Goal: Task Accomplishment & Management: Manage account settings

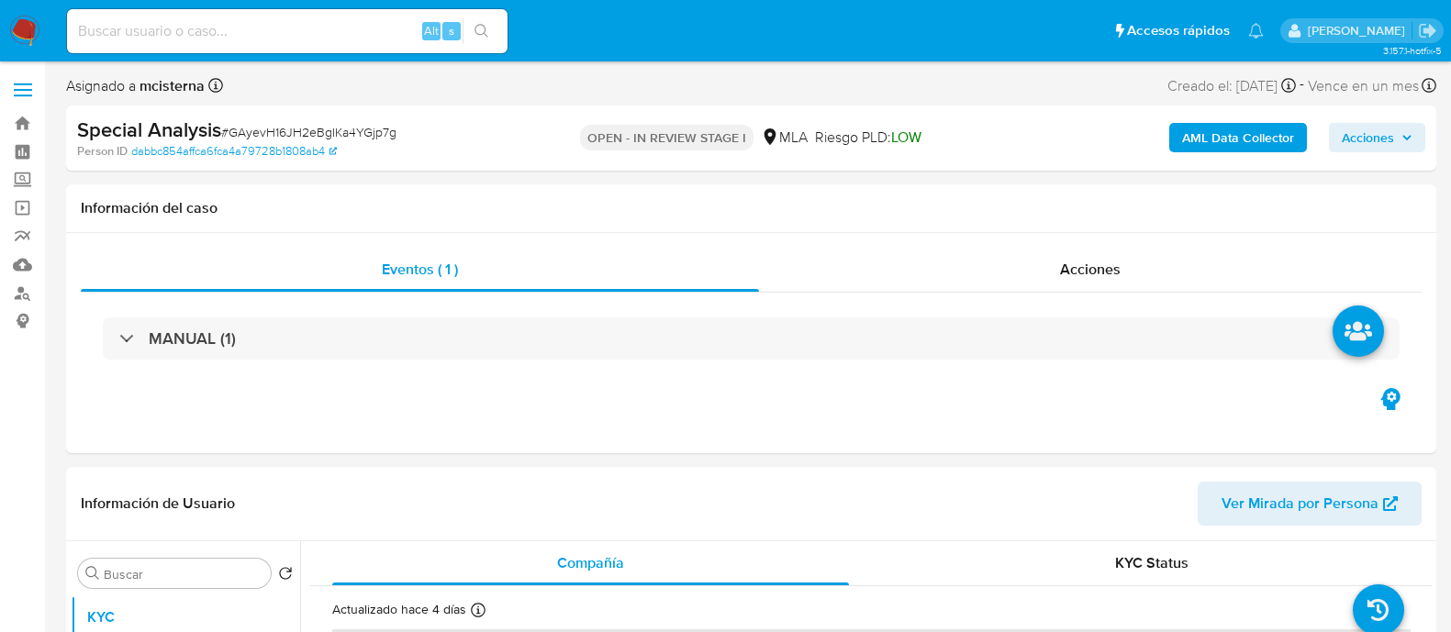
select select "10"
click at [289, 33] on input at bounding box center [287, 31] width 441 height 24
paste input "1052972311"
type input "1052972311"
select select "10"
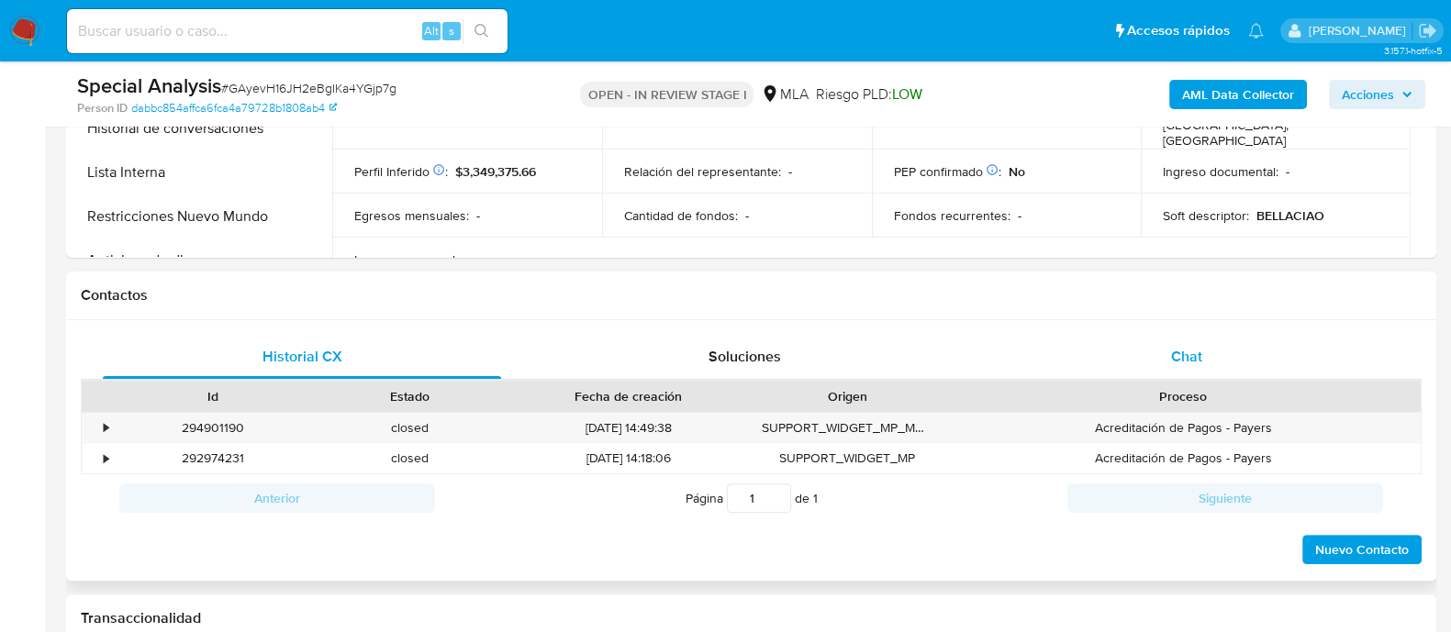
click at [1175, 352] on span "Chat" at bounding box center [1186, 356] width 31 height 21
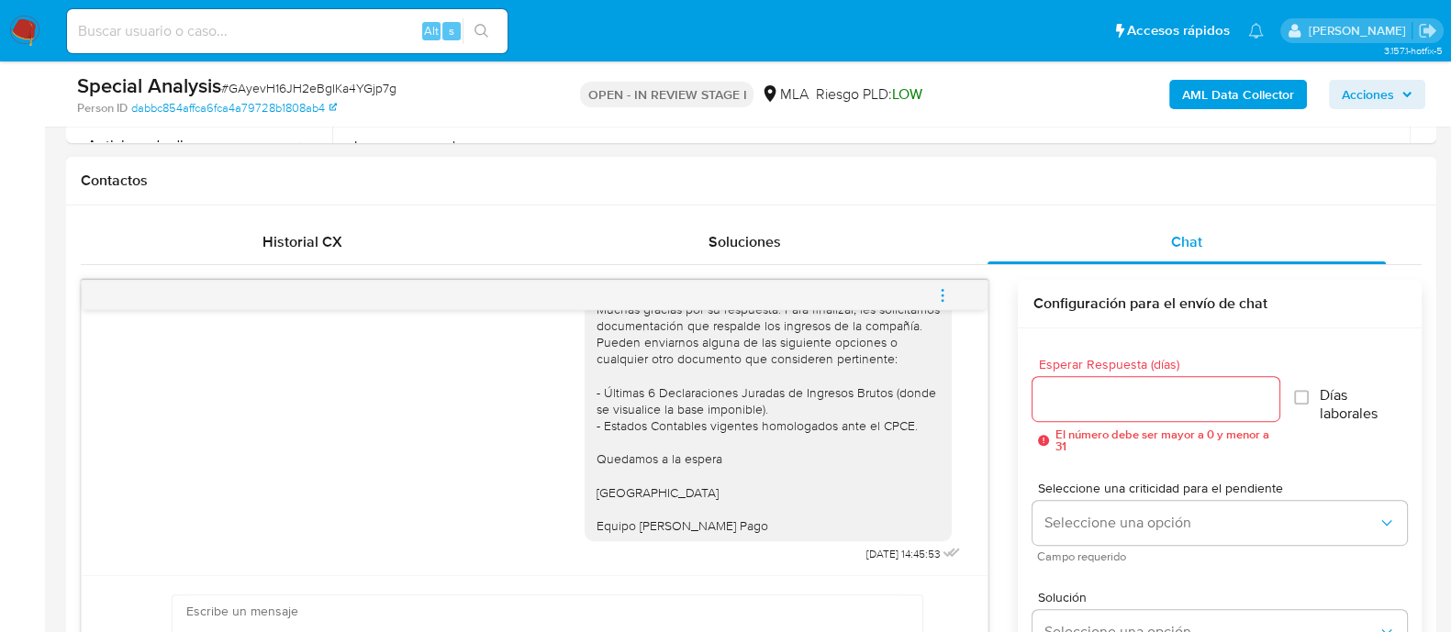
scroll to position [802, 0]
click at [951, 286] on button "menu-action" at bounding box center [942, 296] width 61 height 44
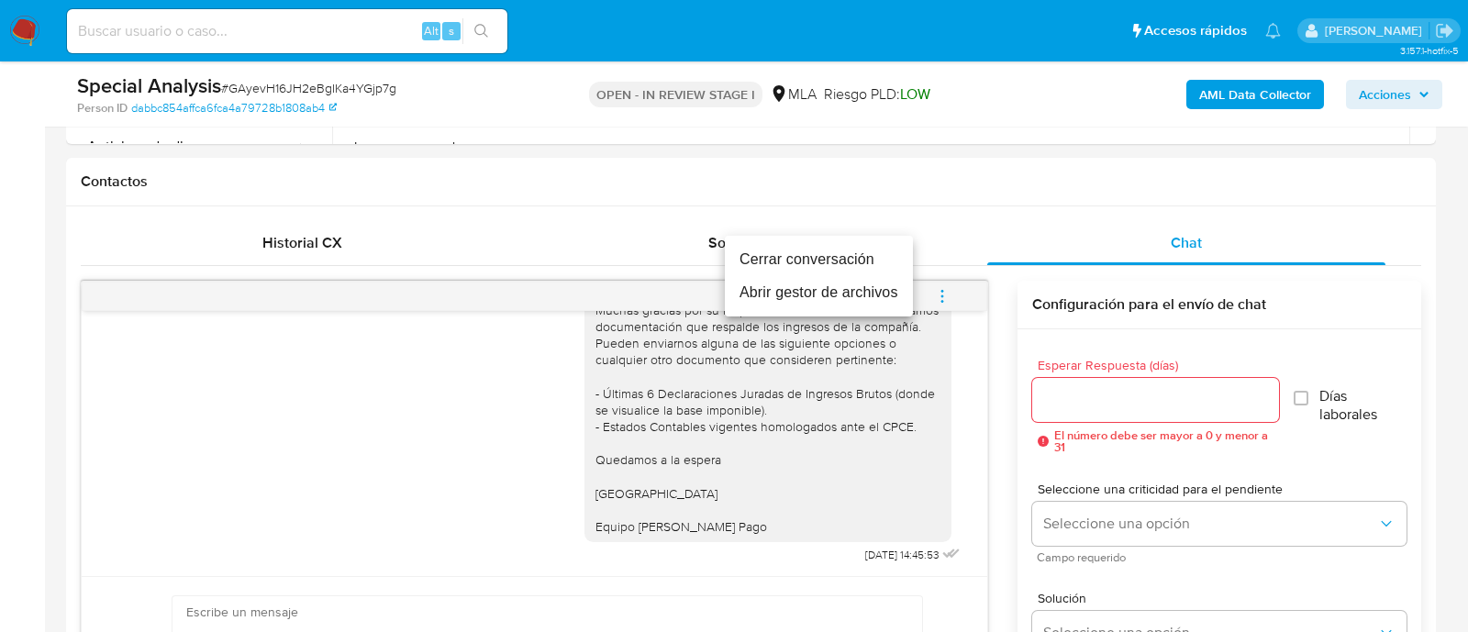
click at [830, 268] on li "Cerrar conversación" at bounding box center [819, 259] width 188 height 33
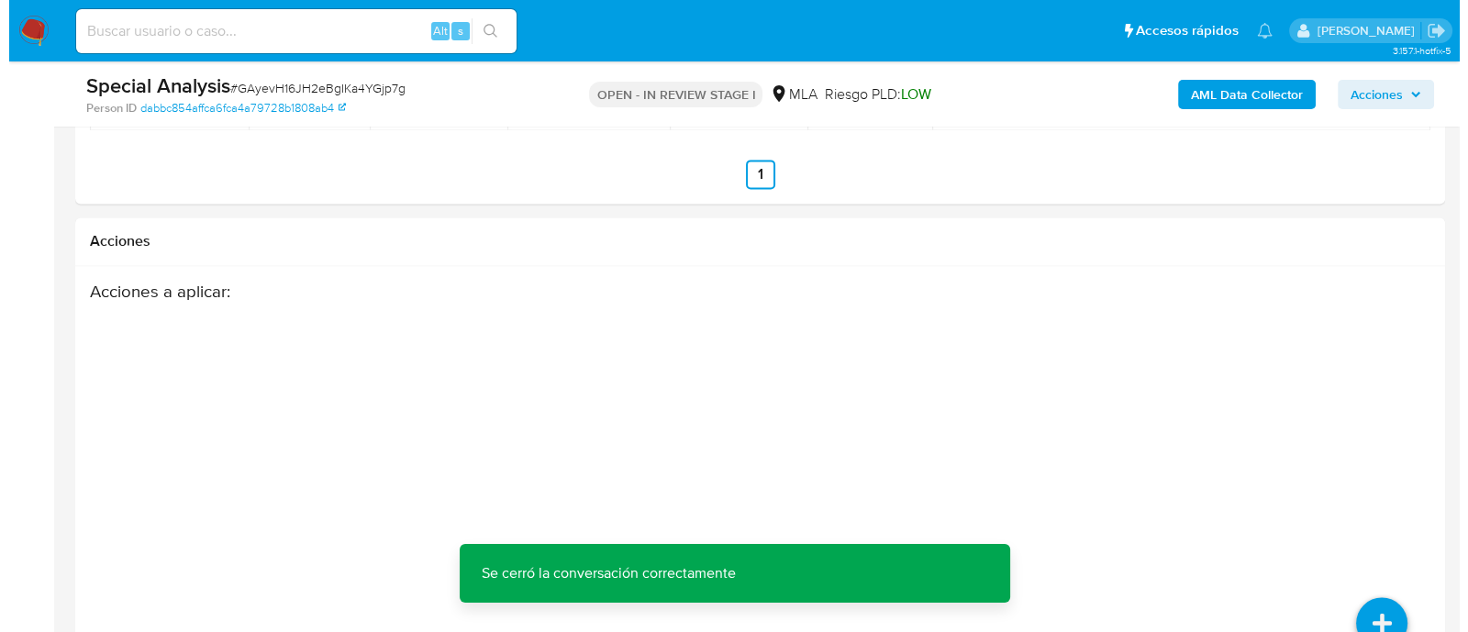
scroll to position [3385, 0]
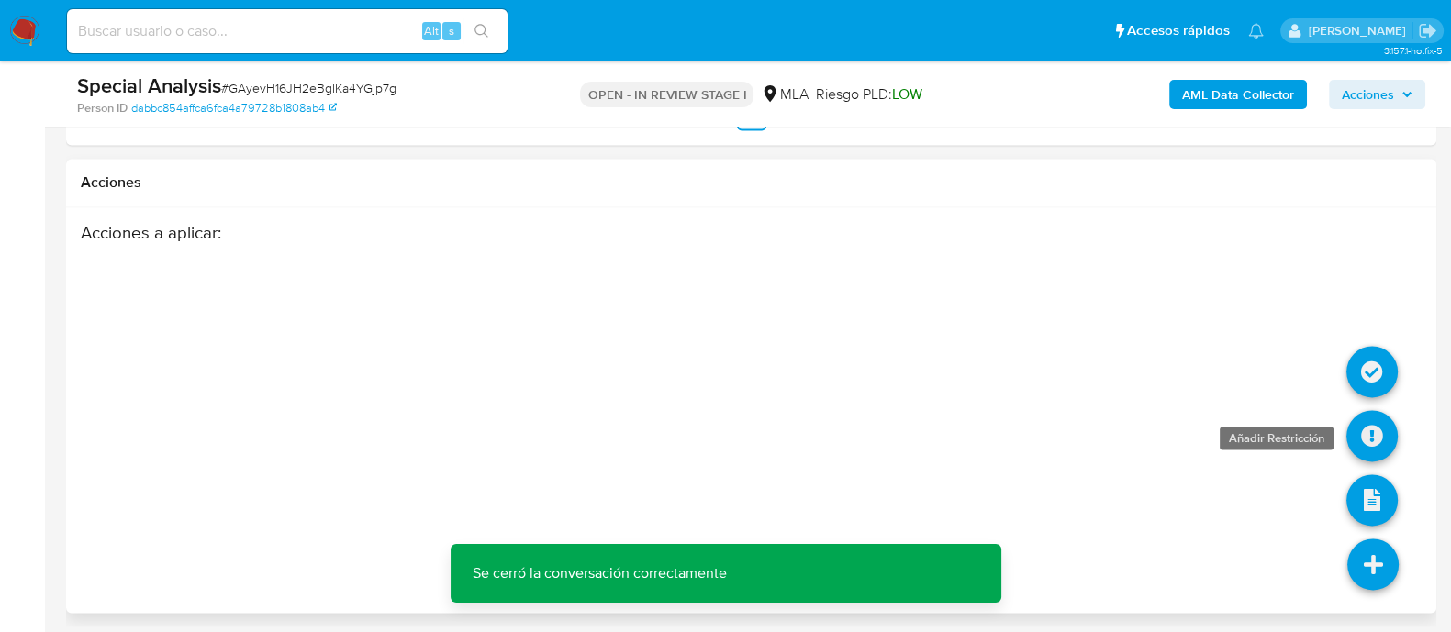
click at [1371, 437] on icon at bounding box center [1371, 435] width 51 height 51
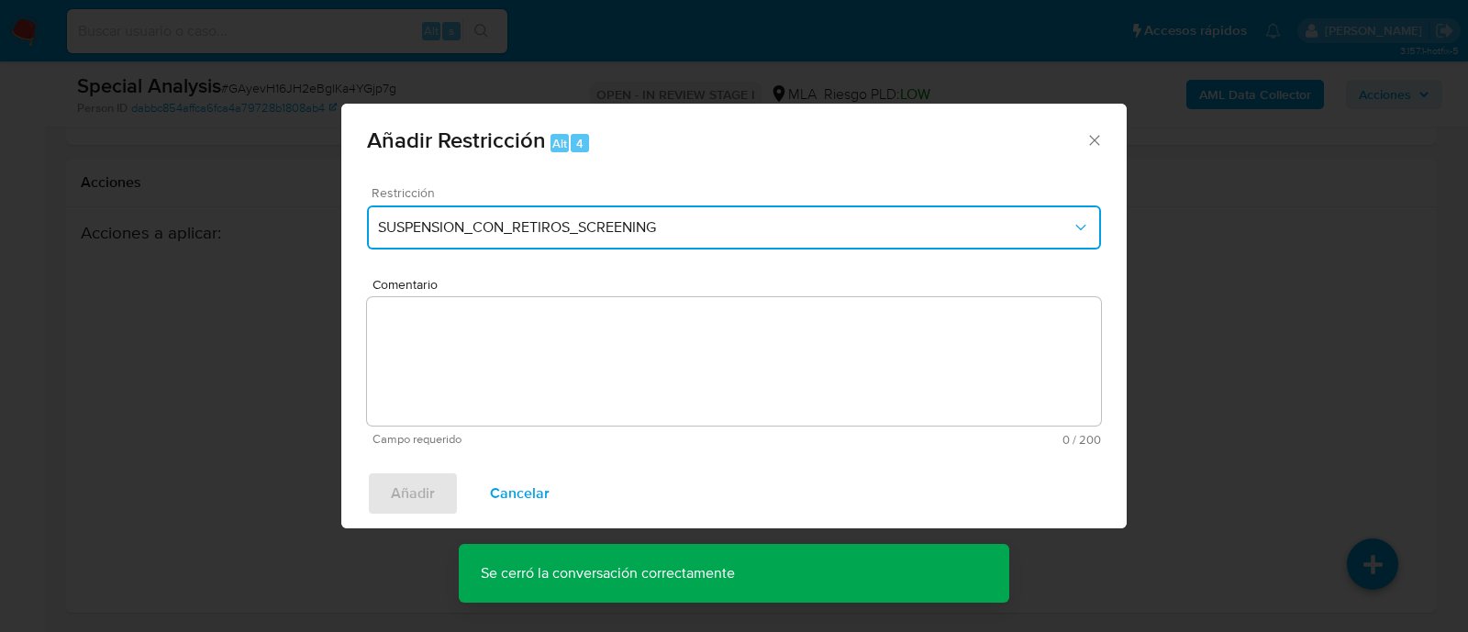
click at [528, 222] on span "SUSPENSION_CON_RETIROS_SCREENING" at bounding box center [725, 227] width 694 height 18
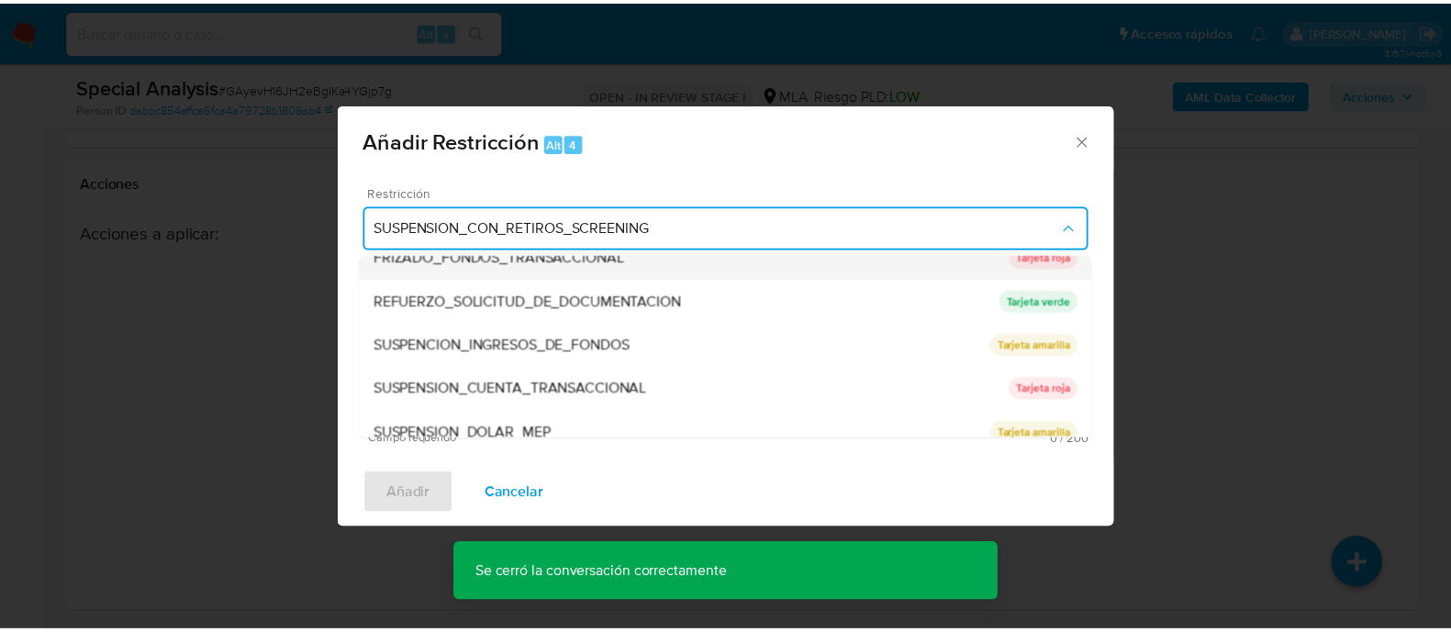
scroll to position [389, 0]
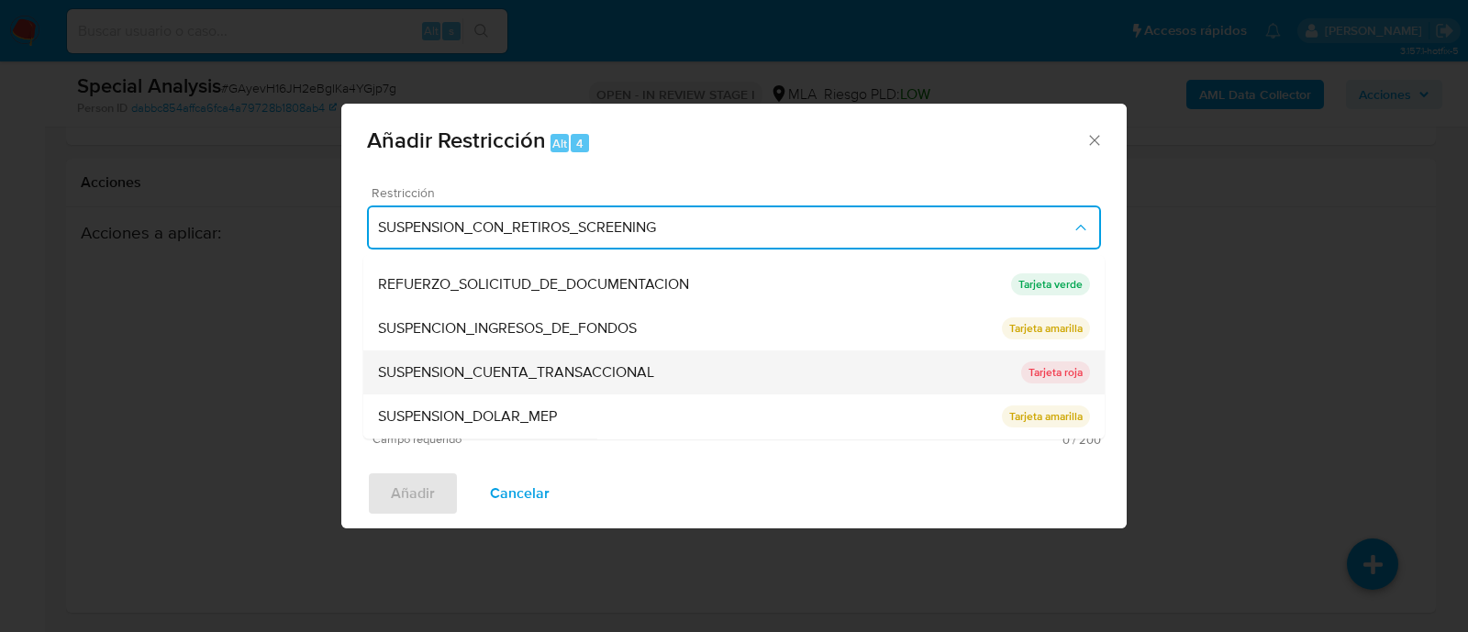
click at [637, 371] on span "SUSPENSION_CUENTA_TRANSACCIONAL" at bounding box center [516, 373] width 276 height 18
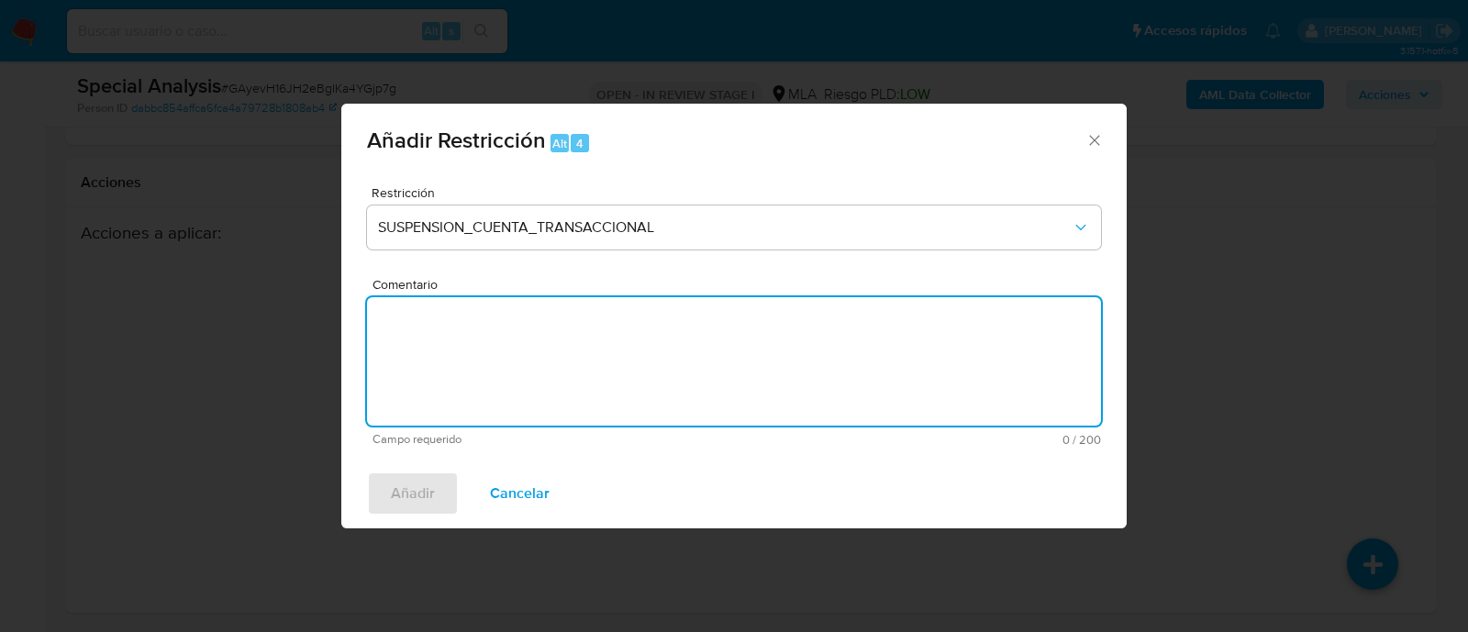
click at [821, 380] on textarea "Comentario" at bounding box center [734, 361] width 734 height 128
type textarea "AML"
click at [391, 494] on span "Añadir" at bounding box center [413, 494] width 44 height 40
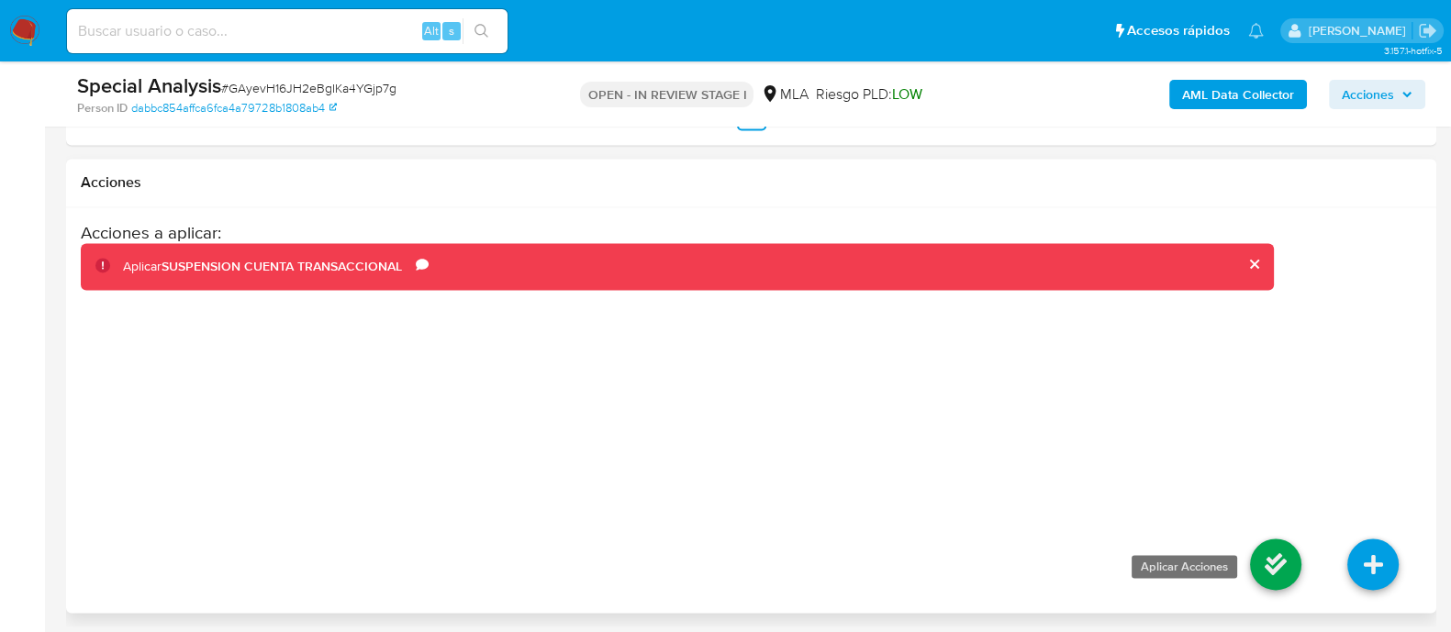
click at [1267, 551] on icon at bounding box center [1275, 564] width 51 height 51
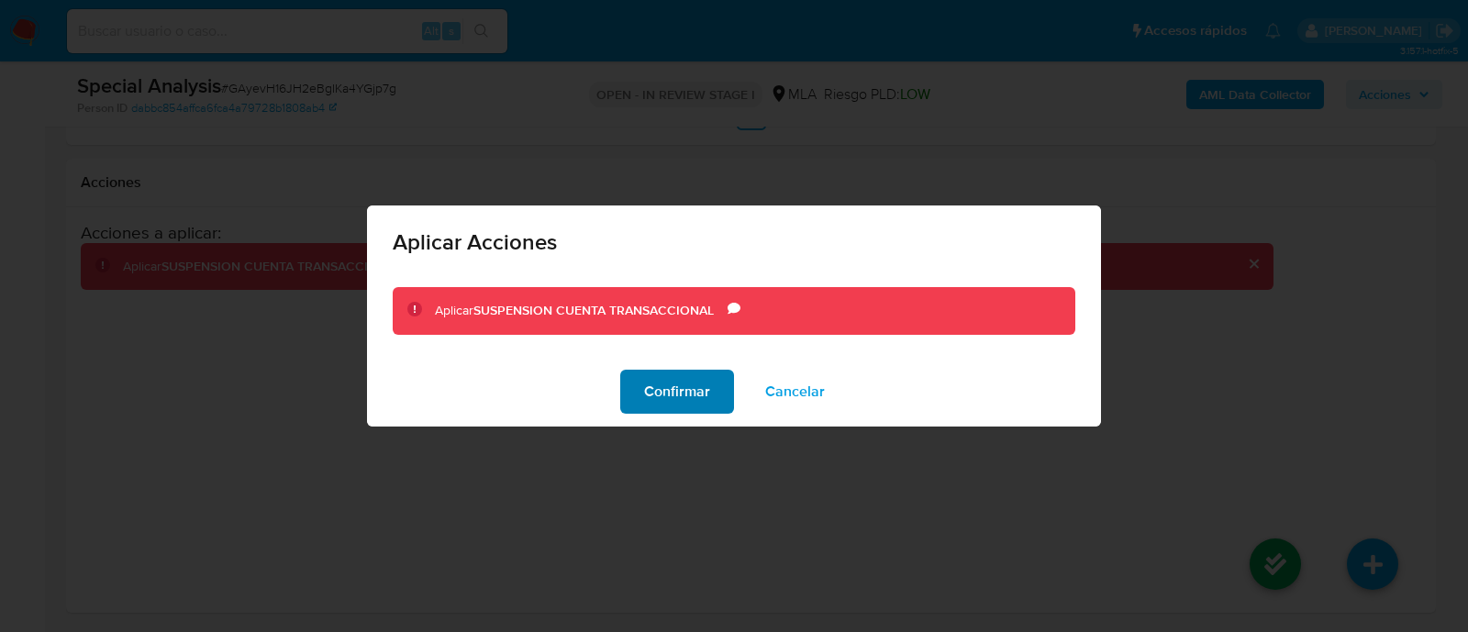
click at [658, 388] on span "Confirmar" at bounding box center [677, 392] width 66 height 40
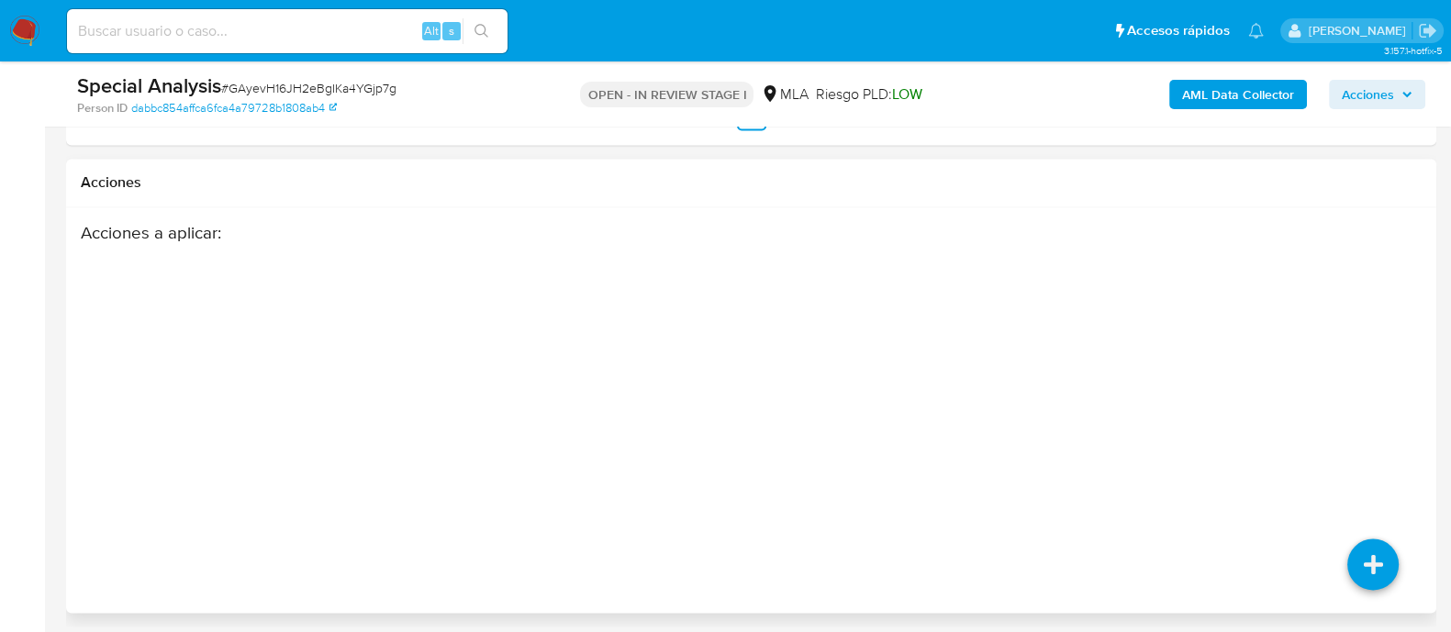
click at [909, 356] on div "Acciones a aplicar :" at bounding box center [677, 369] width 1193 height 294
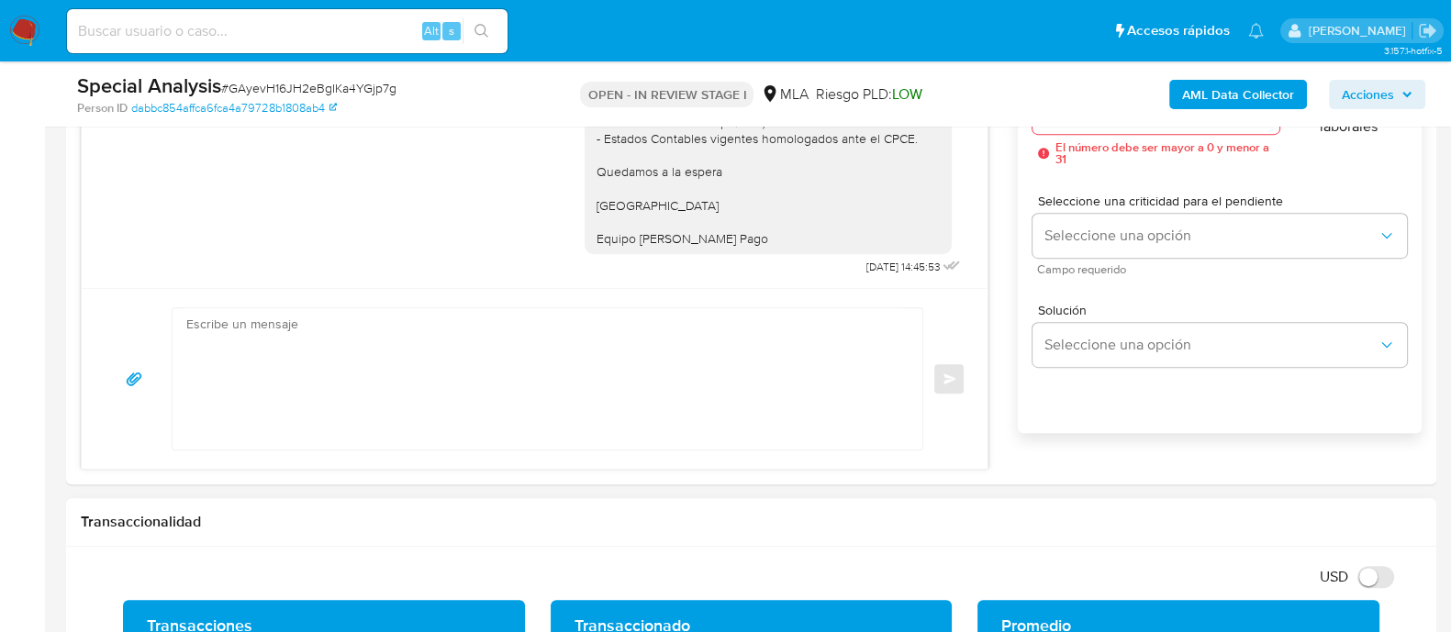
scroll to position [517, 0]
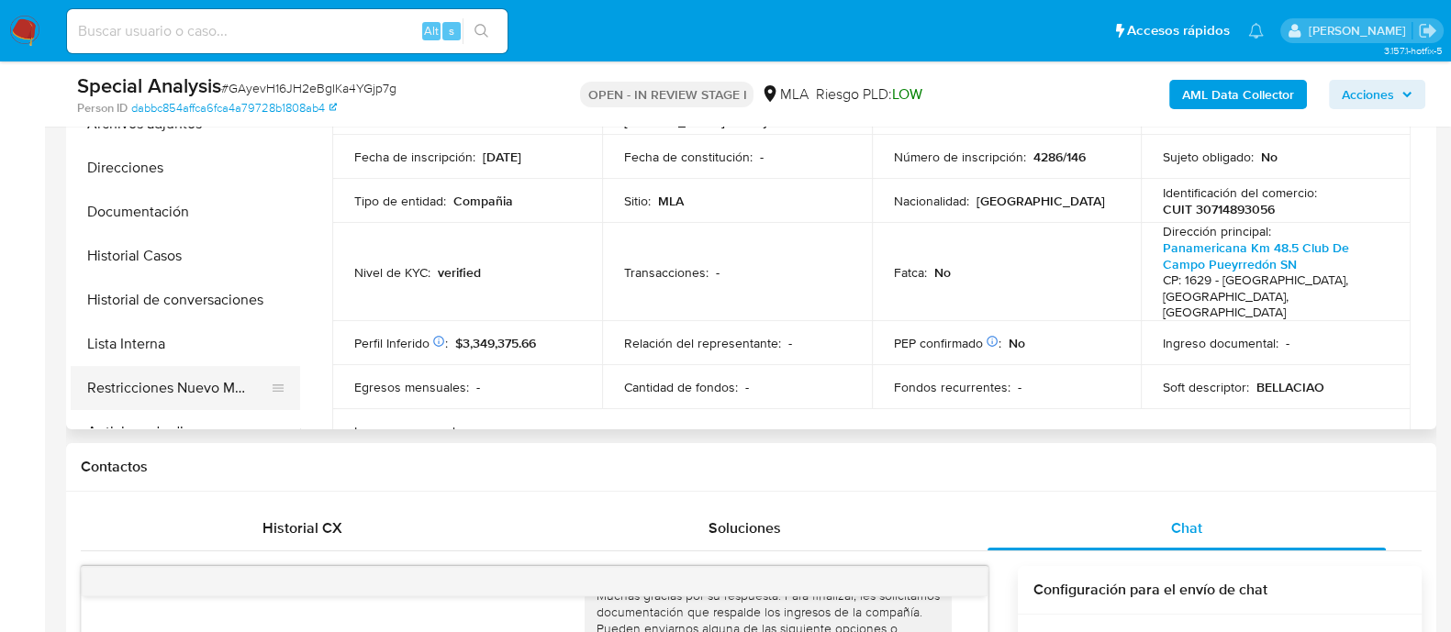
click at [242, 387] on button "Restricciones Nuevo Mundo" at bounding box center [178, 388] width 215 height 44
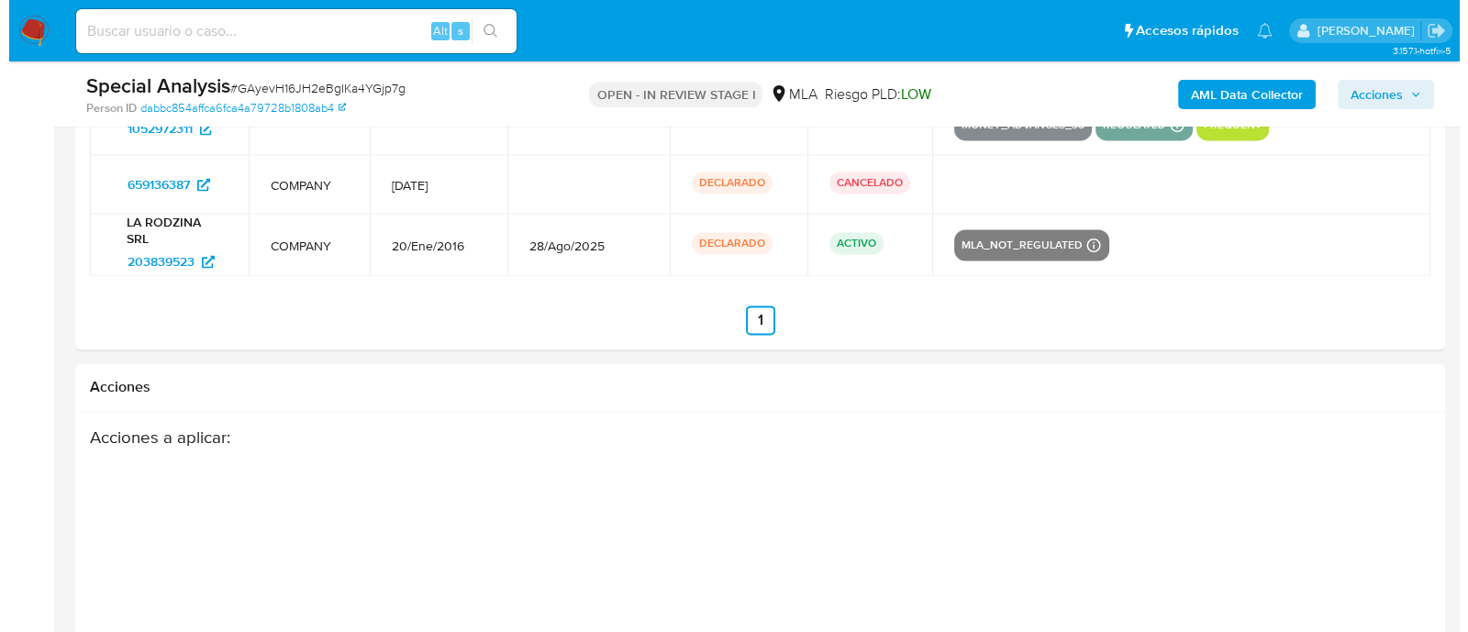
scroll to position [3385, 0]
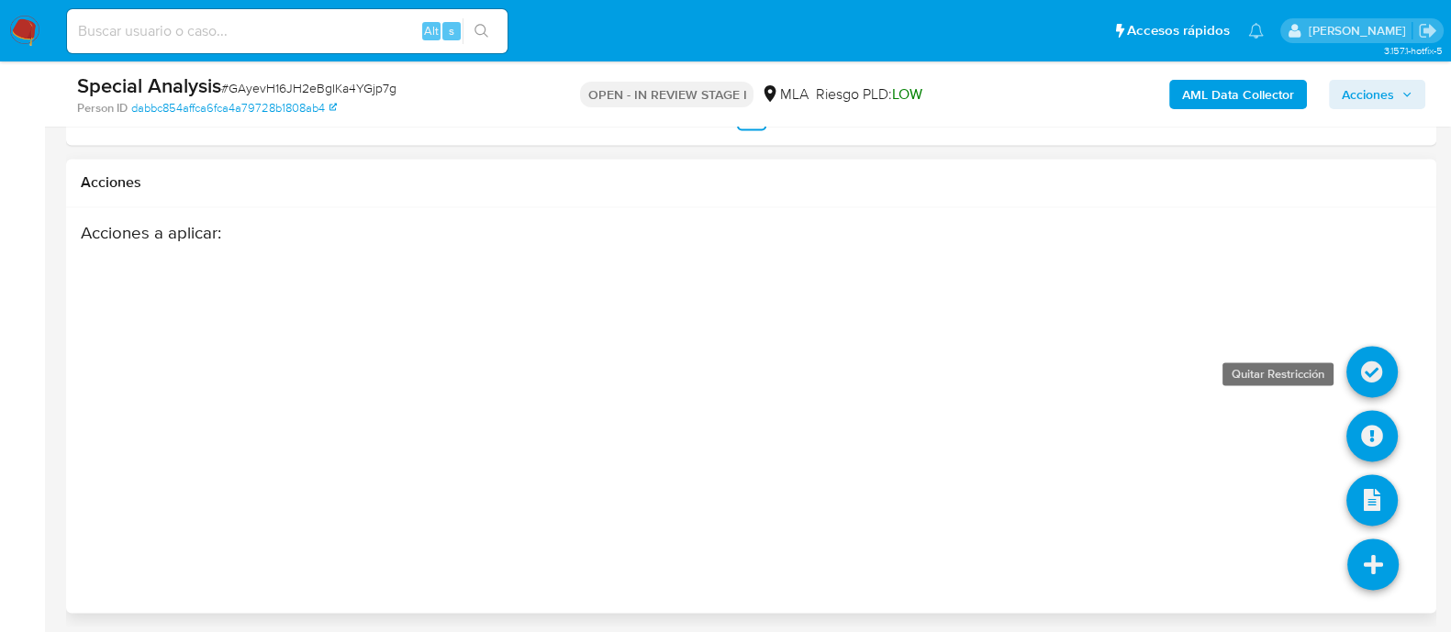
click at [1371, 370] on icon at bounding box center [1371, 371] width 51 height 51
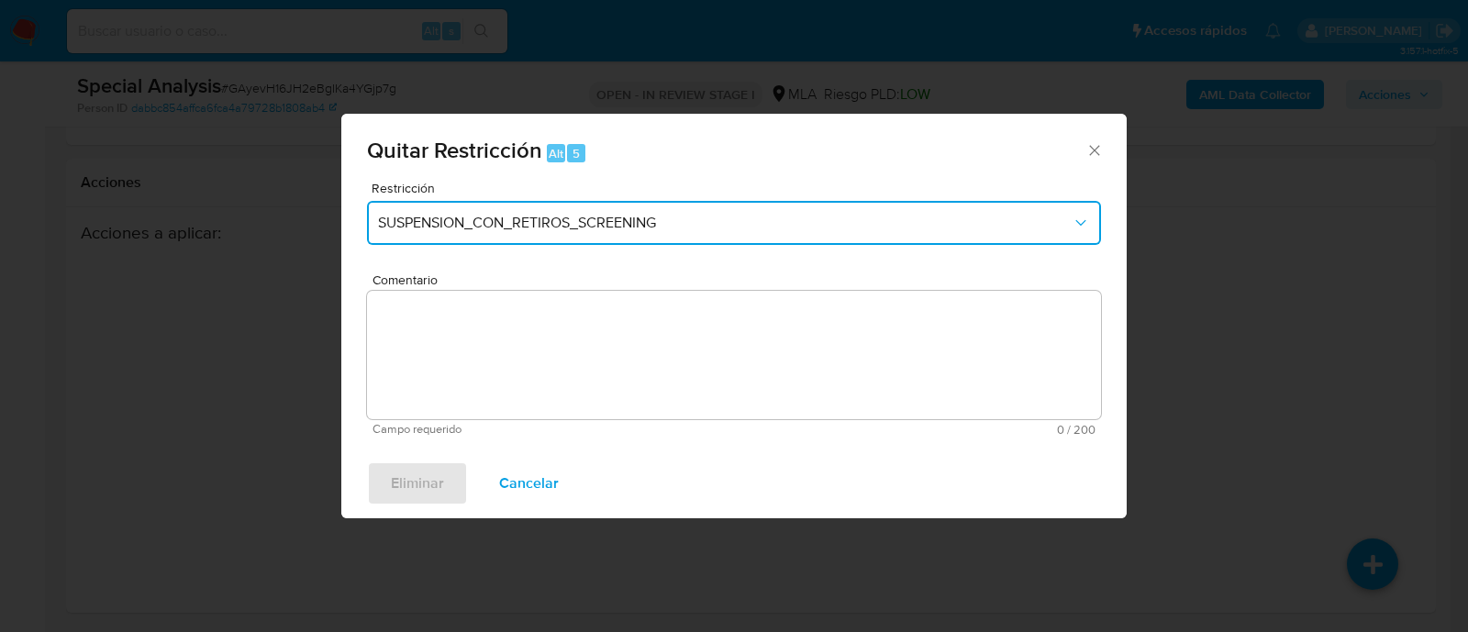
click at [522, 232] on button "SUSPENSION_CON_RETIROS_SCREENING" at bounding box center [734, 223] width 734 height 44
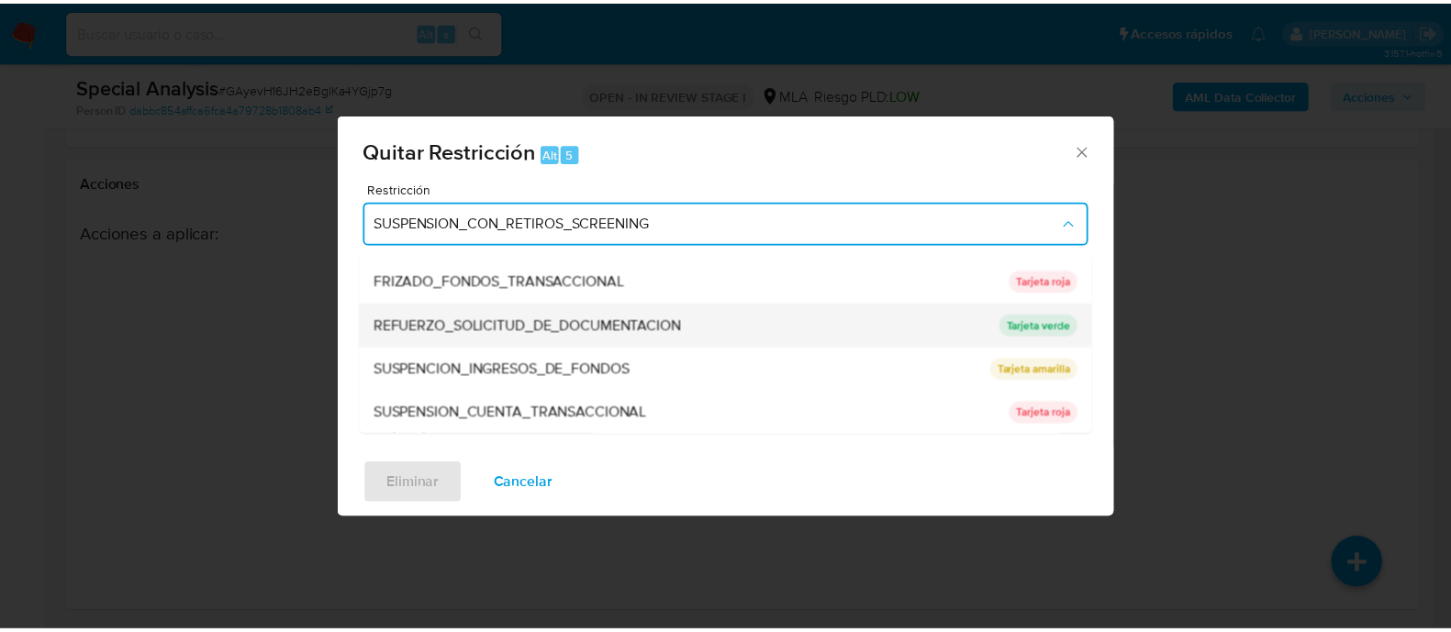
scroll to position [389, 0]
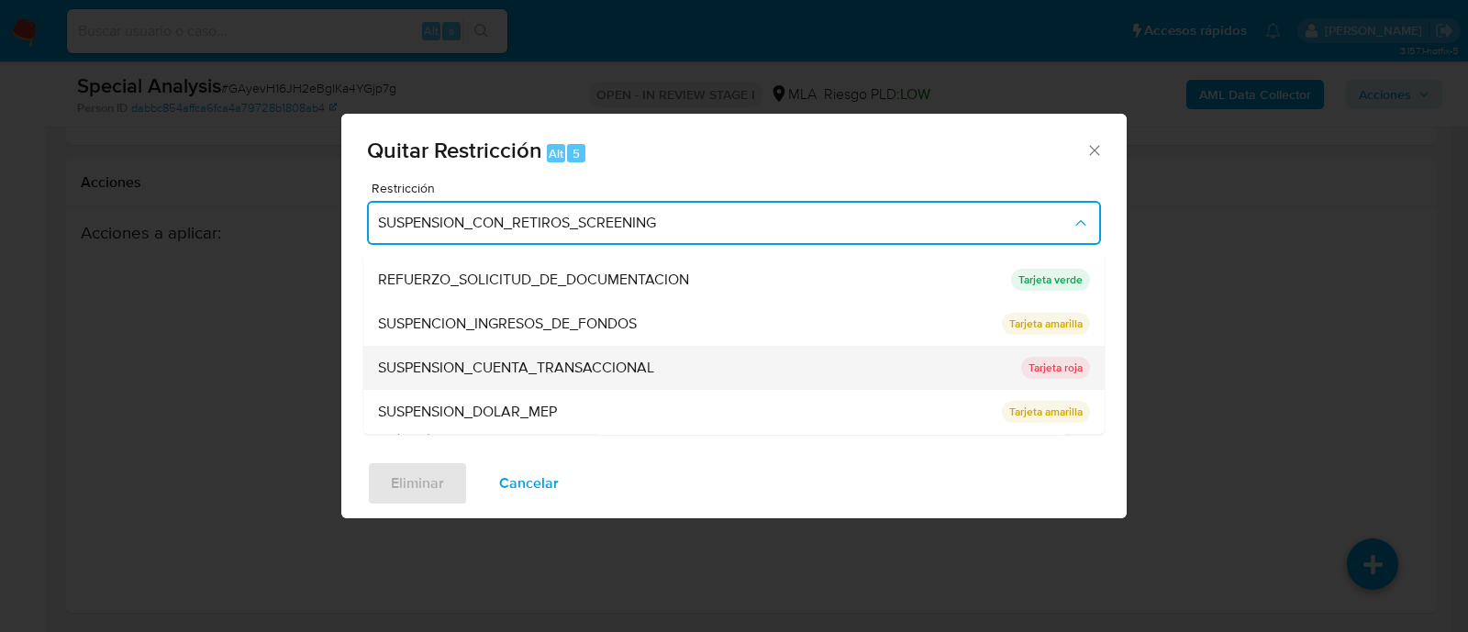
click at [649, 360] on span "SUSPENSION_CUENTA_TRANSACCIONAL" at bounding box center [516, 369] width 276 height 18
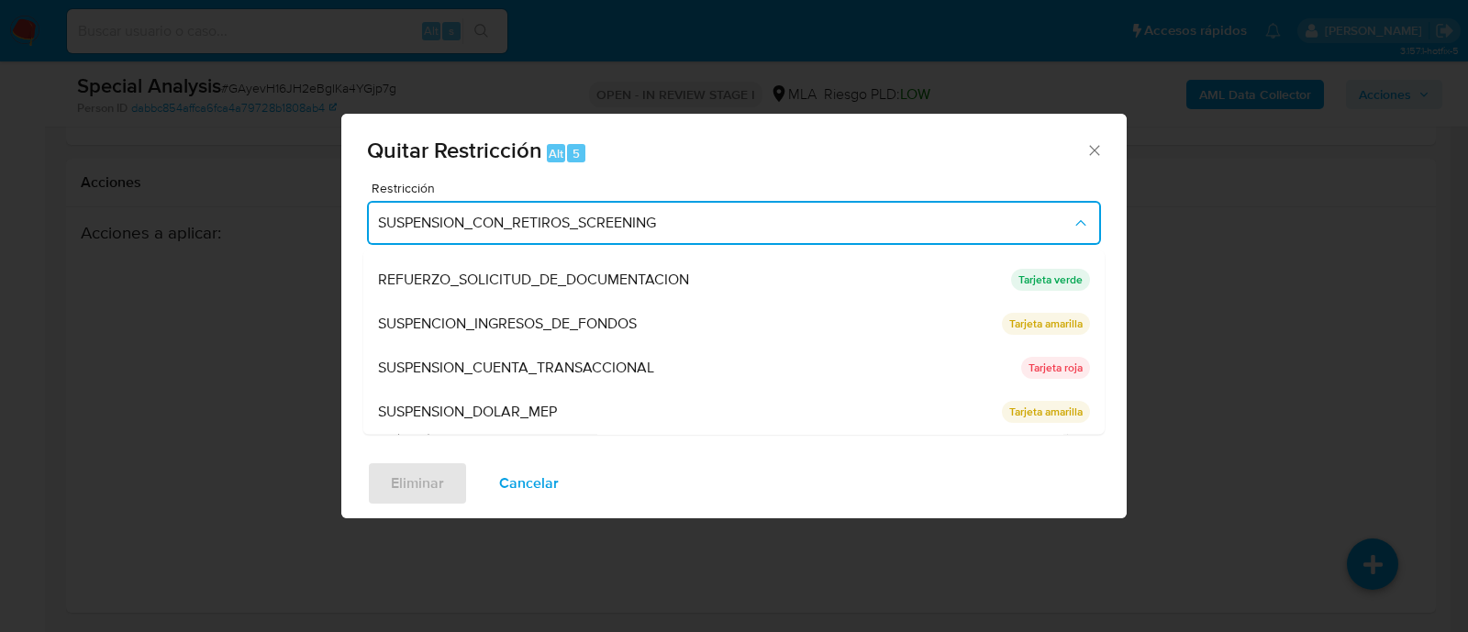
click at [753, 365] on textarea "Comentario" at bounding box center [734, 355] width 734 height 128
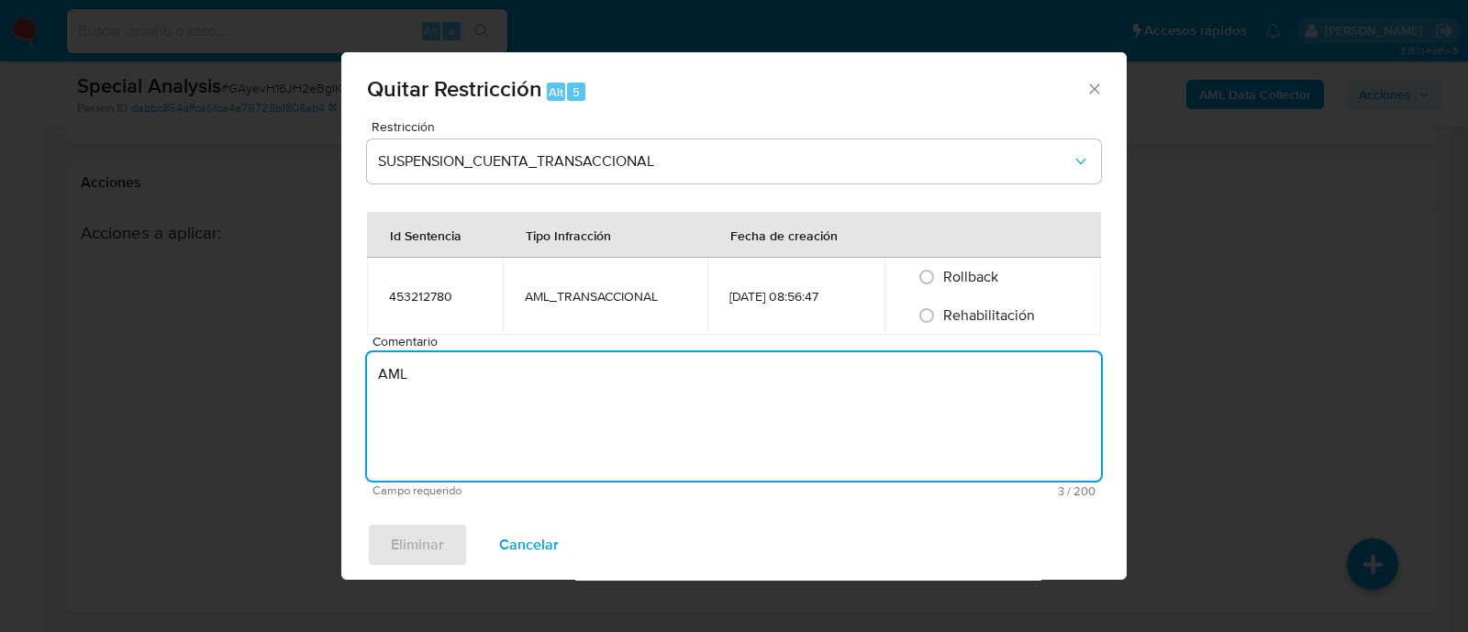
type textarea "AML"
click at [980, 318] on span "Rehabilitación" at bounding box center [989, 315] width 92 height 21
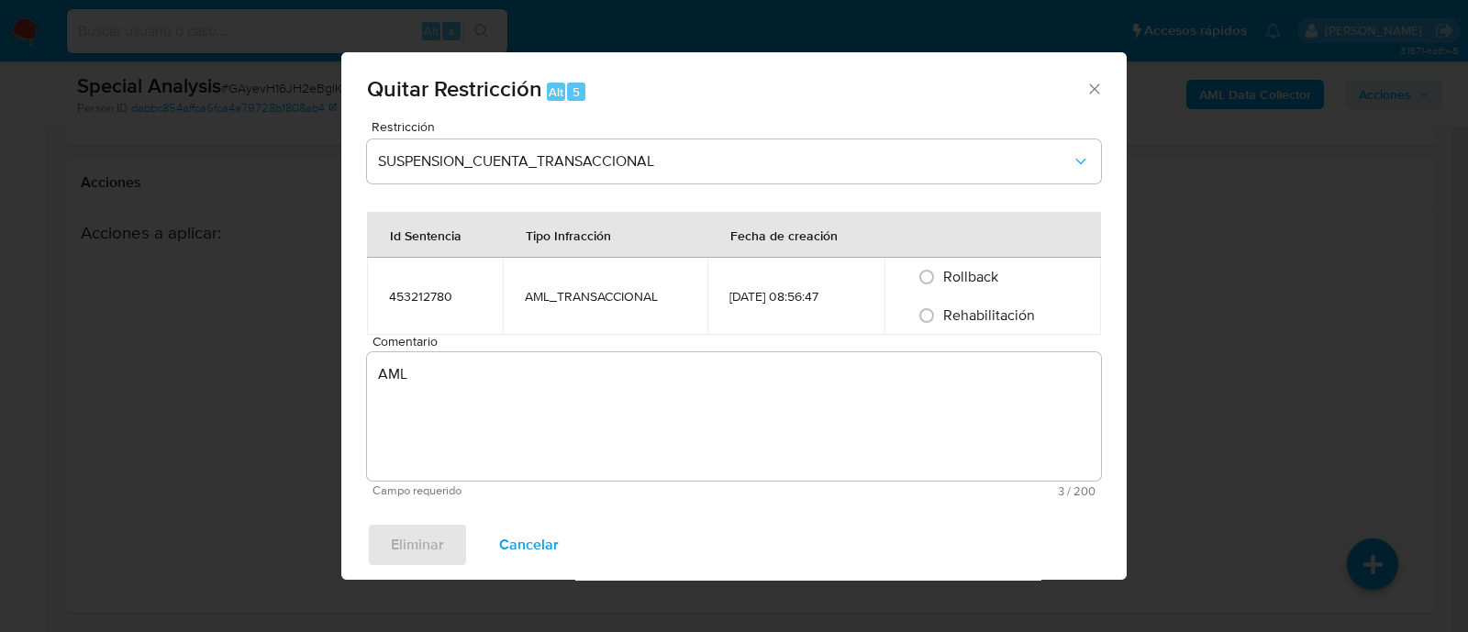
click at [912, 301] on input "Rehabilitación" at bounding box center [926, 315] width 29 height 29
radio input "true"
click at [412, 543] on span "Eliminar" at bounding box center [417, 545] width 53 height 40
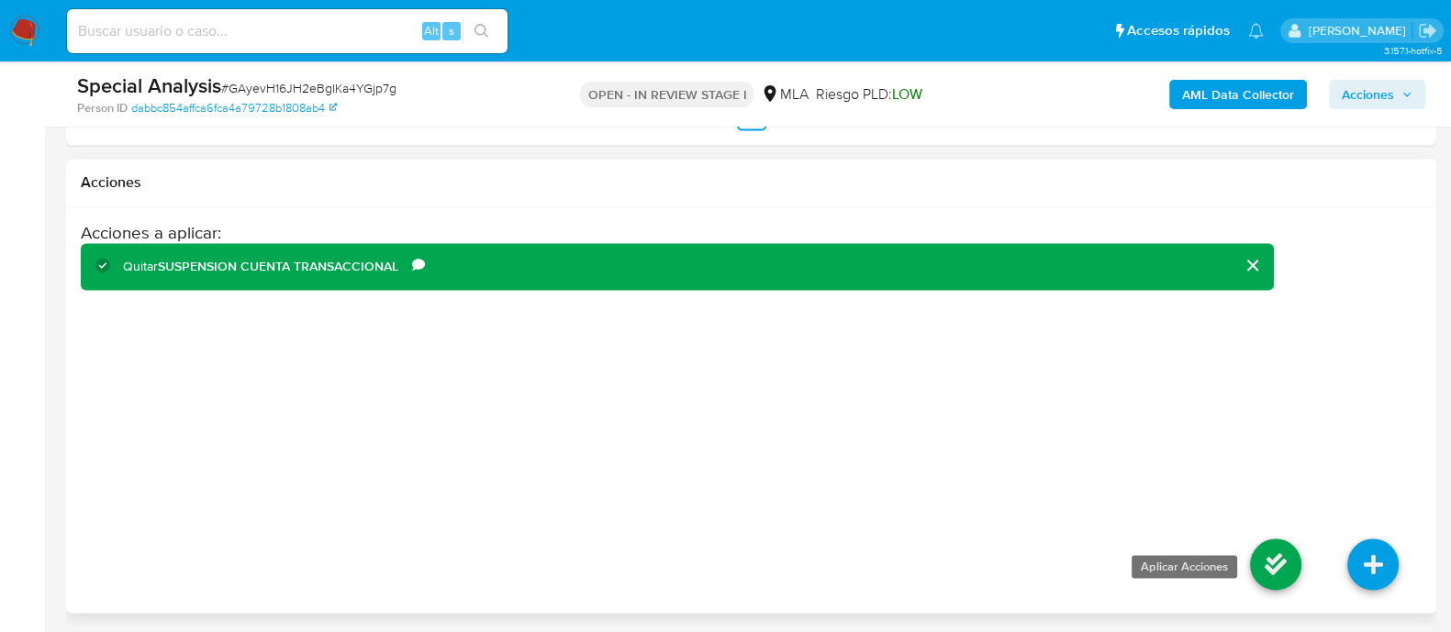
click at [1286, 541] on icon at bounding box center [1275, 564] width 51 height 51
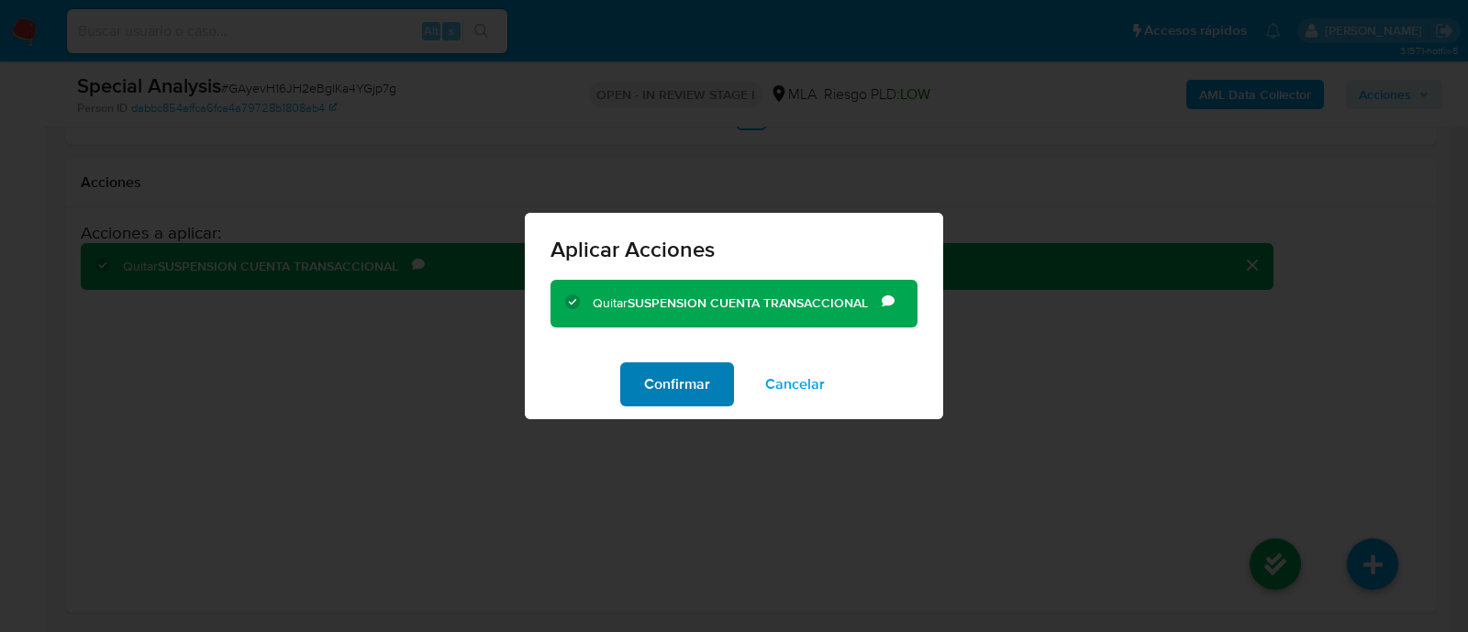
click at [669, 382] on span "Confirmar" at bounding box center [677, 384] width 66 height 40
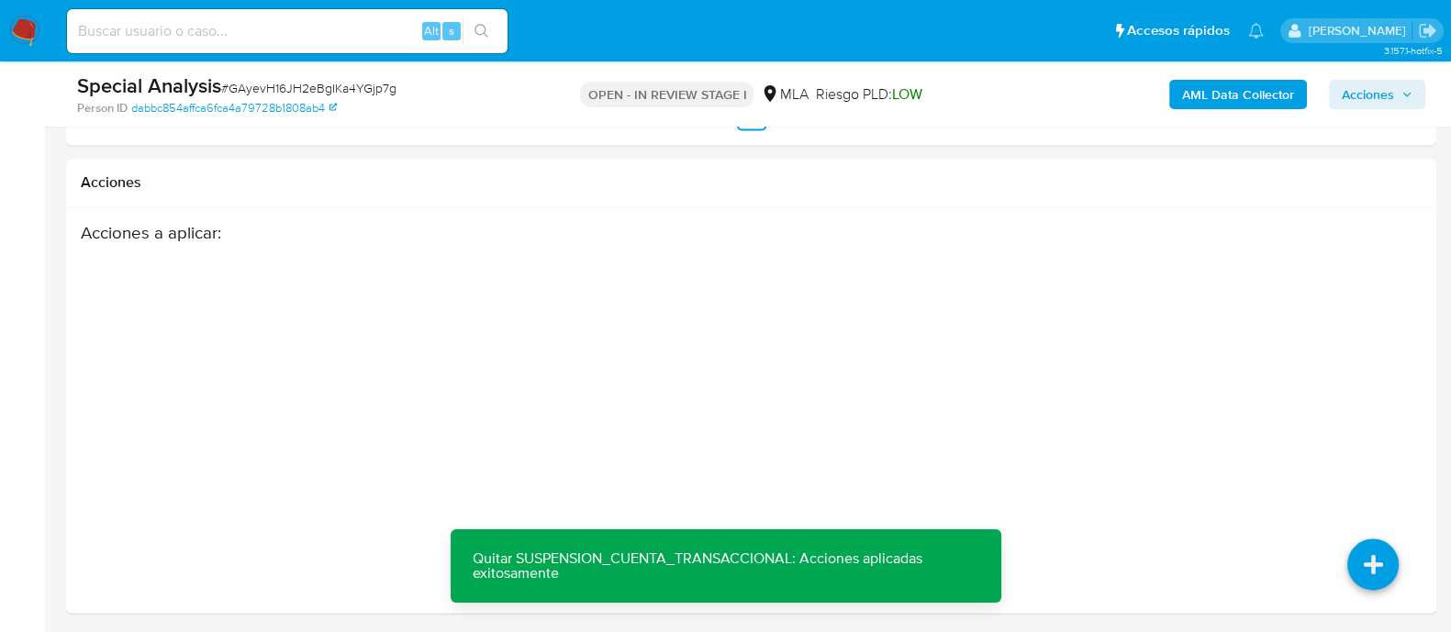
click at [315, 34] on input at bounding box center [287, 31] width 441 height 24
paste input "hal1oeTxcEiDZ0bczSFRbHUx"
type input "hal1oeTxcEiDZ0bczSFRbHUx"
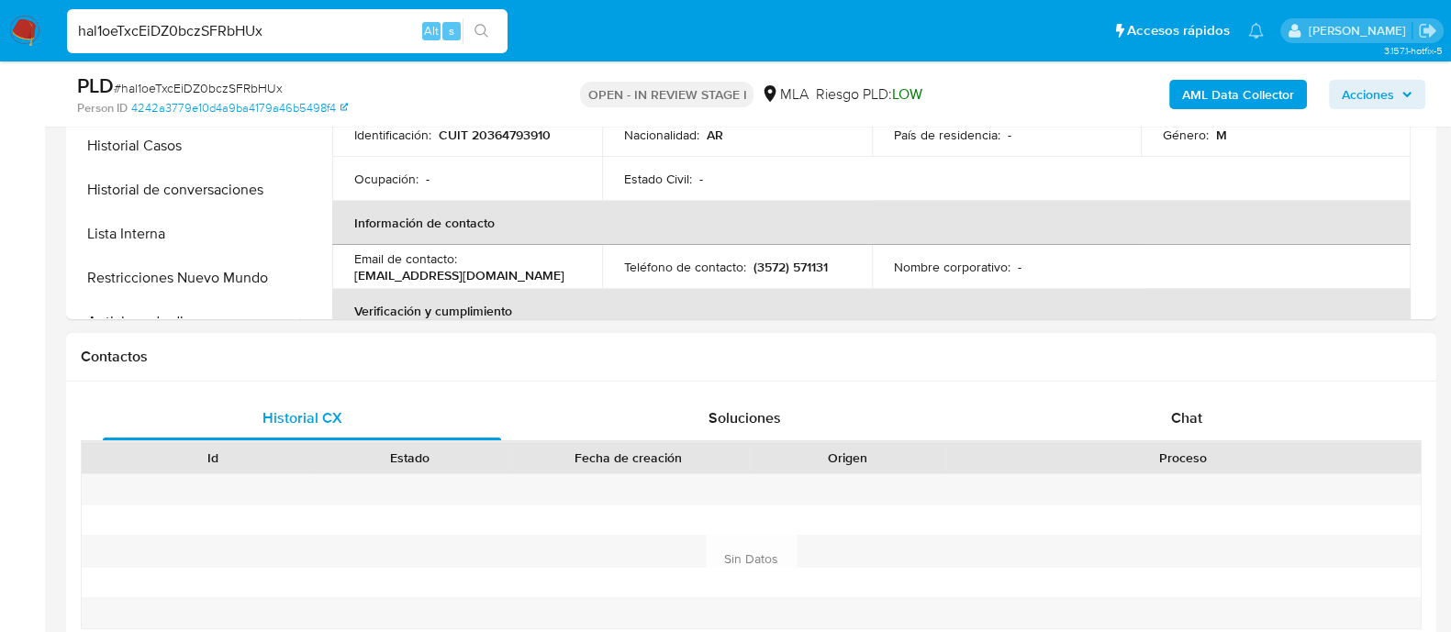
select select "10"
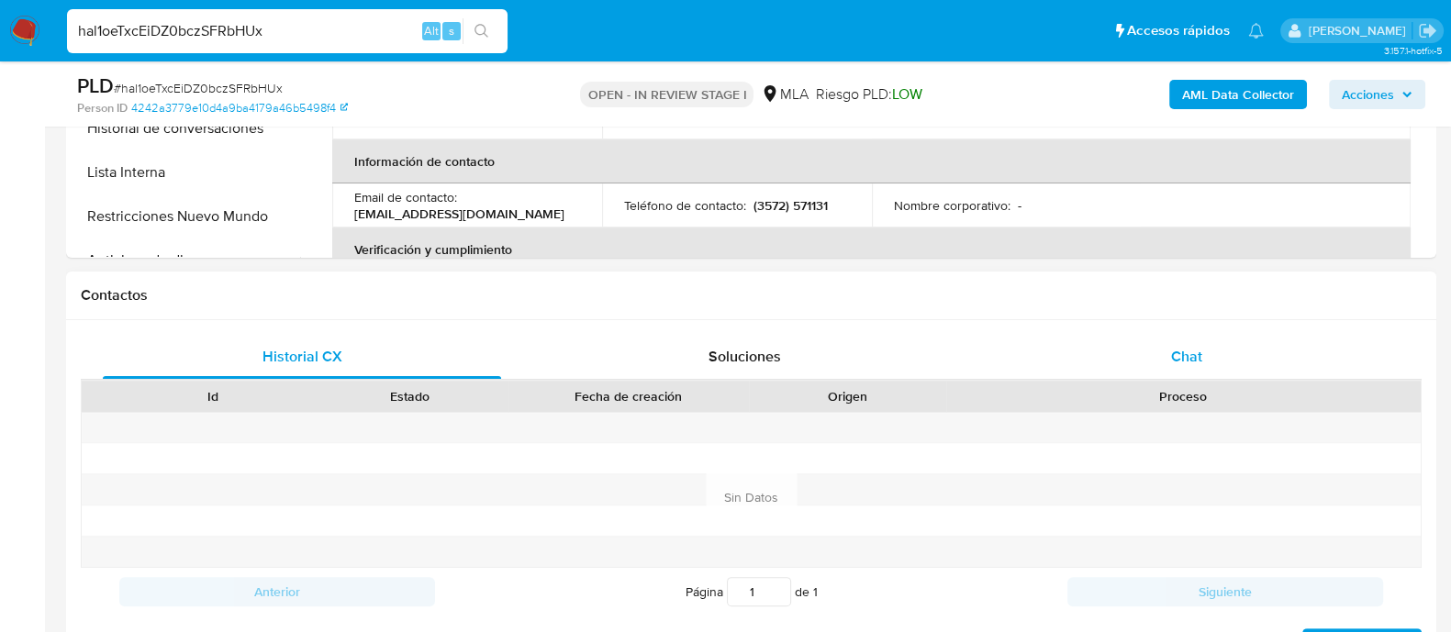
click at [1171, 350] on span "Chat" at bounding box center [1186, 356] width 31 height 21
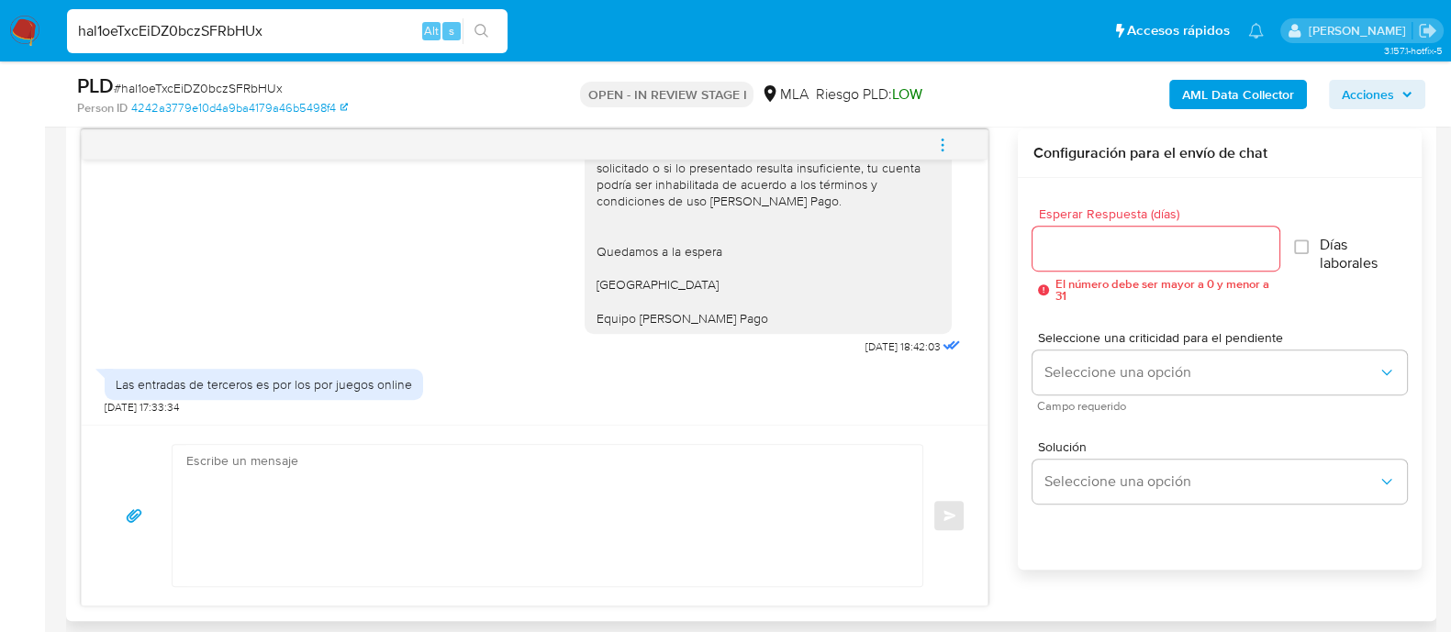
scroll to position [917, 0]
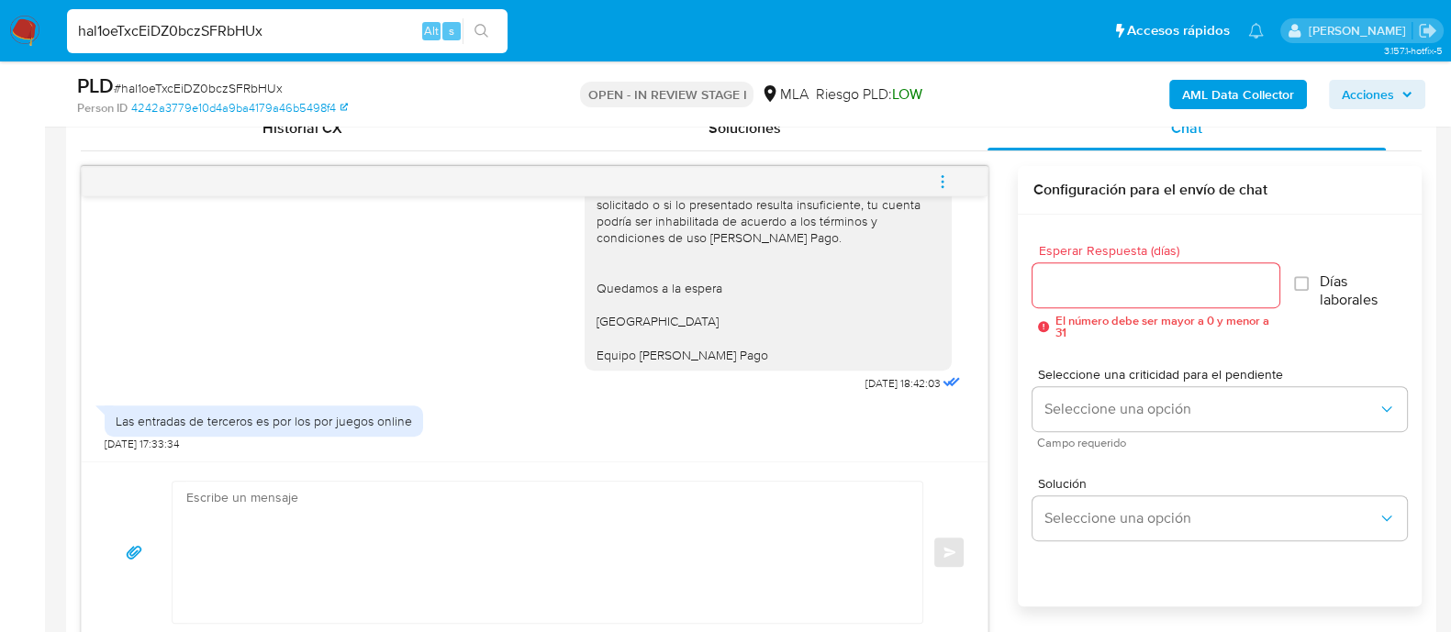
click at [949, 187] on icon "menu-action" at bounding box center [942, 181] width 17 height 17
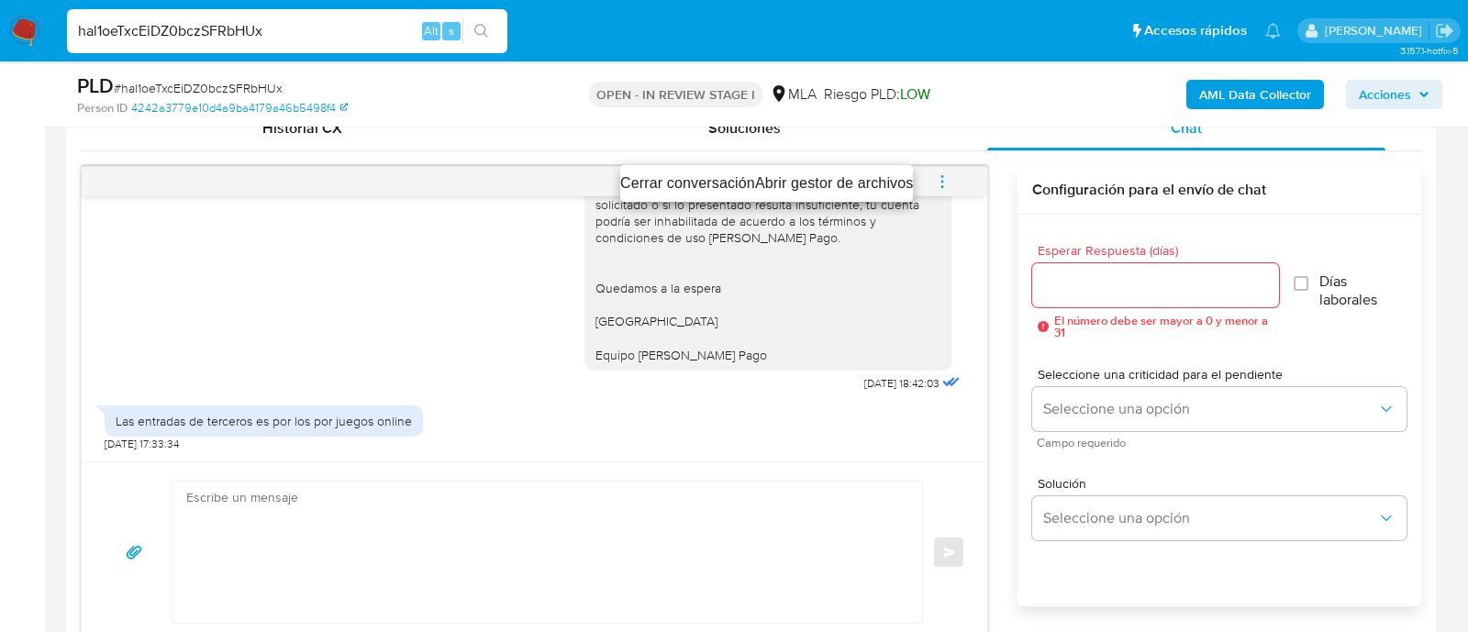
click at [723, 185] on li "Cerrar conversación" at bounding box center [687, 184] width 135 height 22
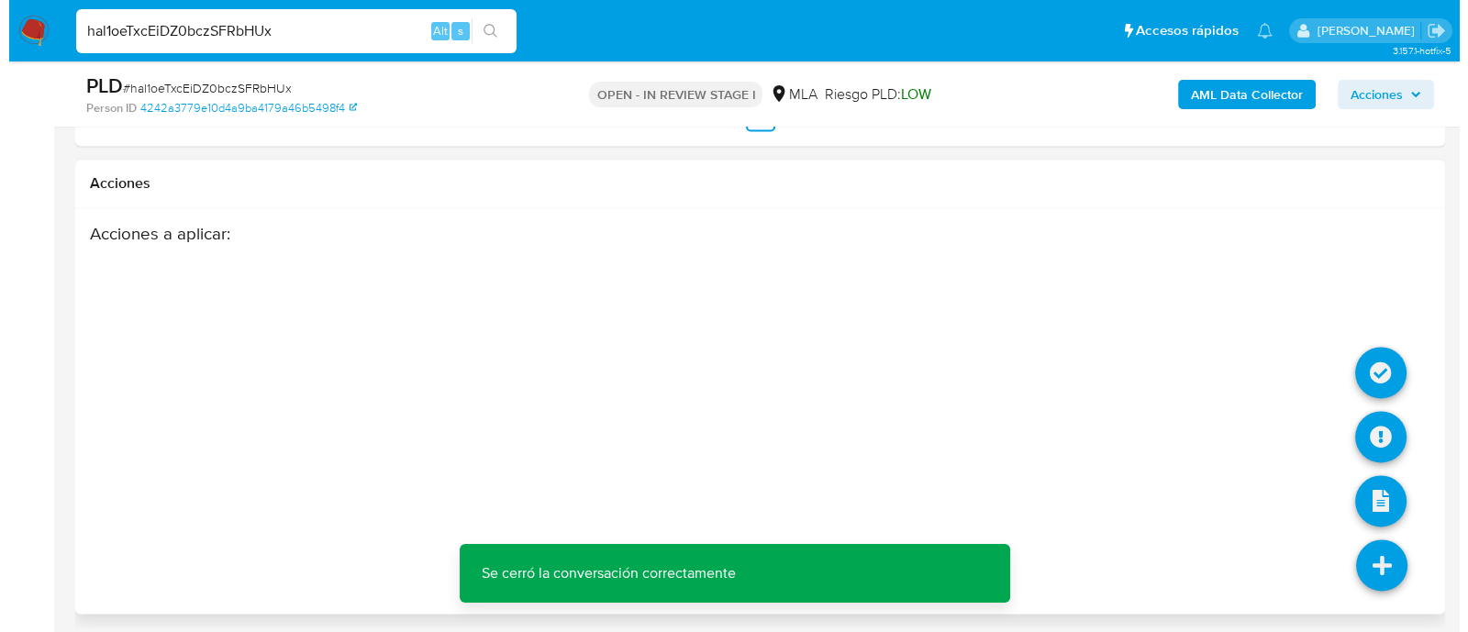
scroll to position [3223, 0]
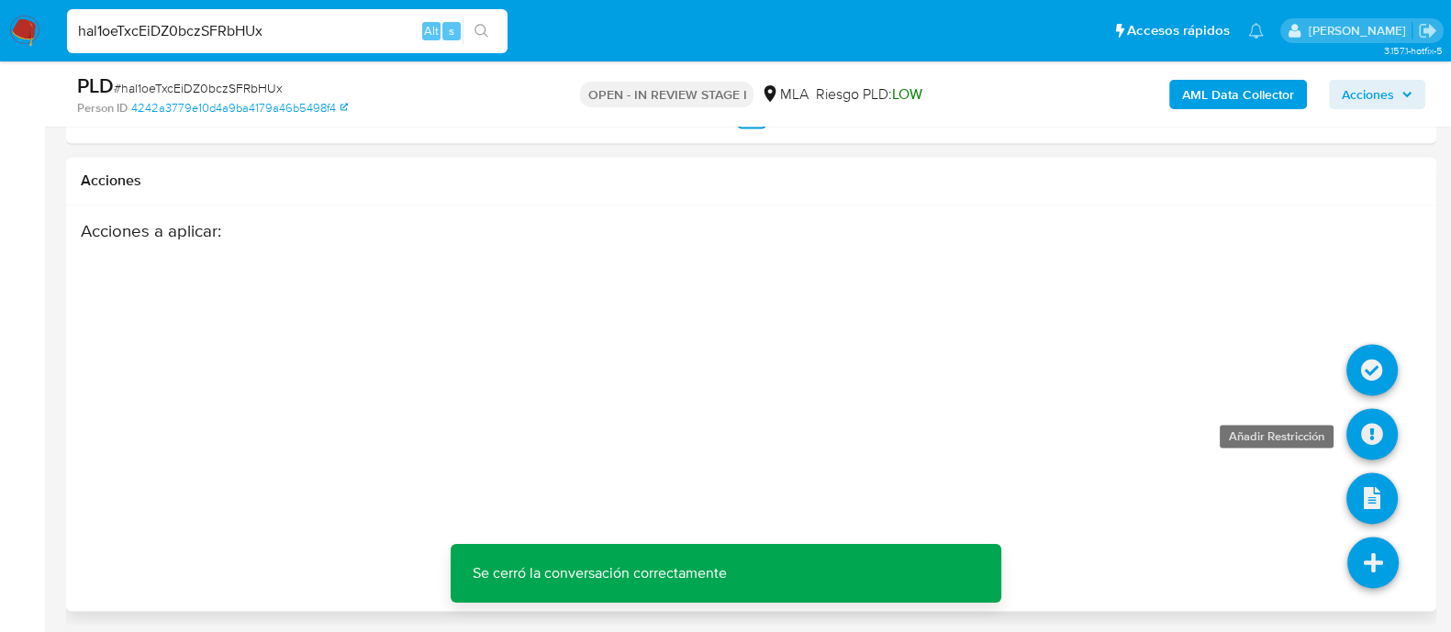
click at [1369, 433] on icon at bounding box center [1371, 433] width 51 height 51
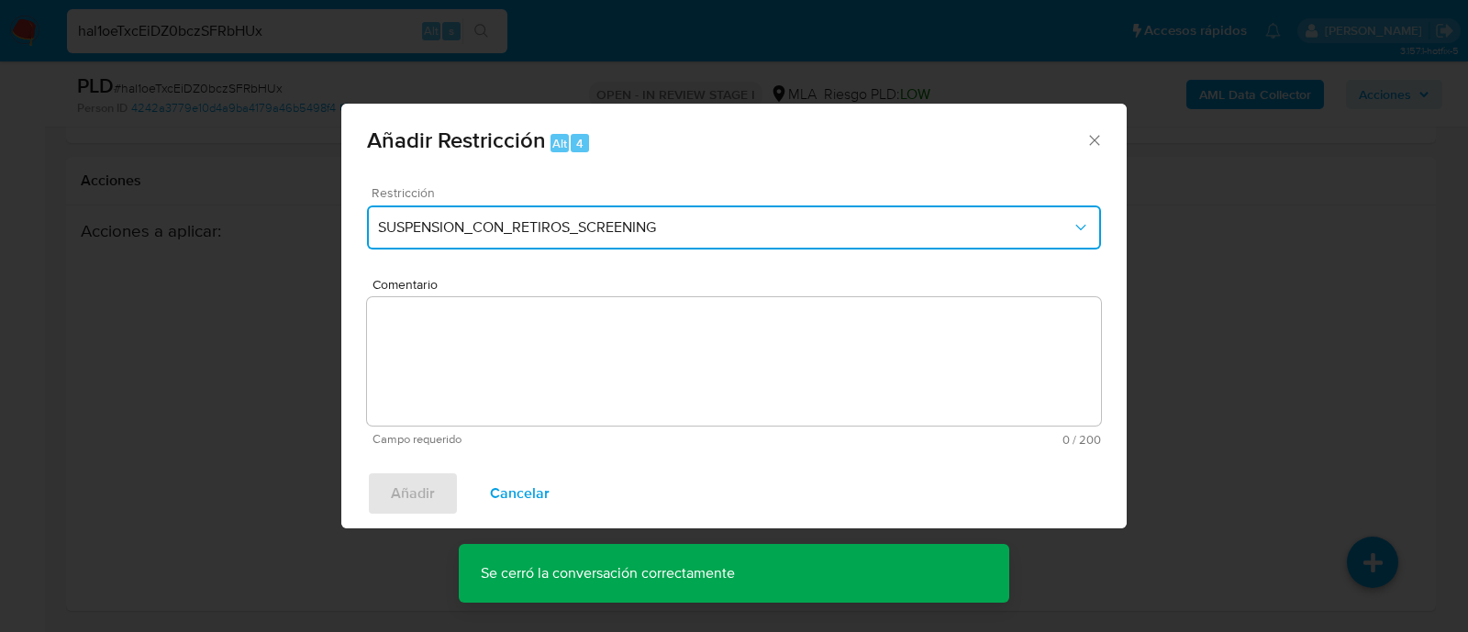
click at [483, 220] on span "SUSPENSION_CON_RETIROS_SCREENING" at bounding box center [725, 227] width 694 height 18
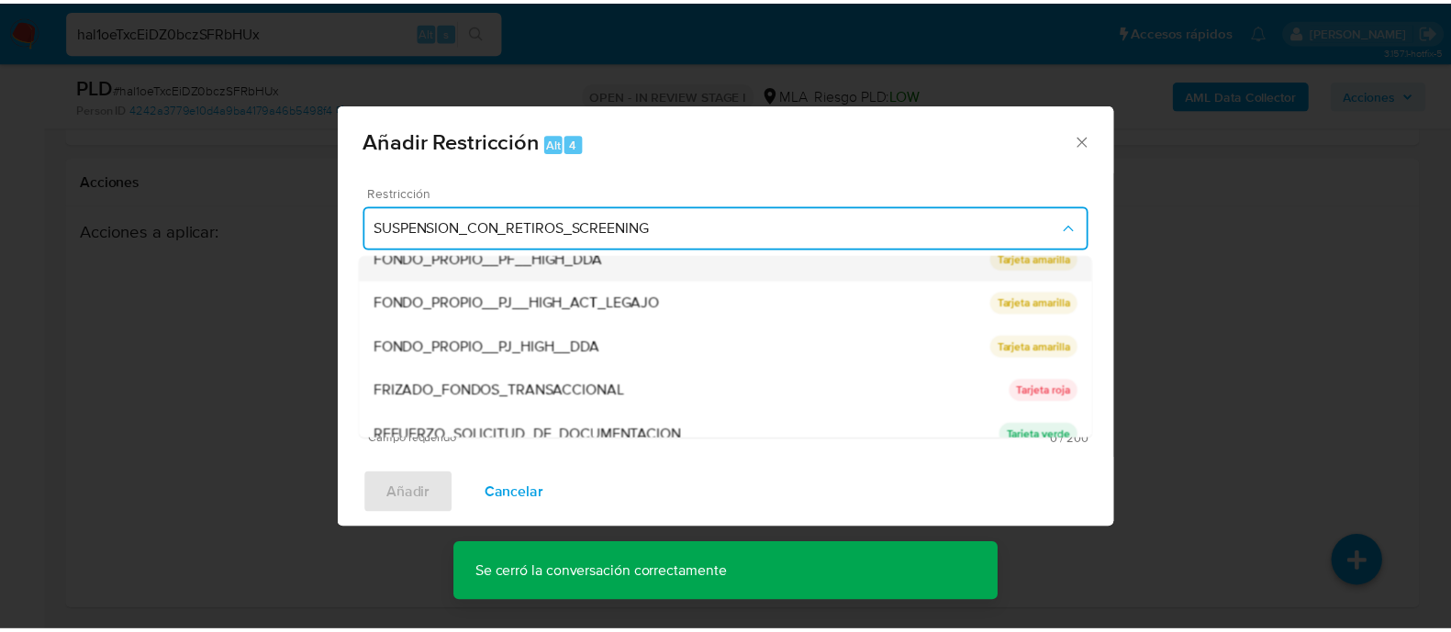
scroll to position [389, 0]
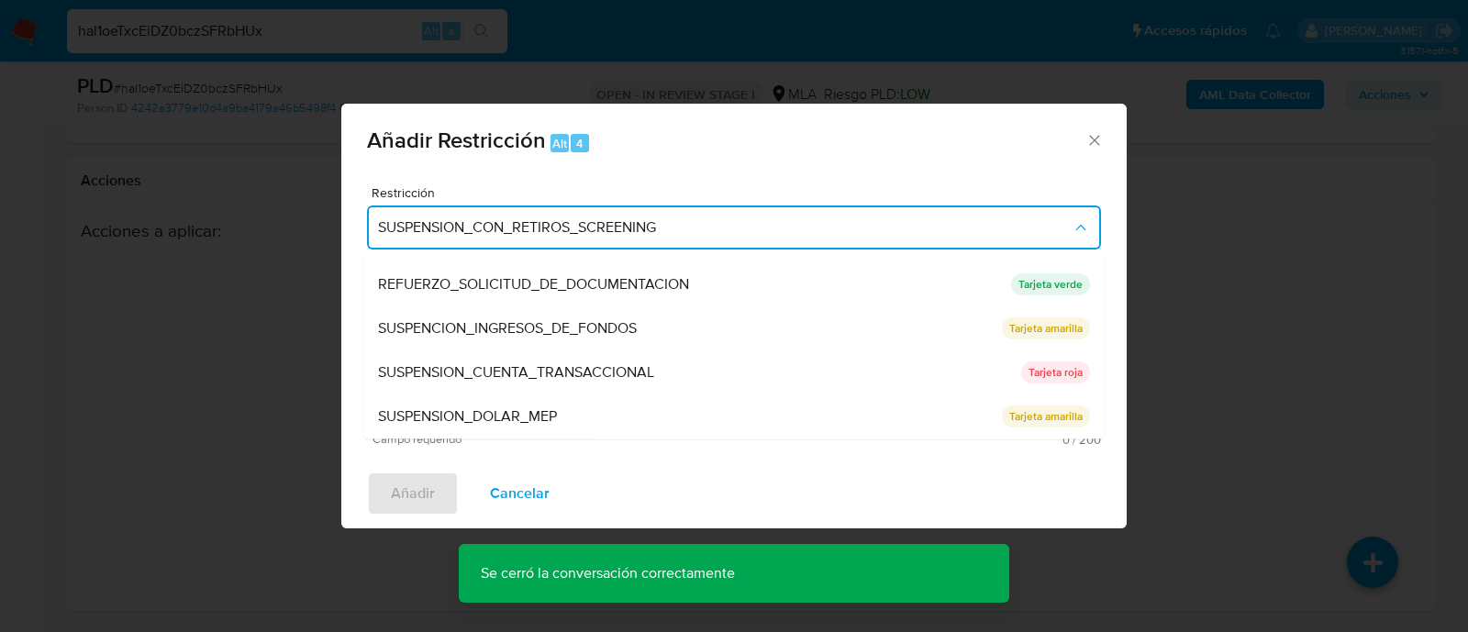
drag, startPoint x: 647, startPoint y: 373, endPoint x: 684, endPoint y: 373, distance: 36.7
click at [653, 373] on span "SUSPENSION_CUENTA_TRANSACCIONAL" at bounding box center [516, 373] width 276 height 18
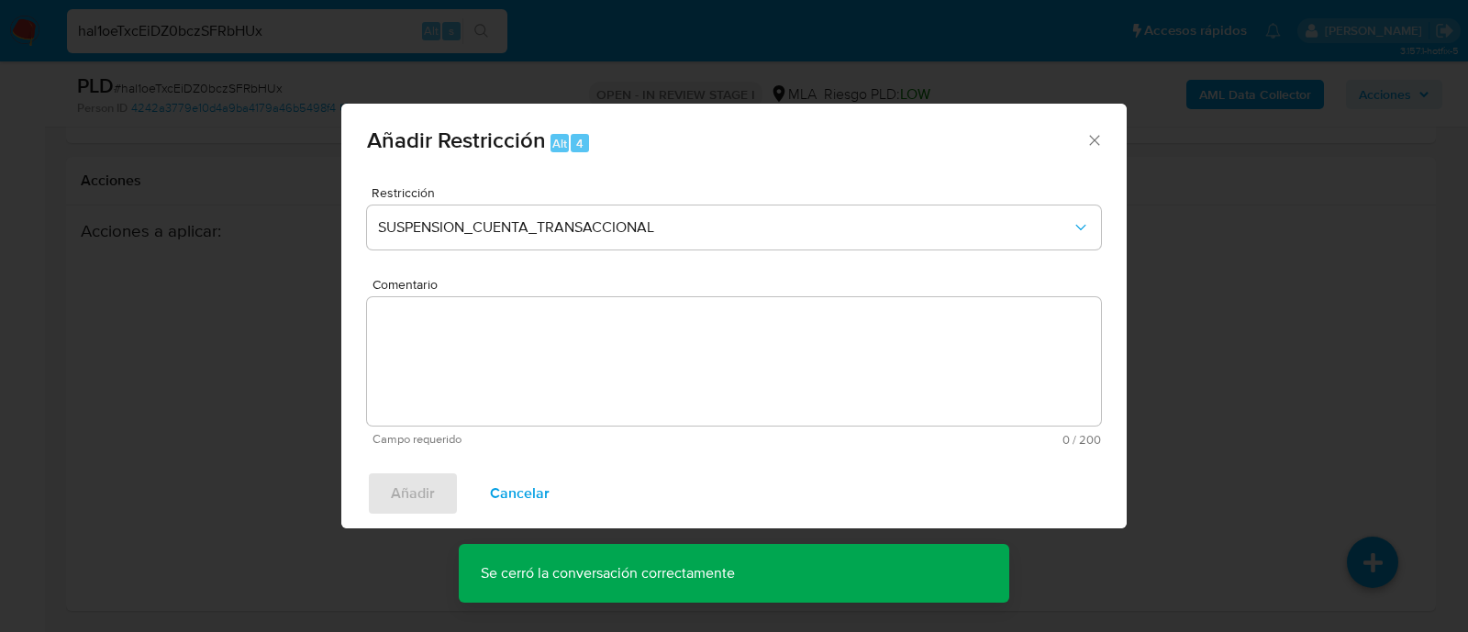
click at [731, 374] on textarea "Comentario" at bounding box center [734, 361] width 734 height 128
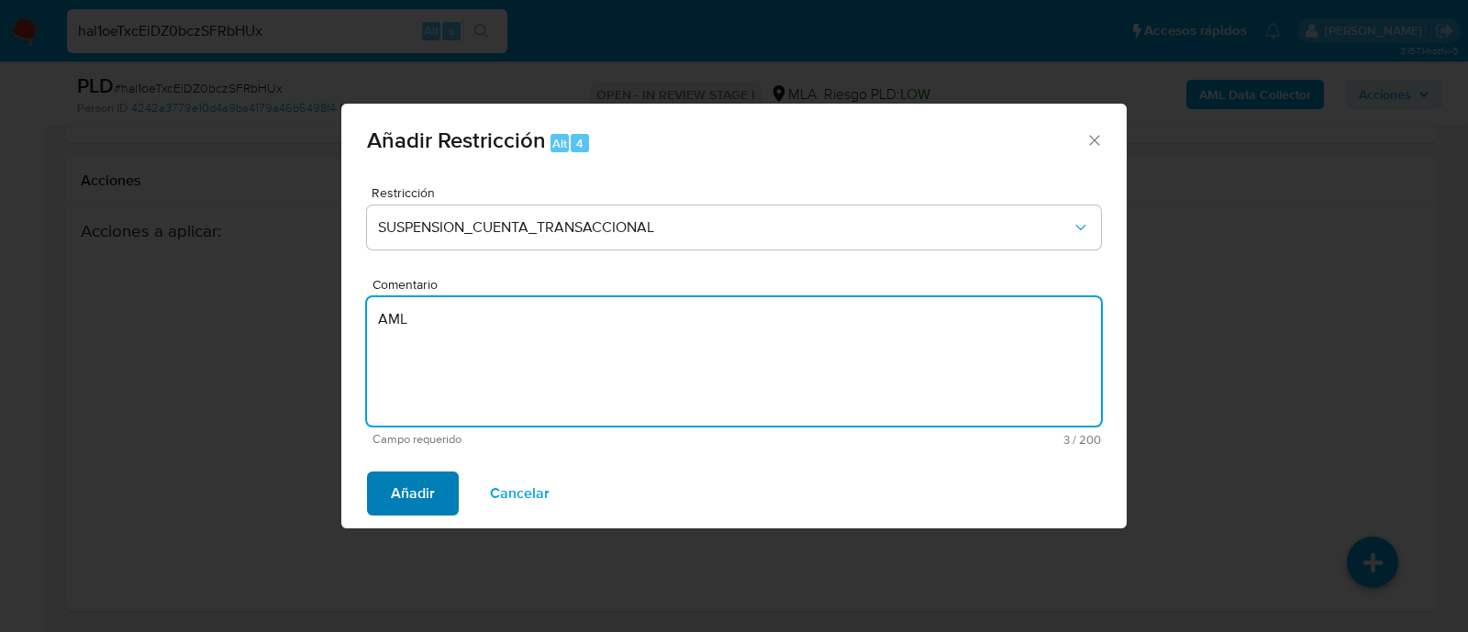
type textarea "AML"
click at [397, 499] on span "Añadir" at bounding box center [413, 494] width 44 height 40
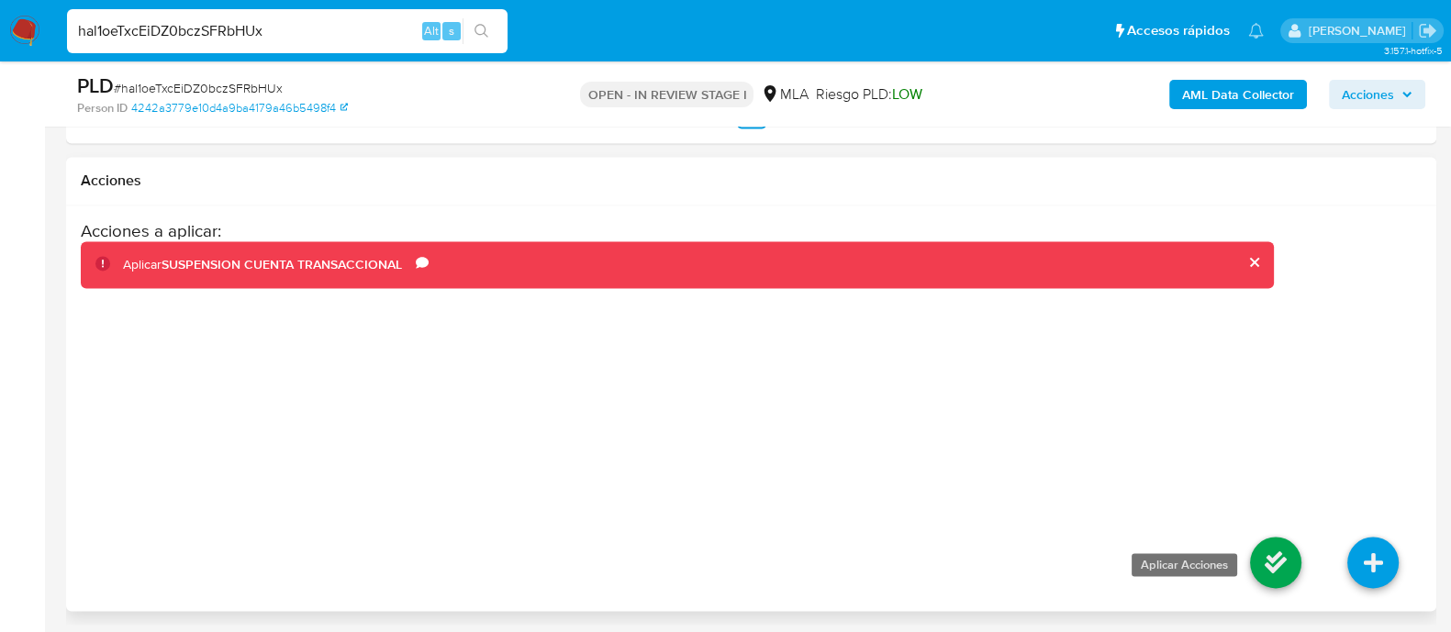
click at [1253, 558] on icon at bounding box center [1275, 562] width 51 height 51
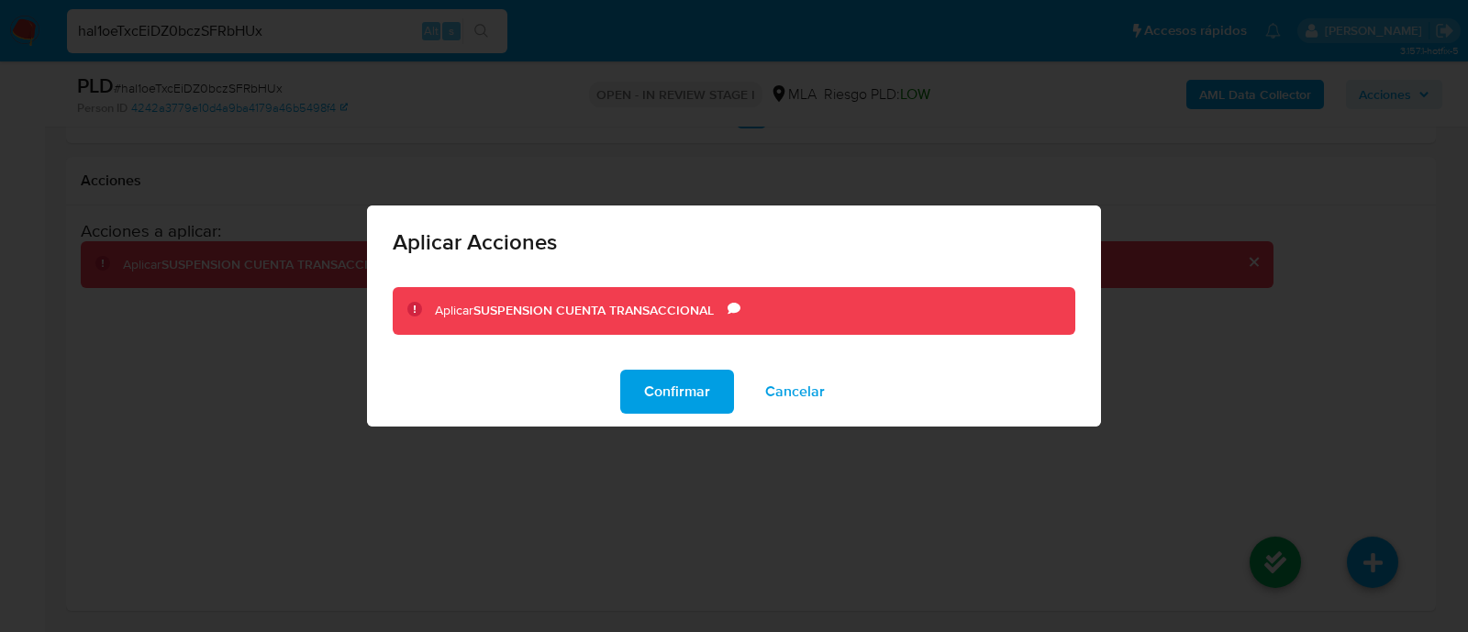
click at [679, 418] on div "Confirmar Cancelar" at bounding box center [734, 392] width 734 height 70
click at [685, 398] on span "Confirmar" at bounding box center [677, 392] width 66 height 40
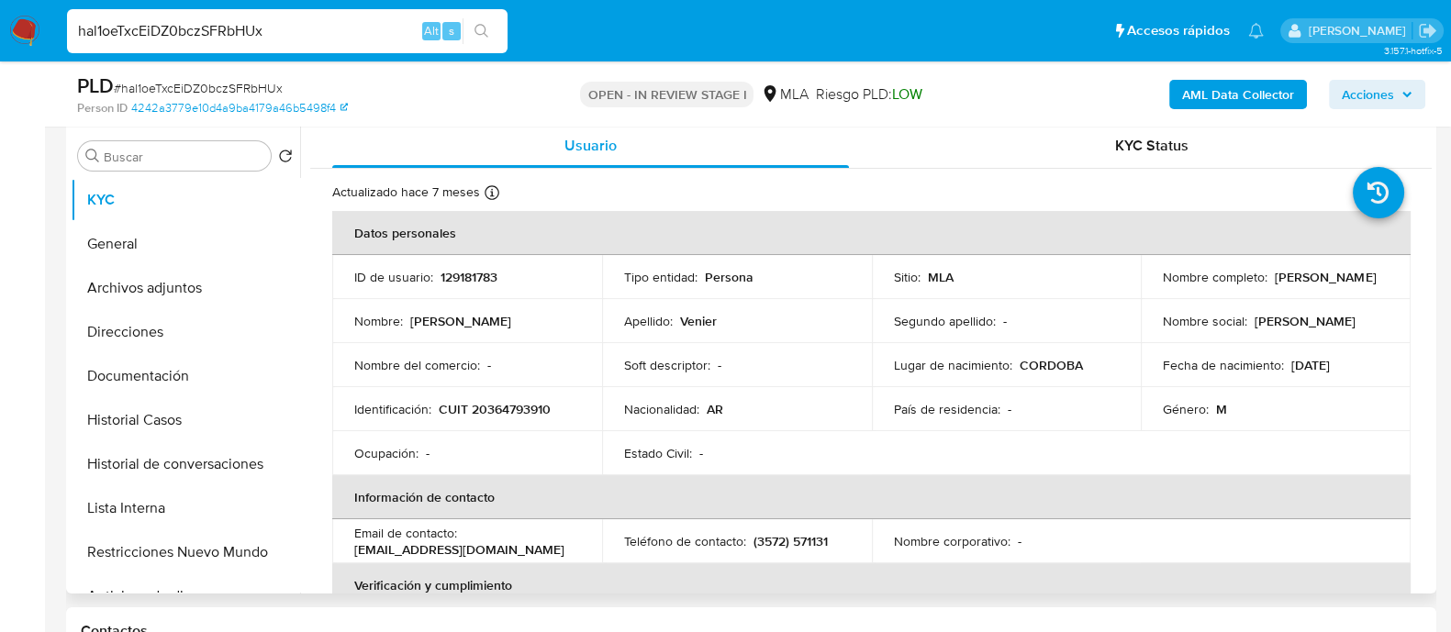
scroll to position [240, 0]
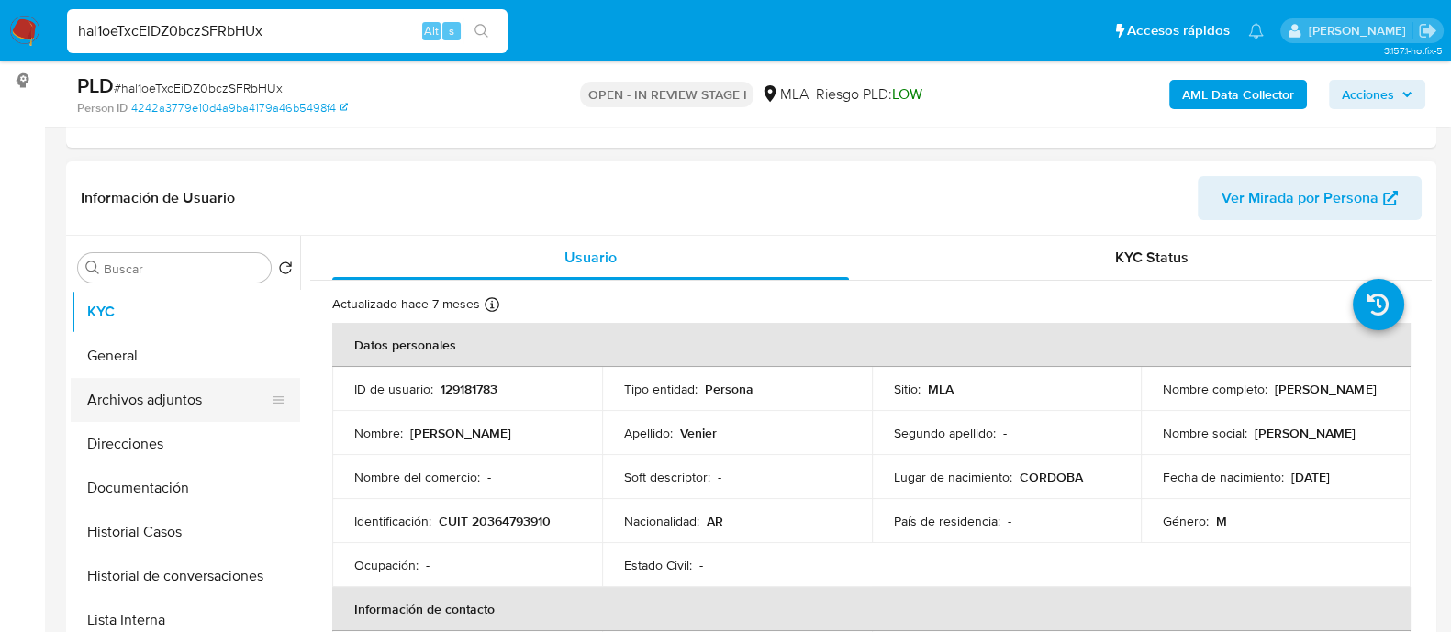
click at [186, 407] on button "Archivos adjuntos" at bounding box center [178, 400] width 215 height 44
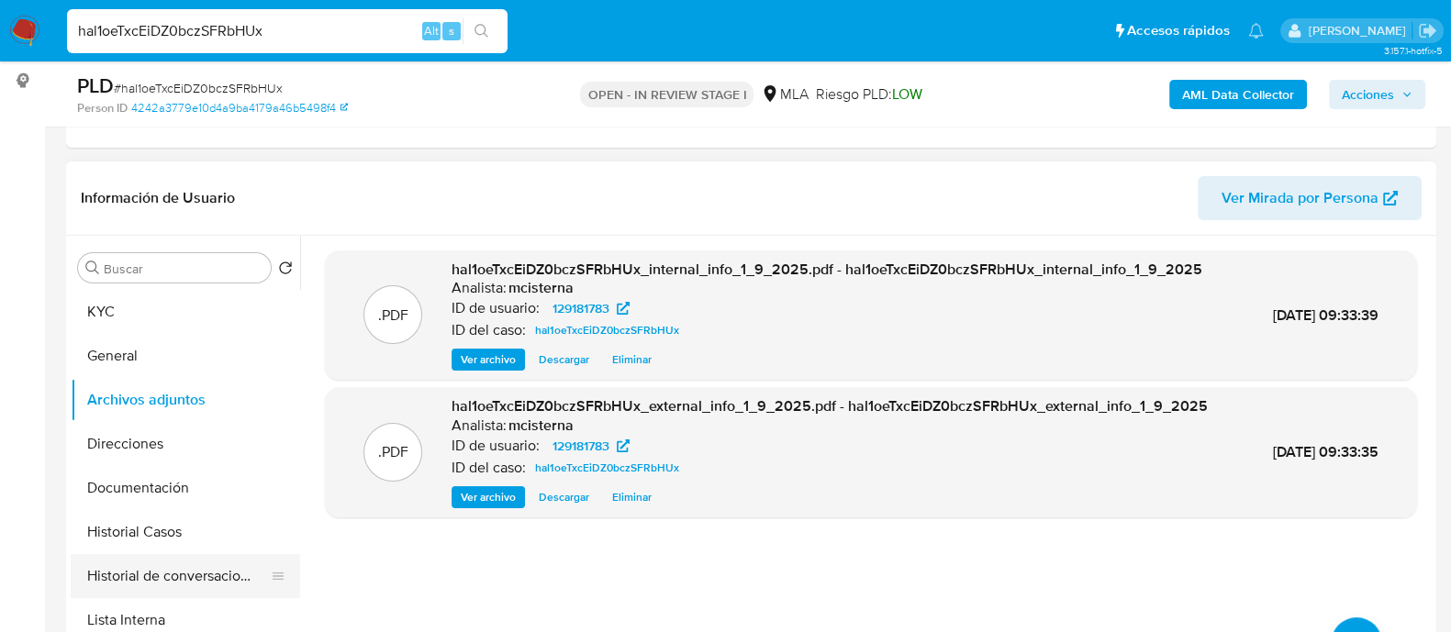
click at [188, 557] on button "Historial de conversaciones" at bounding box center [178, 576] width 215 height 44
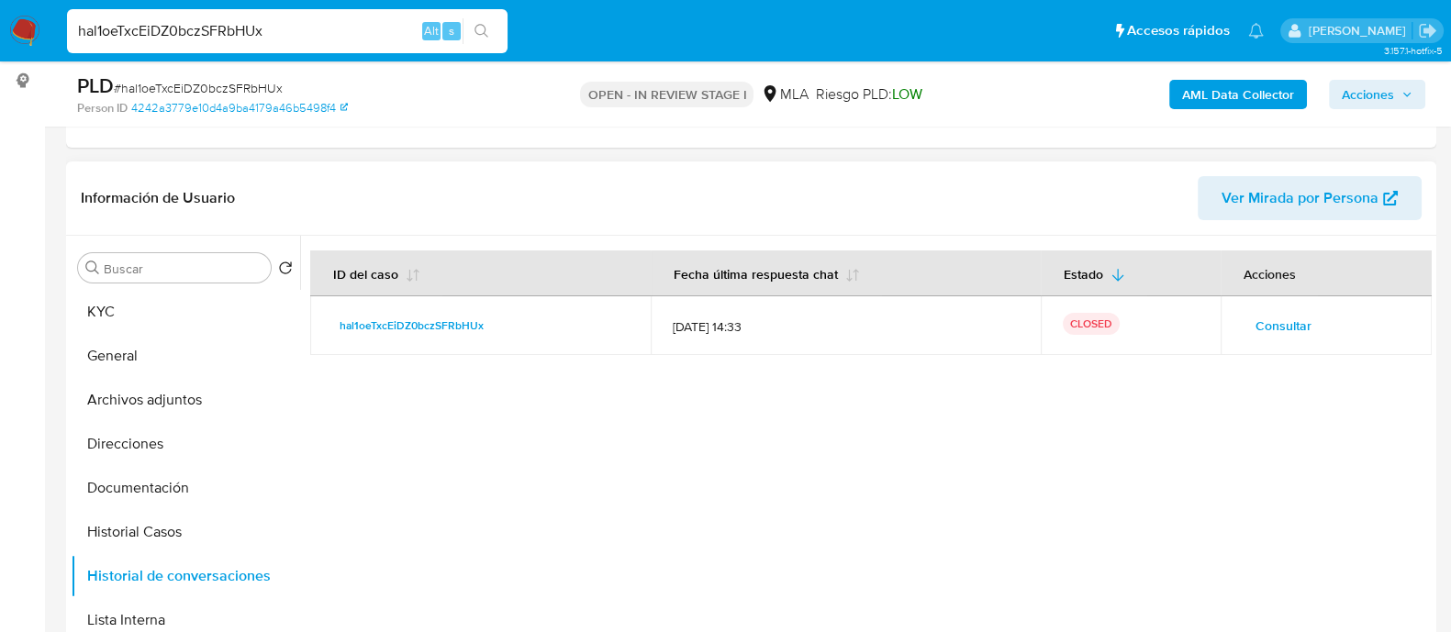
click at [1259, 308] on td "Consultar" at bounding box center [1326, 325] width 211 height 59
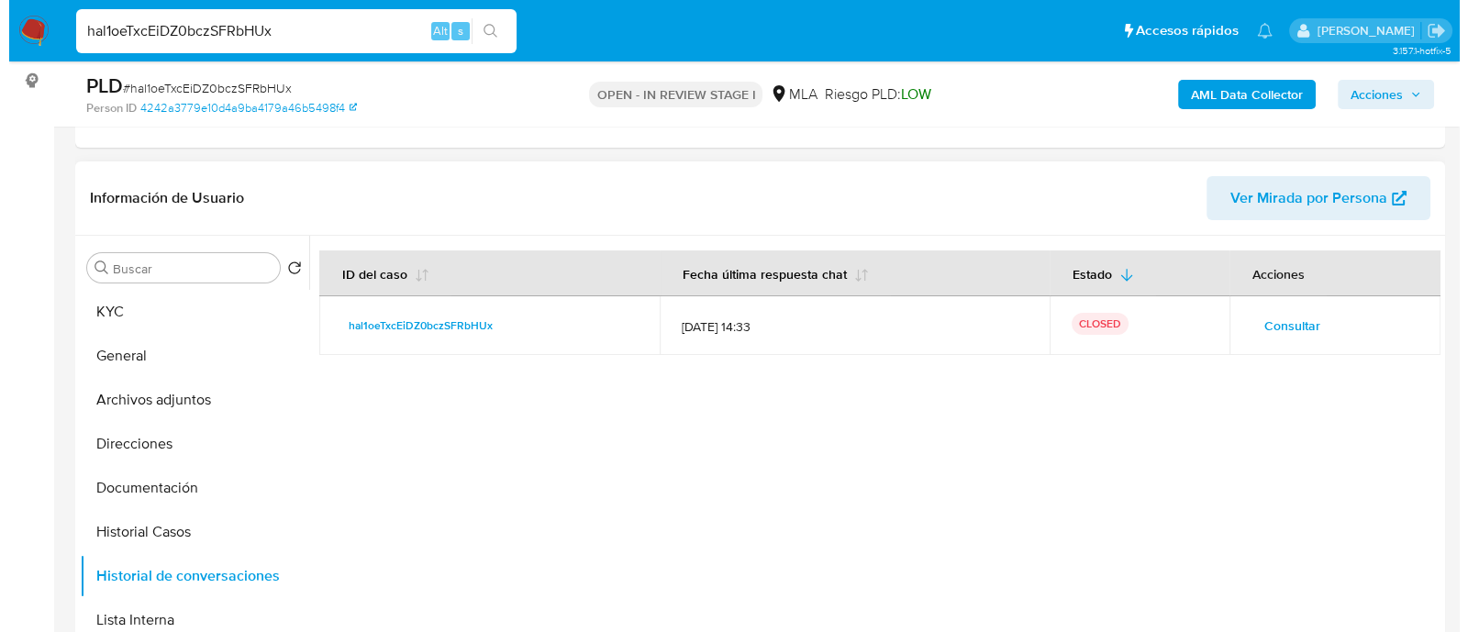
scroll to position [126, 0]
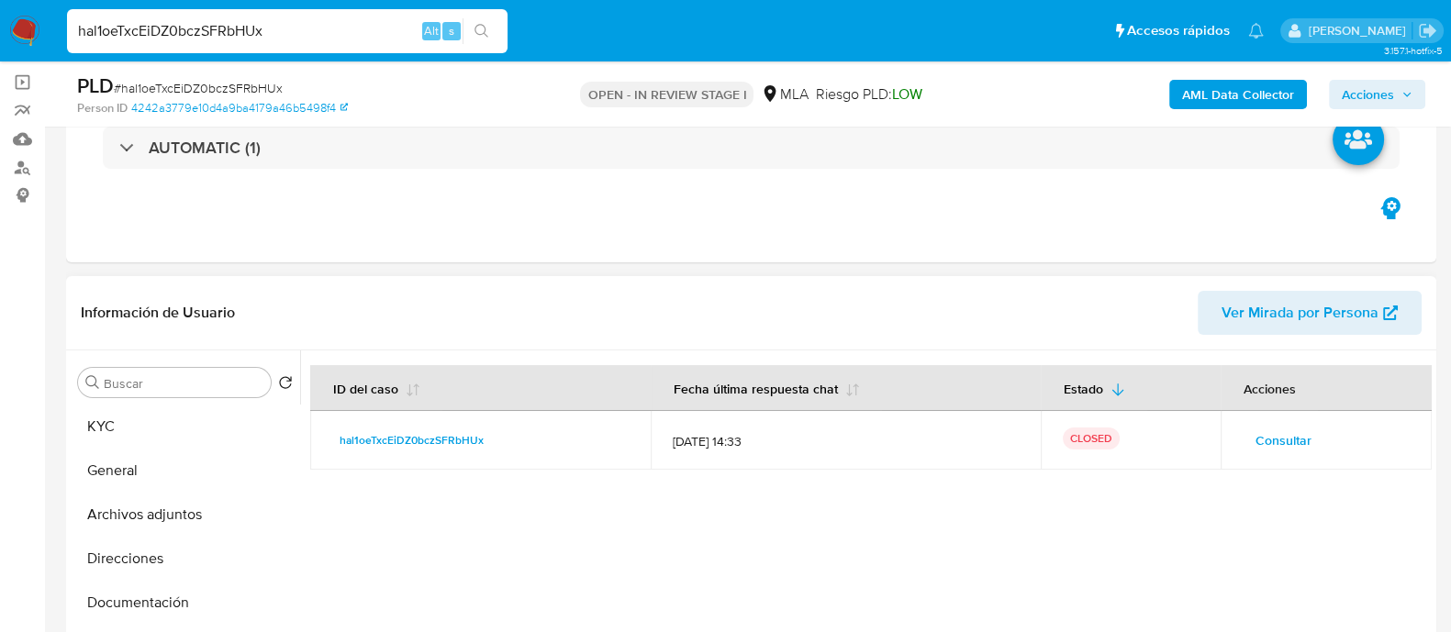
click at [1289, 434] on span "Consultar" at bounding box center [1283, 441] width 56 height 26
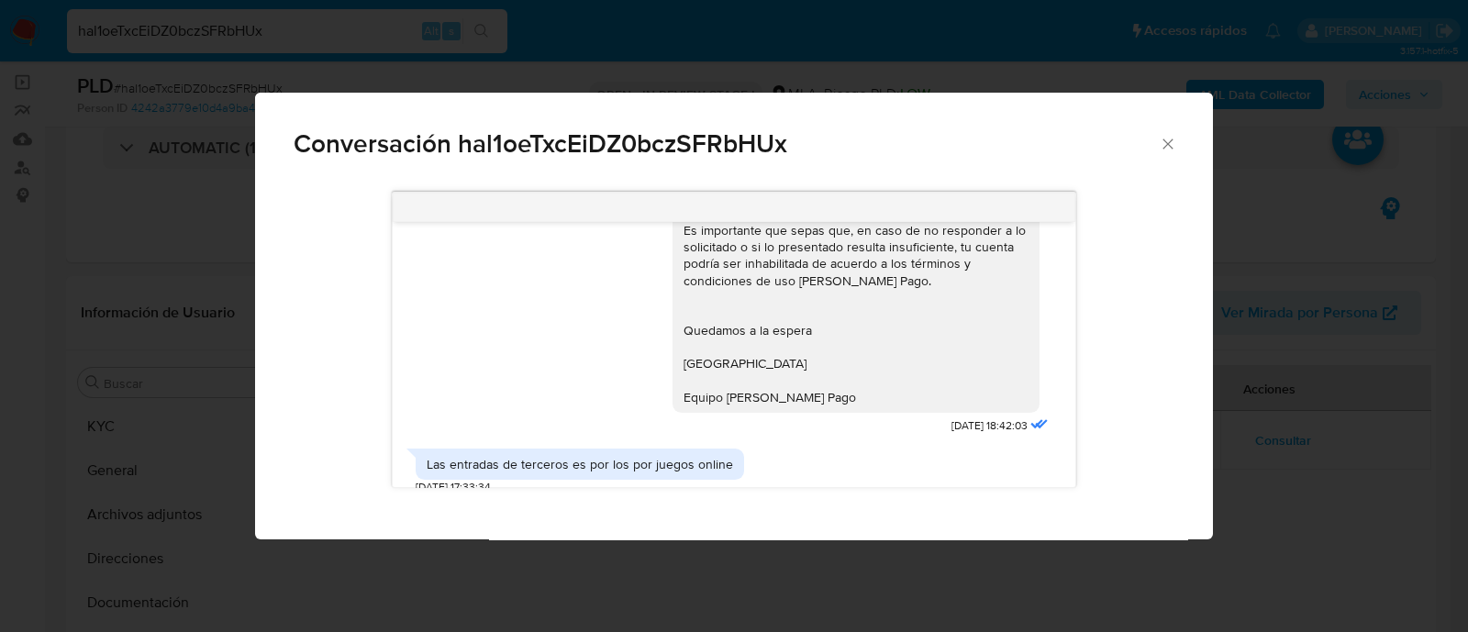
scroll to position [1307, 0]
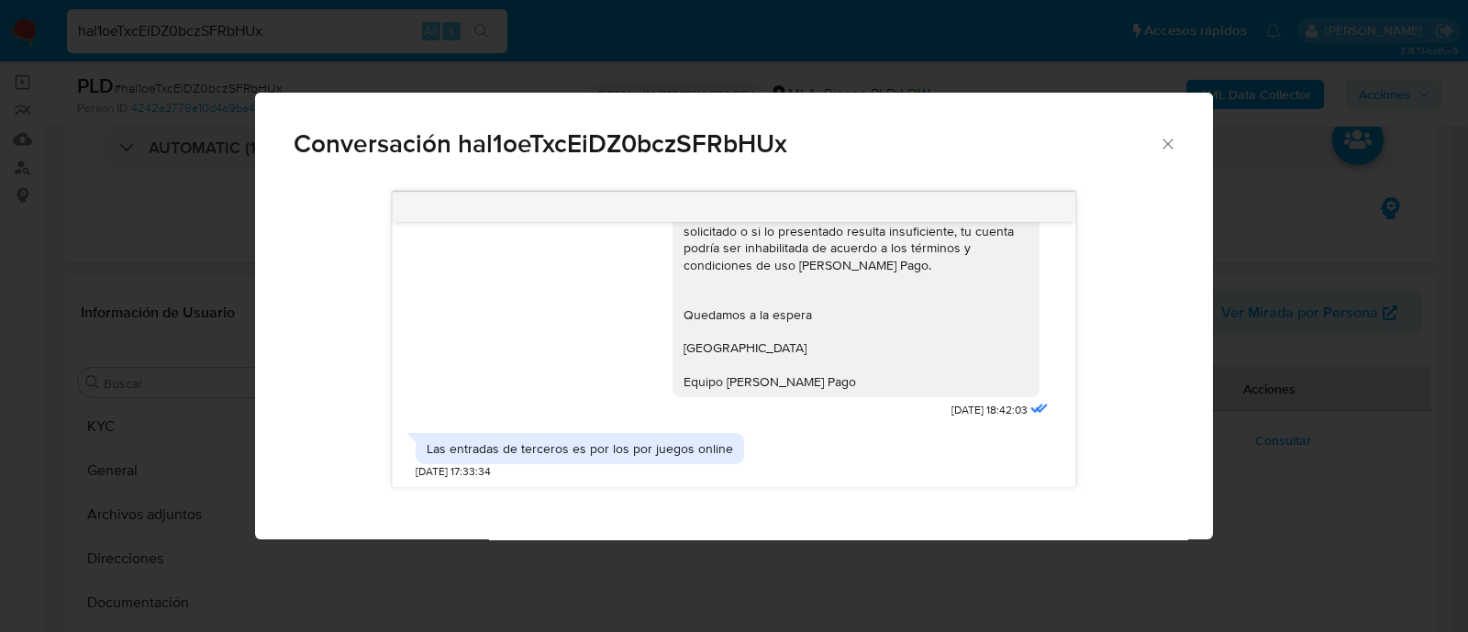
click at [641, 445] on div "Las entradas de terceros es por los por juegos online" at bounding box center [580, 449] width 307 height 17
copy div "Las entradas de terceros es por los por juegos online"
click at [1170, 154] on div "Conversación hal1oeTxcEiDZ0bczSFRbHUx" at bounding box center [734, 136] width 958 height 87
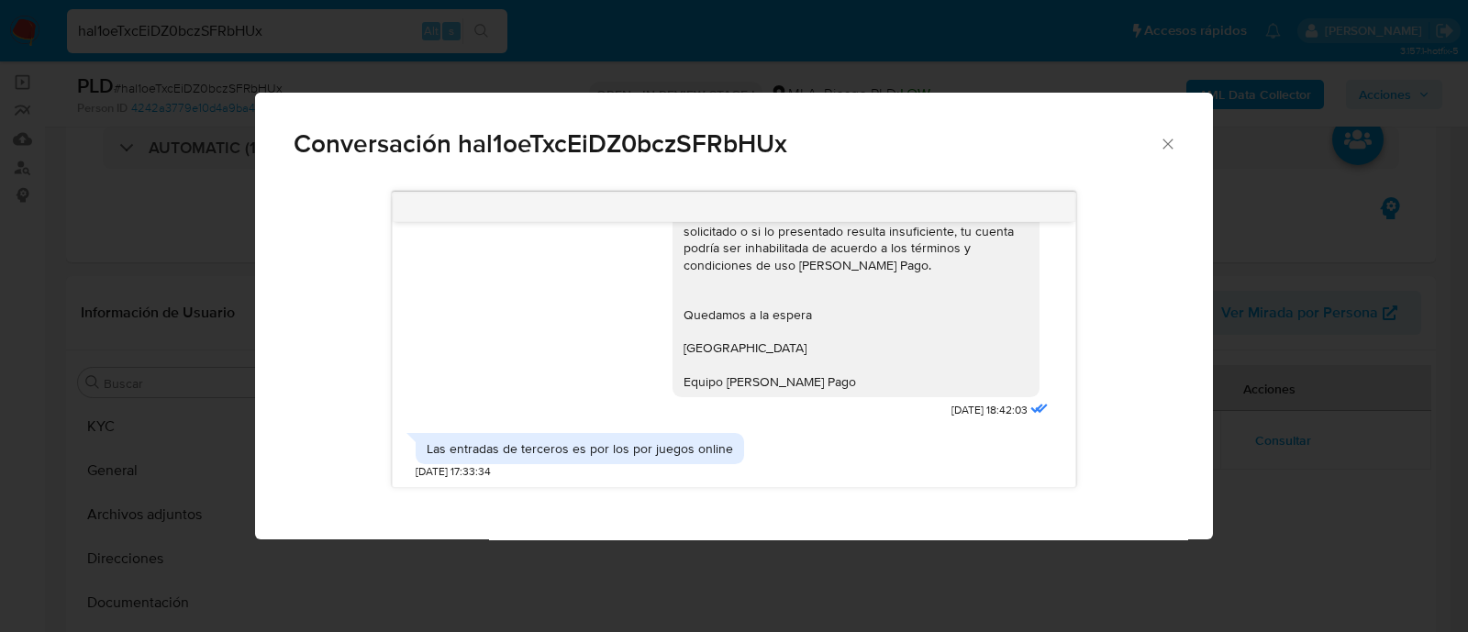
click at [1170, 144] on icon "Cerrar" at bounding box center [1168, 144] width 18 height 18
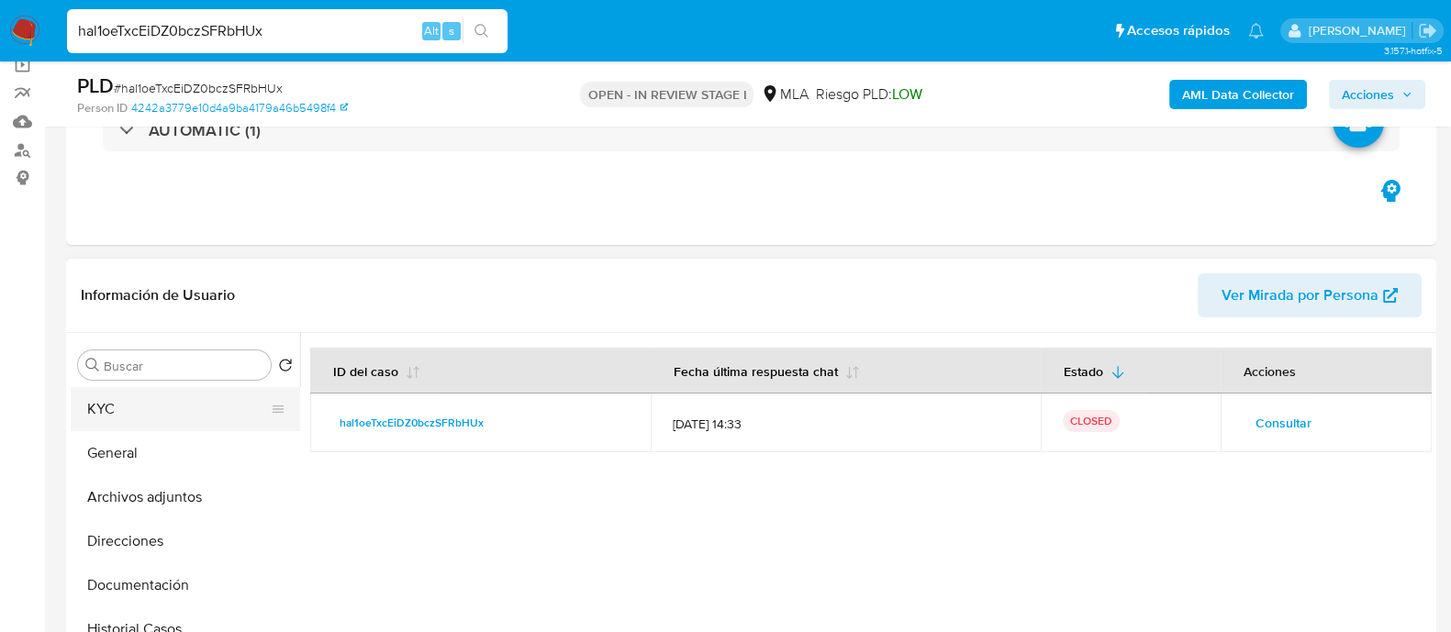
scroll to position [240, 0]
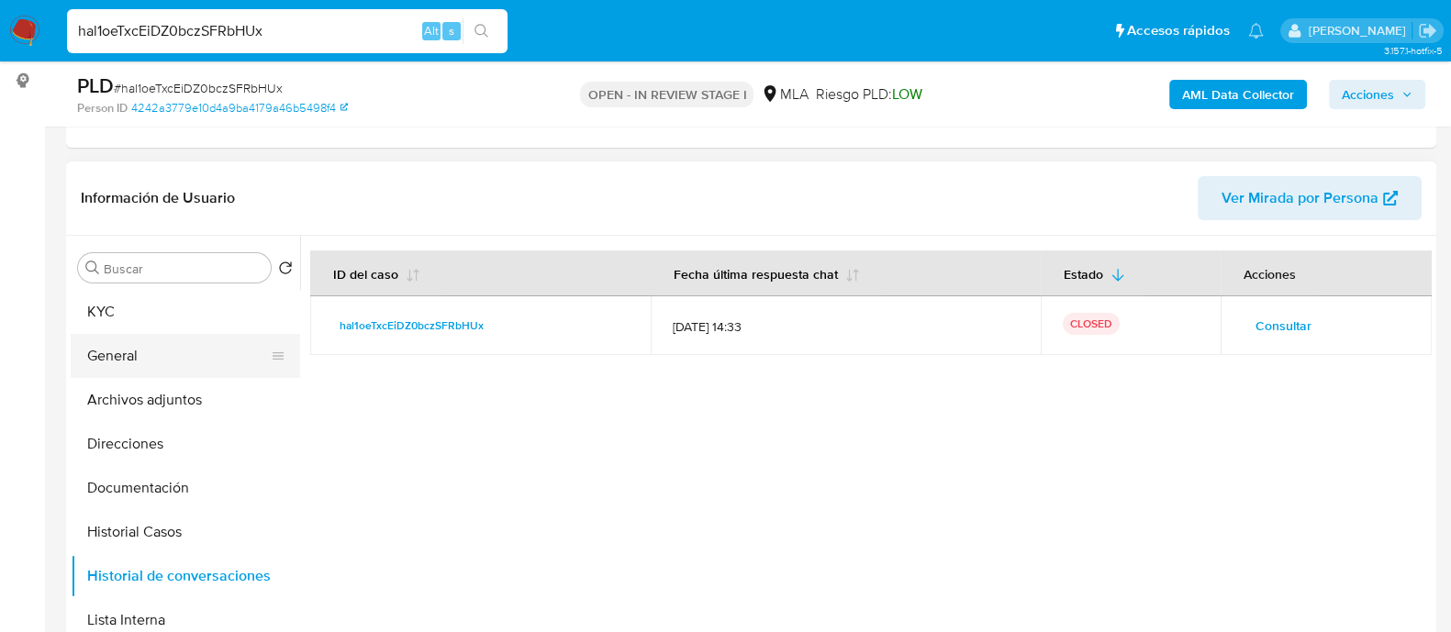
click at [184, 364] on button "General" at bounding box center [178, 356] width 215 height 44
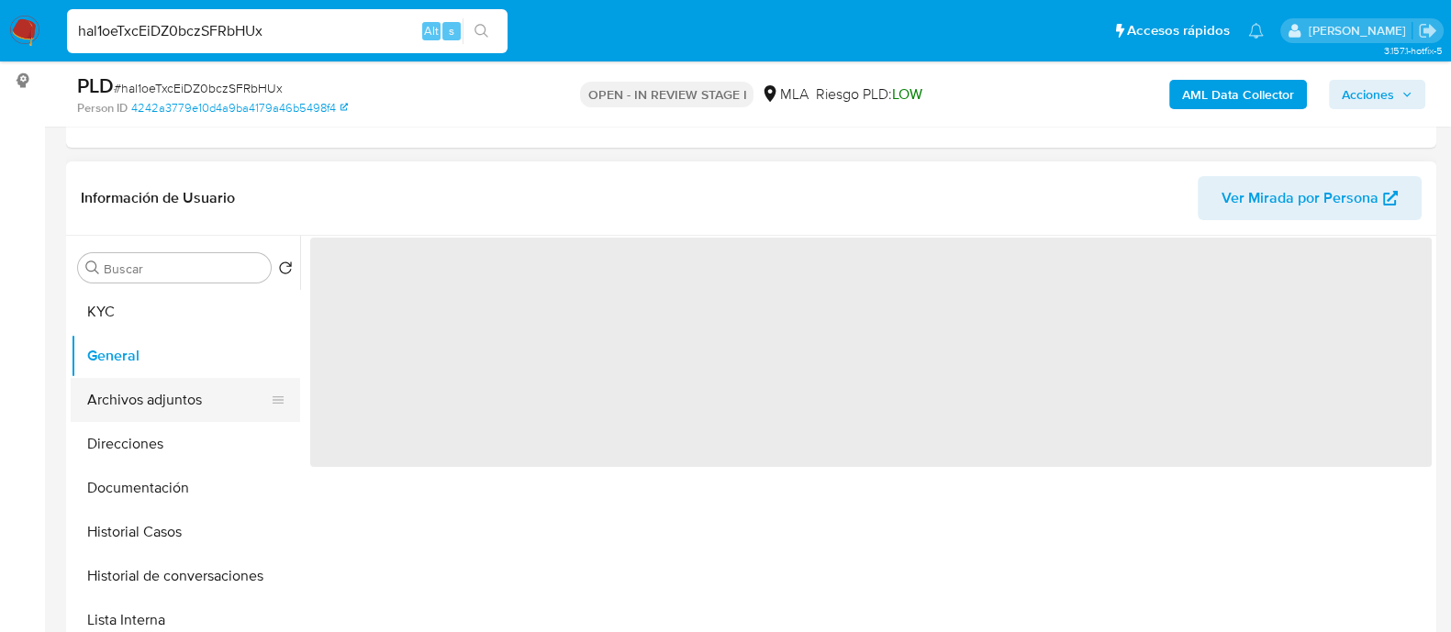
click at [188, 396] on button "Archivos adjuntos" at bounding box center [178, 400] width 215 height 44
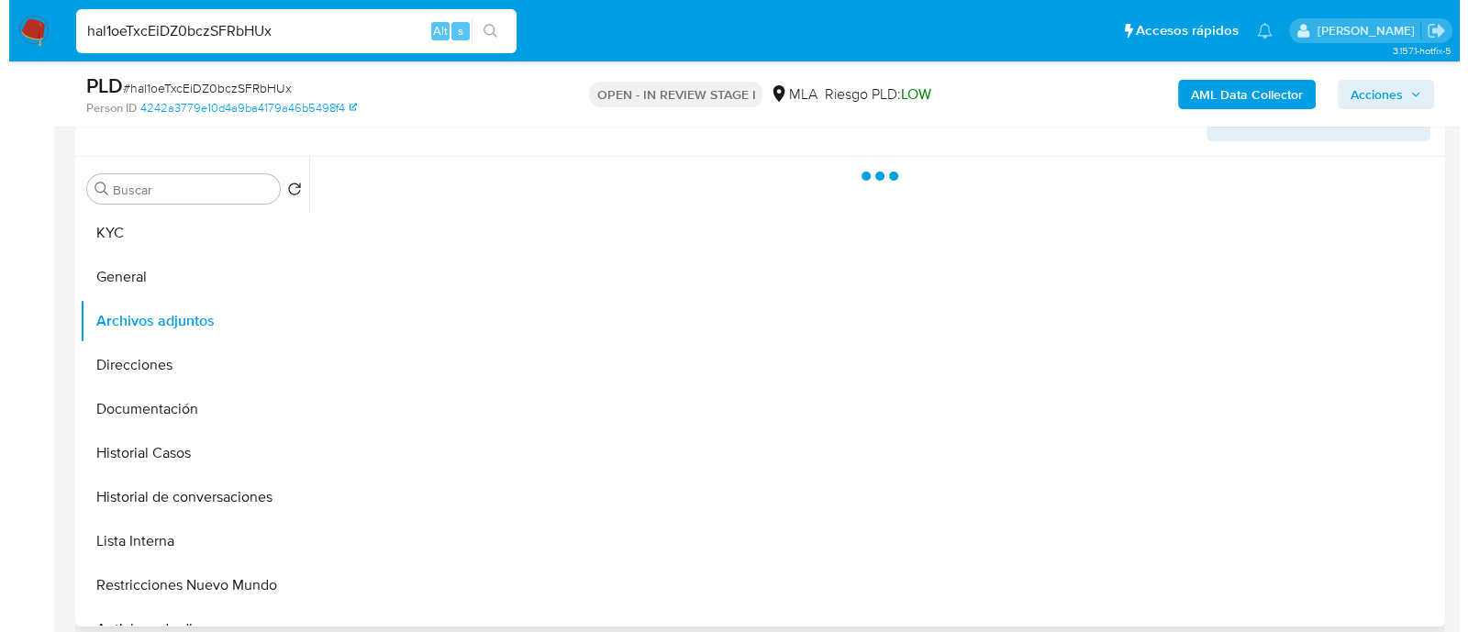
scroll to position [355, 0]
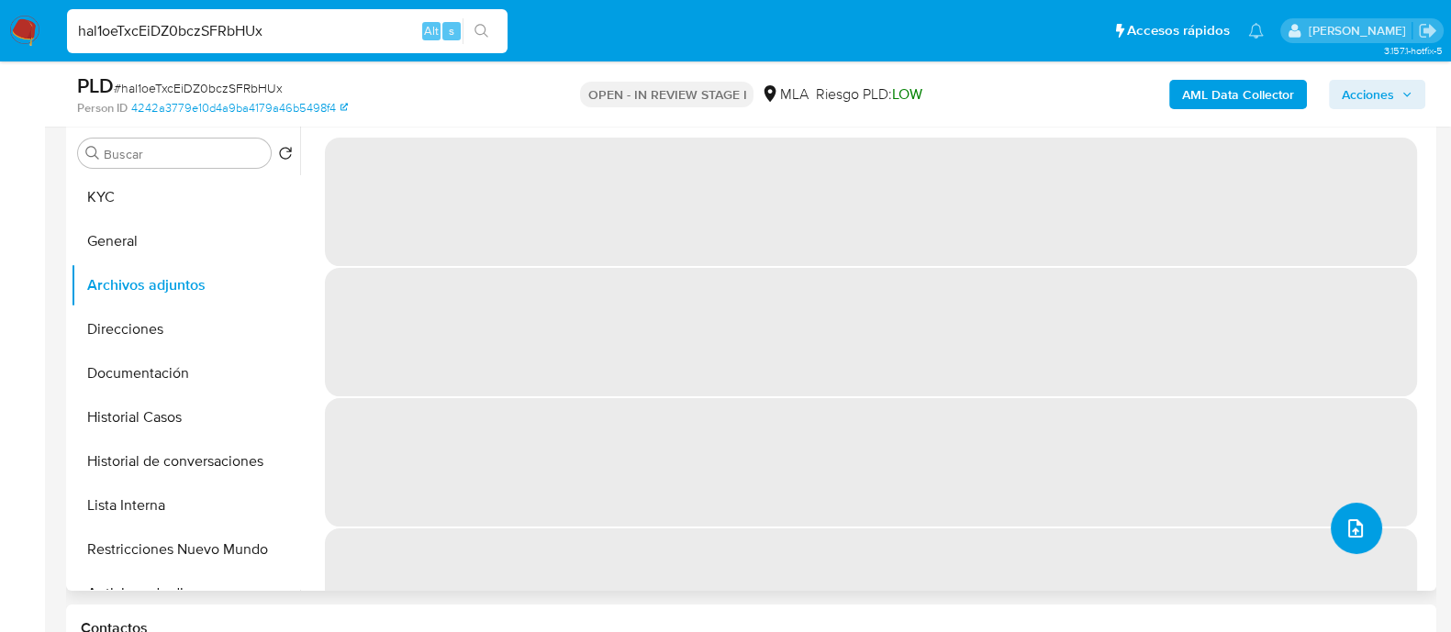
click at [1345, 519] on icon "upload-file" at bounding box center [1355, 529] width 22 height 22
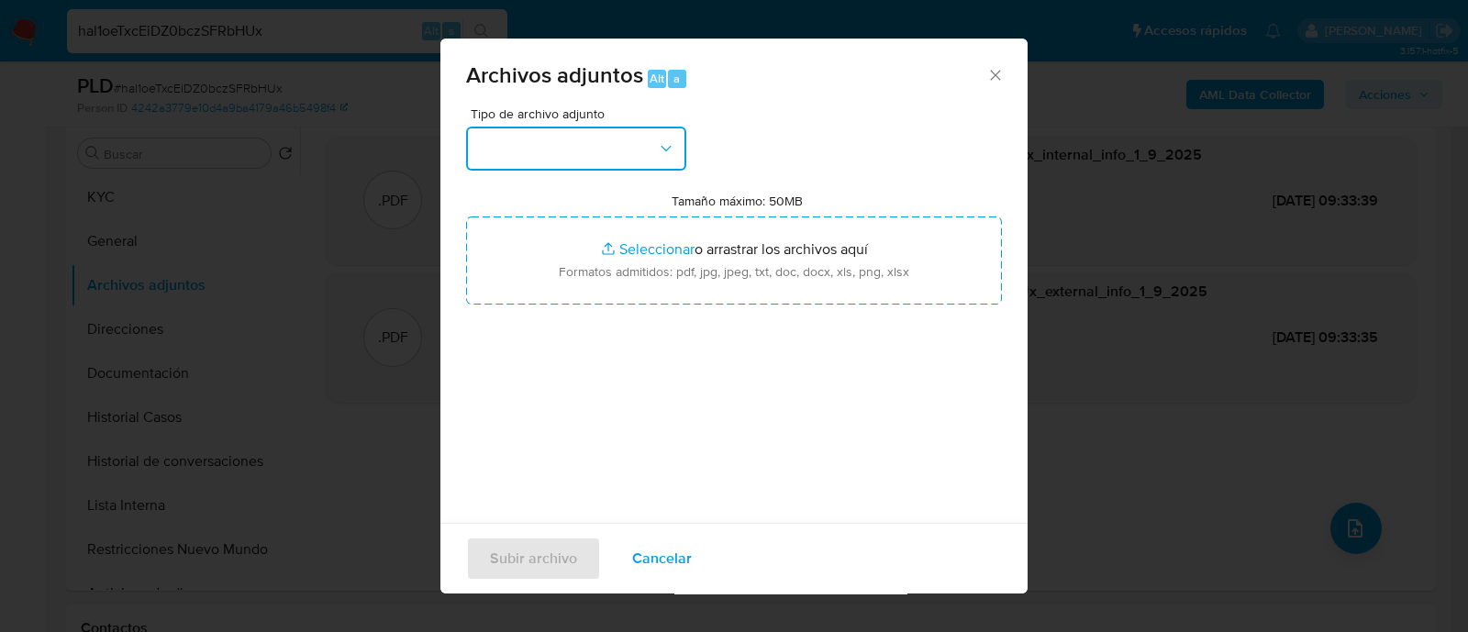
click at [598, 144] on button "button" at bounding box center [576, 149] width 220 height 44
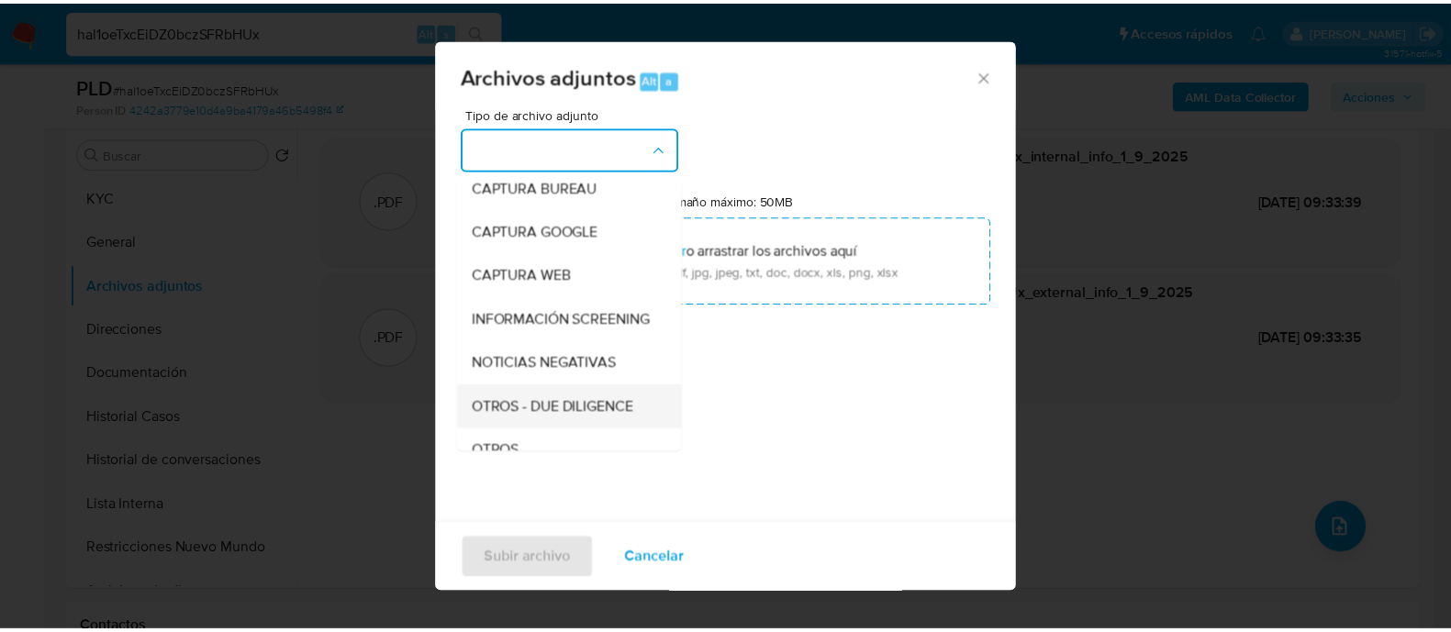
scroll to position [229, 0]
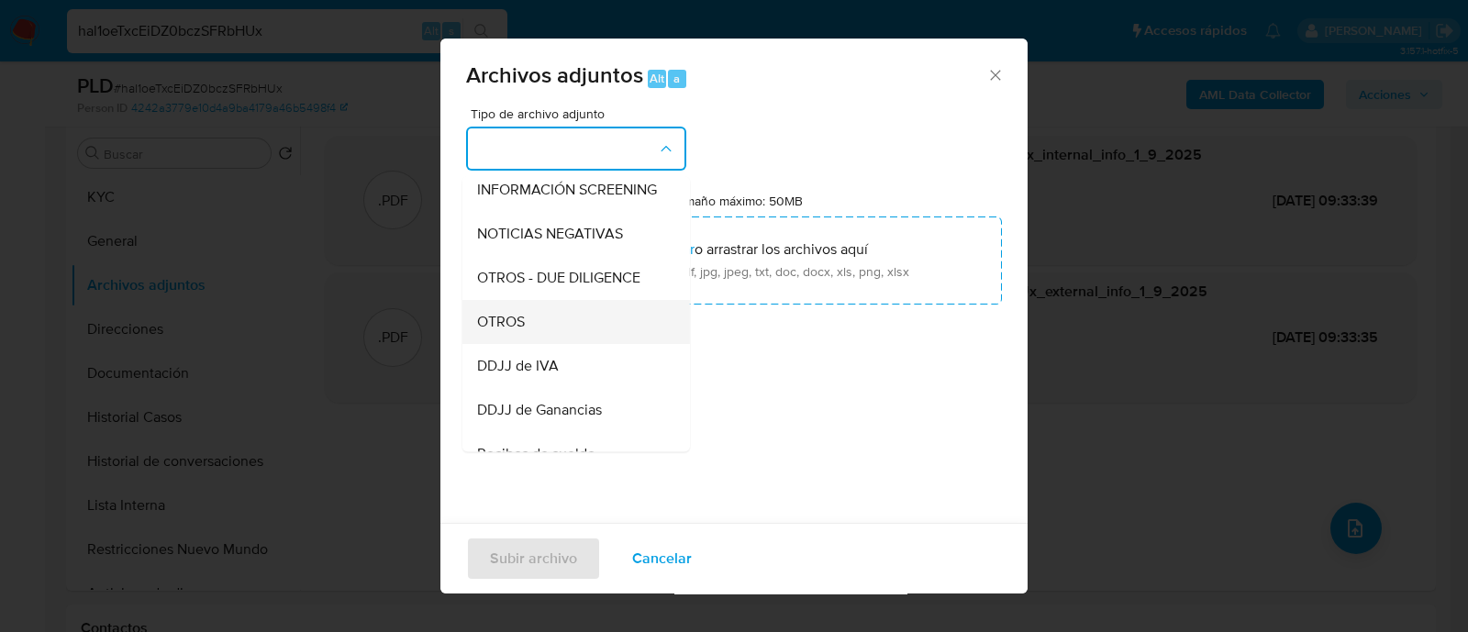
click at [614, 328] on div "OTROS" at bounding box center [570, 322] width 187 height 44
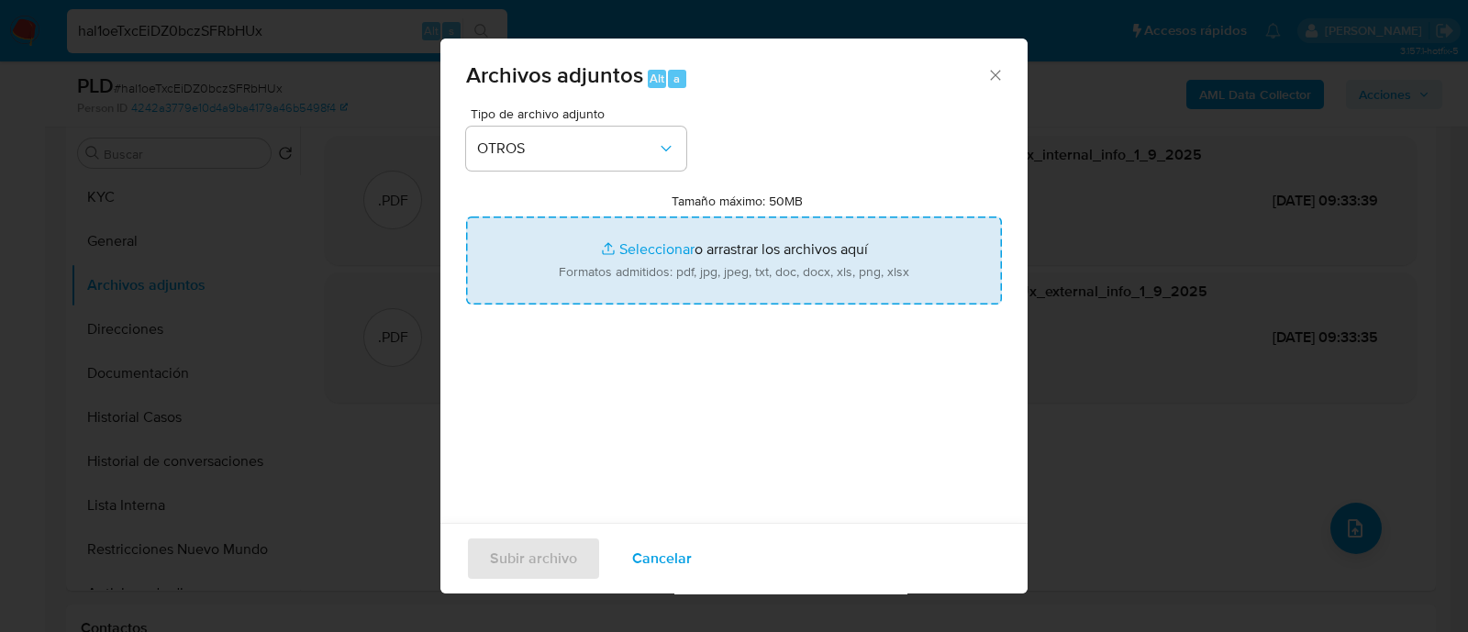
type input "C:\fakepath\Caselog hal1oeTxcEiDZ0bczSFRbHUx_2025_08_19_00_09_24.docx"
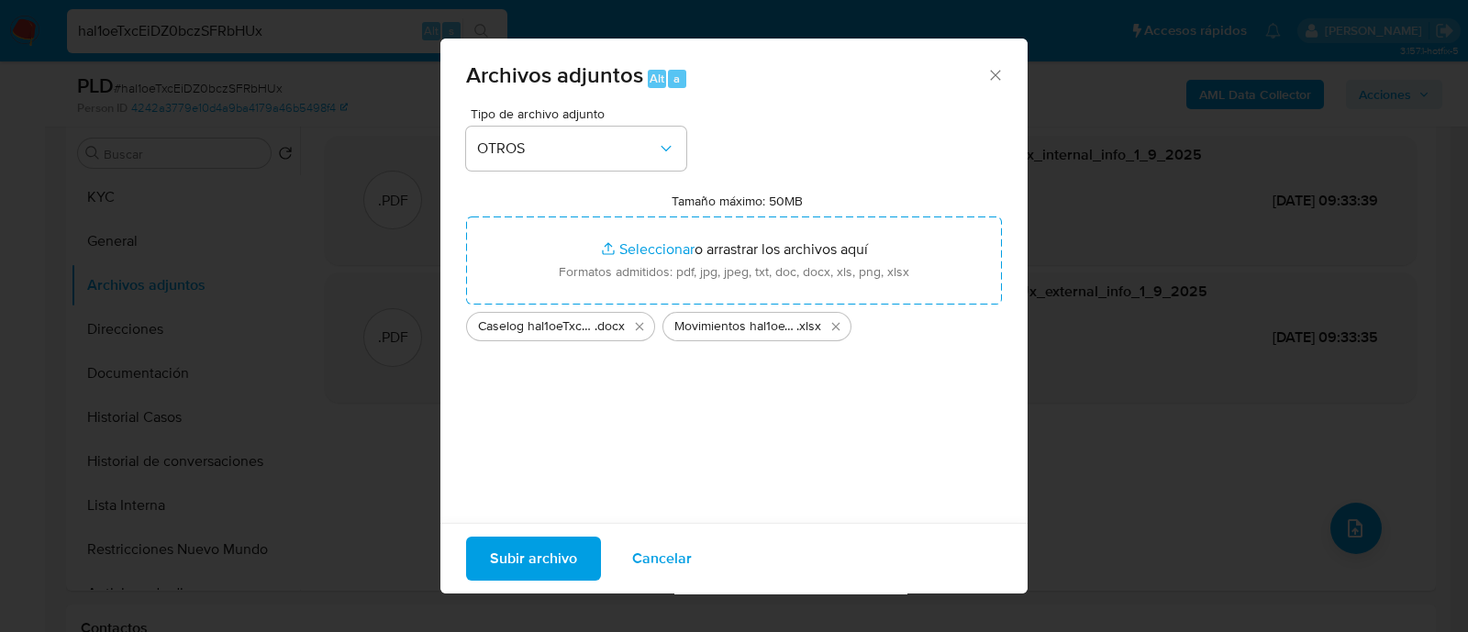
click at [496, 543] on span "Subir archivo" at bounding box center [533, 559] width 87 height 40
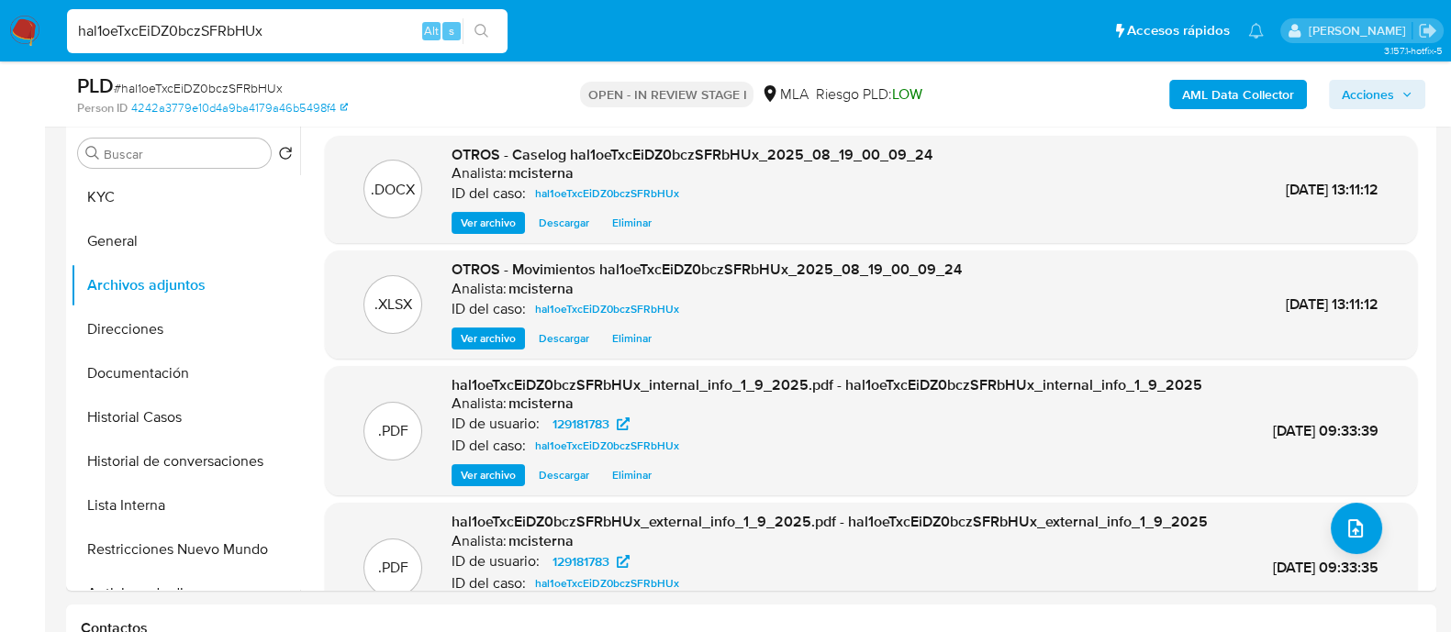
click at [1379, 96] on span "Acciones" at bounding box center [1368, 94] width 52 height 29
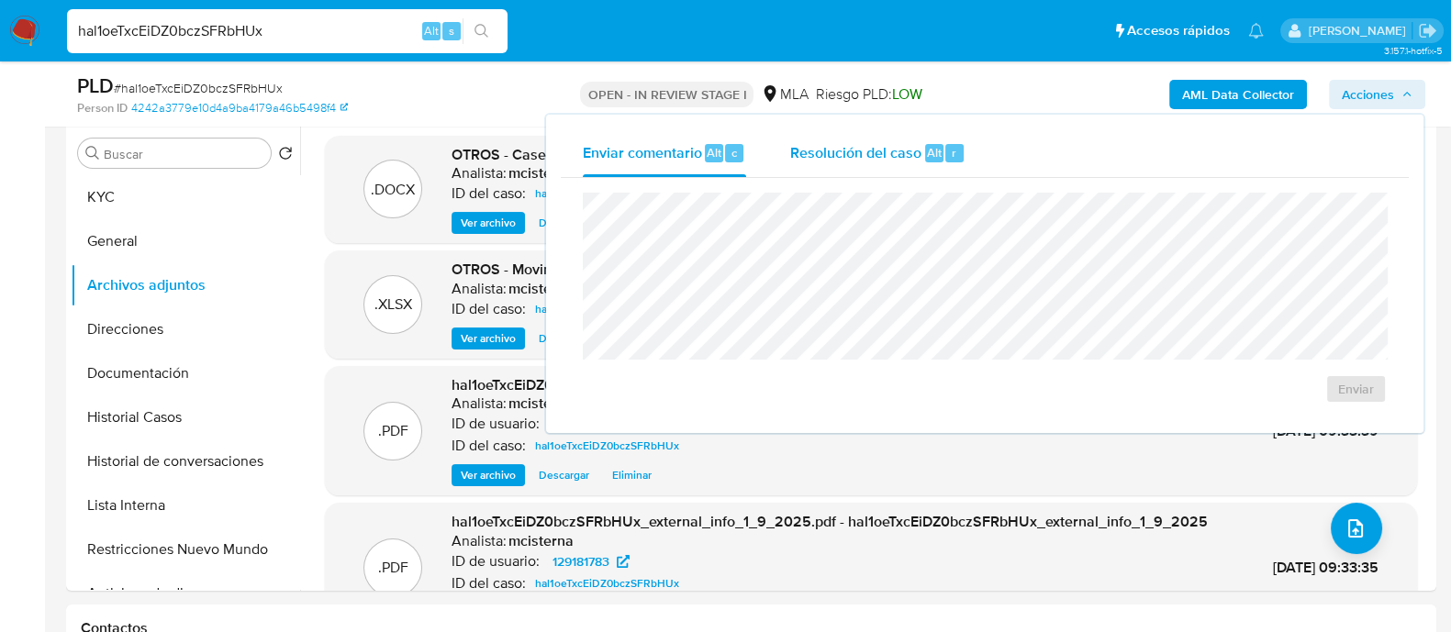
click at [941, 156] on div "Alt r" at bounding box center [944, 153] width 39 height 18
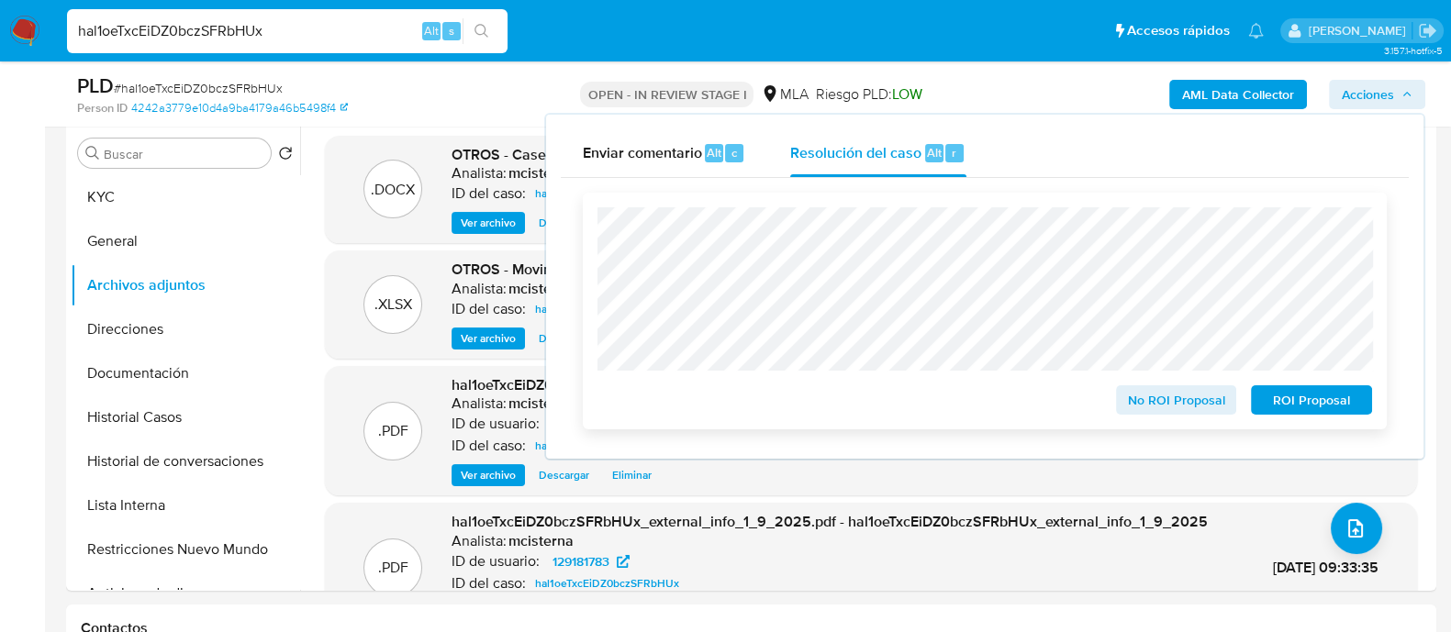
click at [1276, 387] on div "ROI Proposal" at bounding box center [1308, 396] width 128 height 37
click at [1282, 403] on span "ROI Proposal" at bounding box center [1311, 400] width 95 height 26
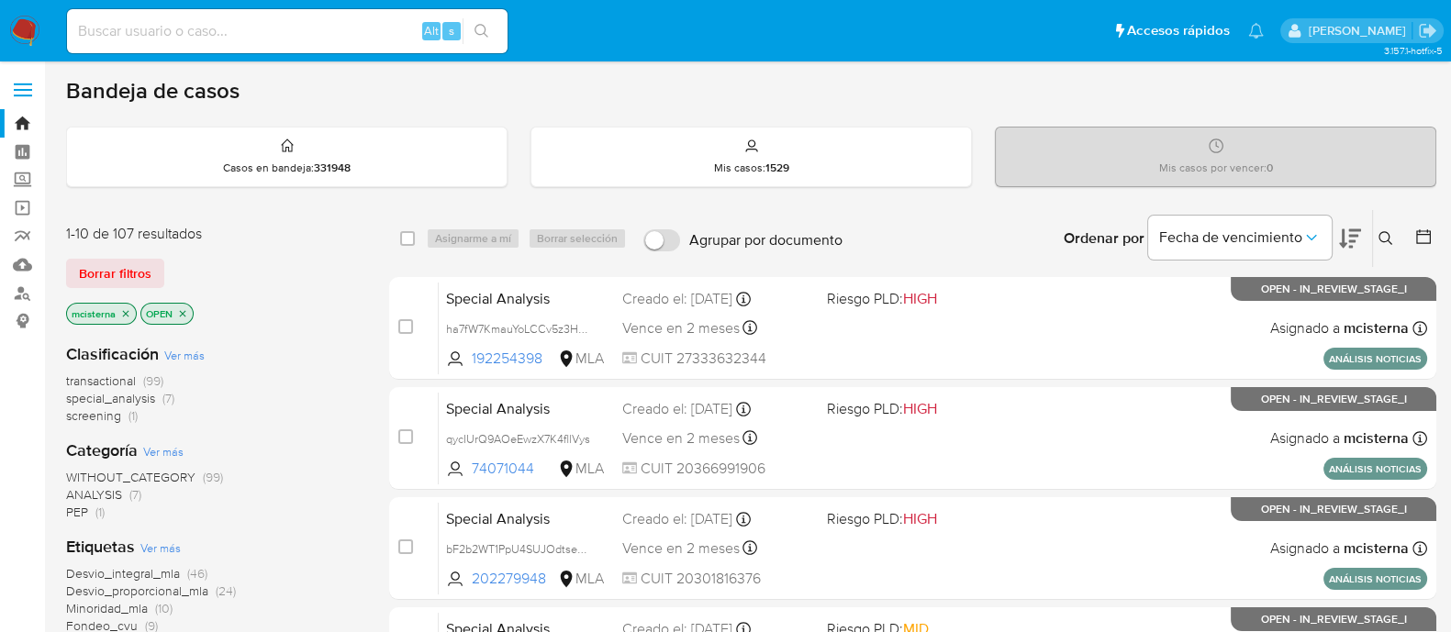
click at [281, 30] on input at bounding box center [287, 31] width 441 height 24
paste input "1052972311"
type input "1052972311"
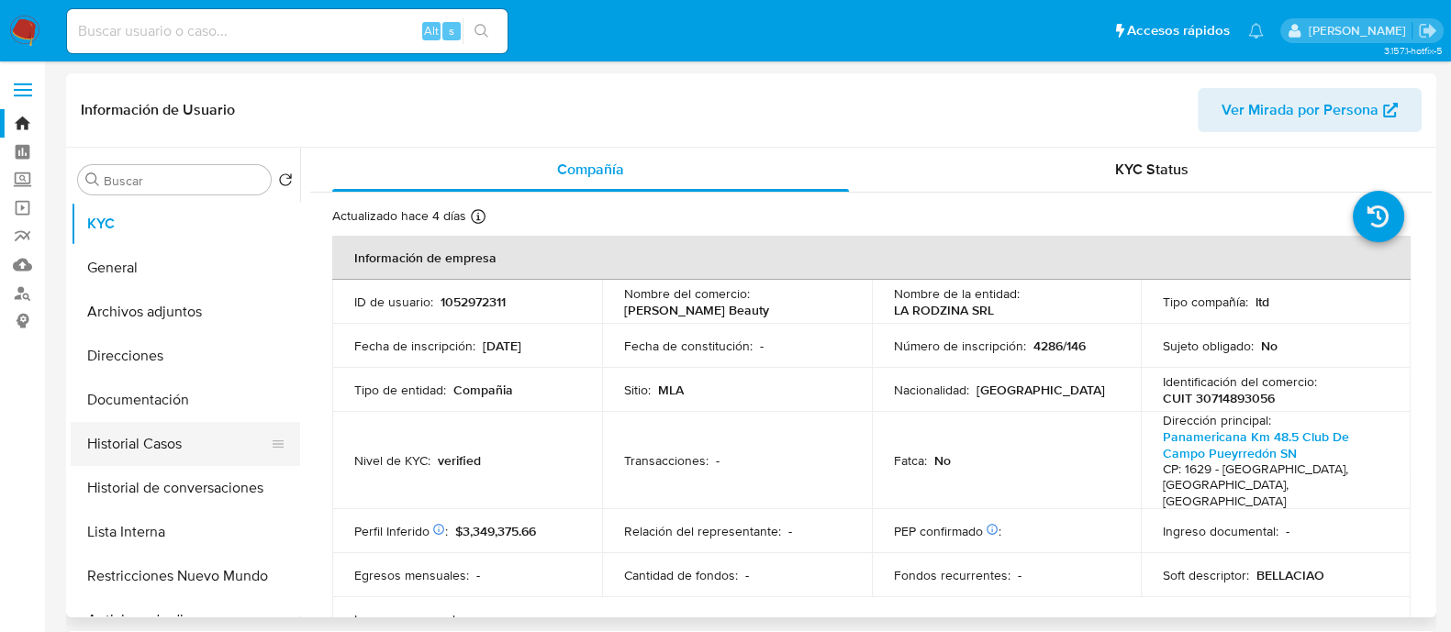
select select "10"
click at [254, 441] on button "Historial Casos" at bounding box center [178, 444] width 215 height 44
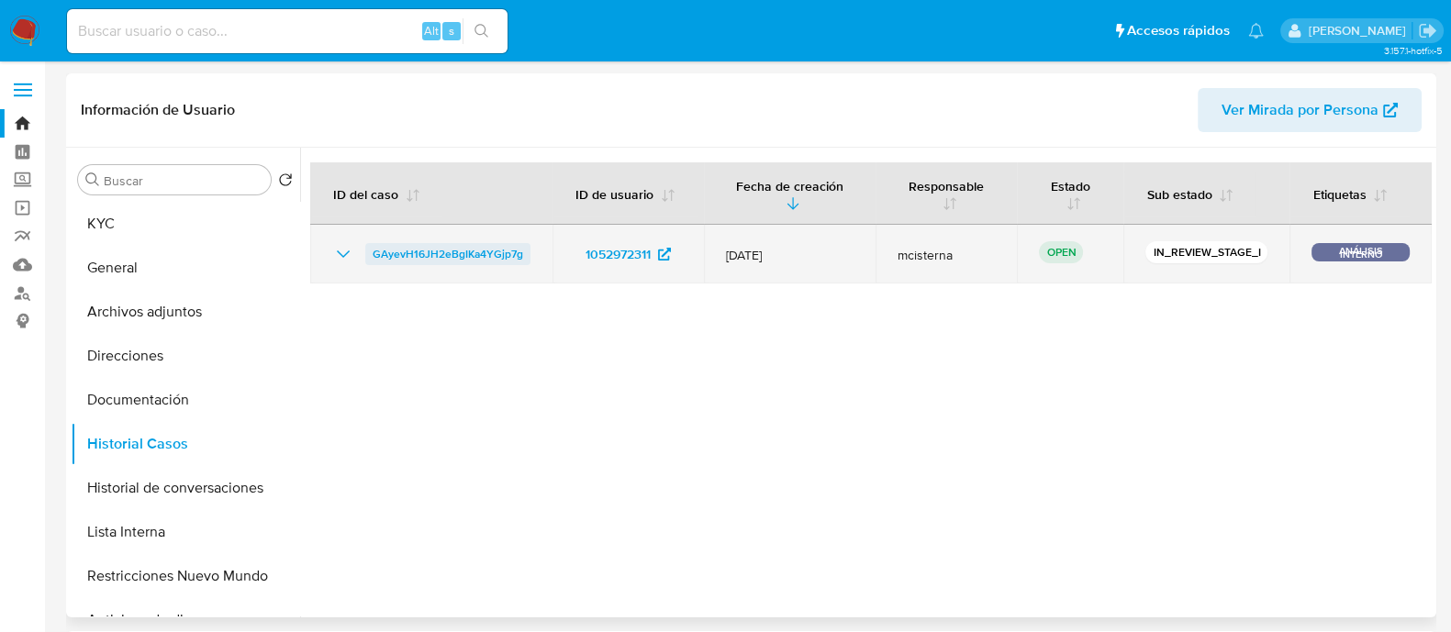
click at [449, 253] on span "GAyevH16JH2eBgIKa4YGjp7g" at bounding box center [448, 254] width 151 height 22
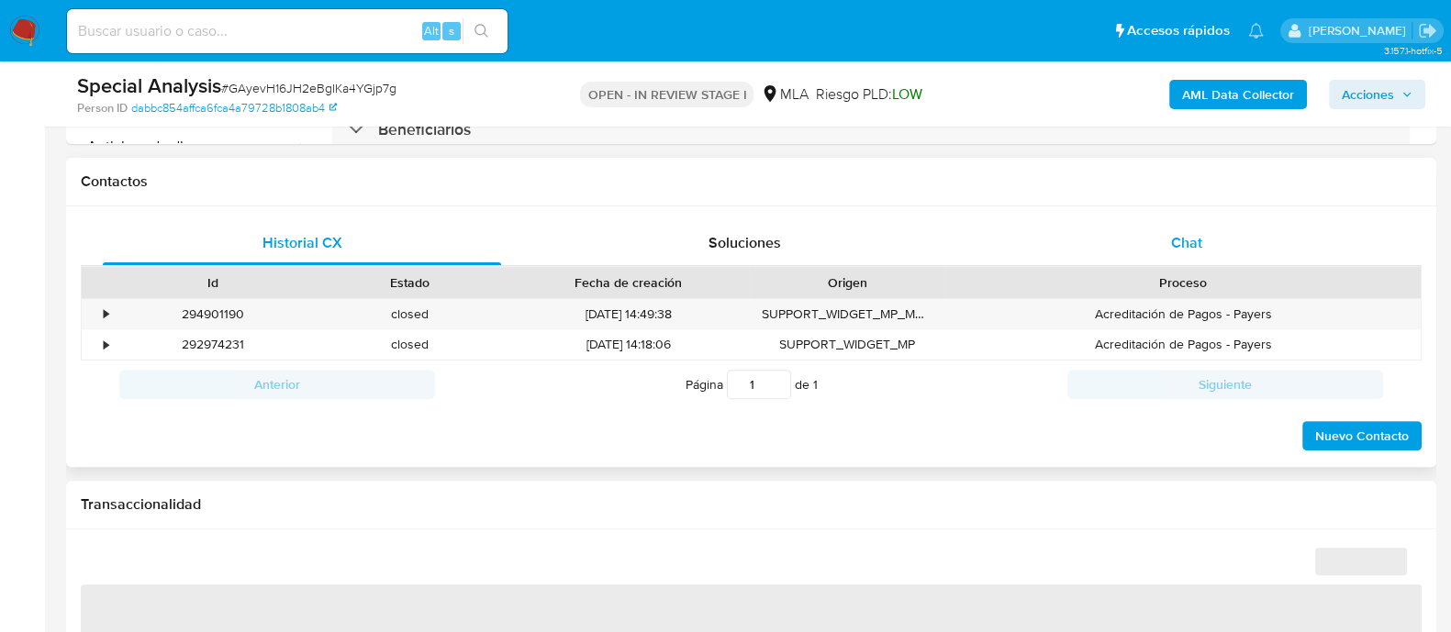
click at [1161, 229] on div "Chat" at bounding box center [1186, 243] width 398 height 44
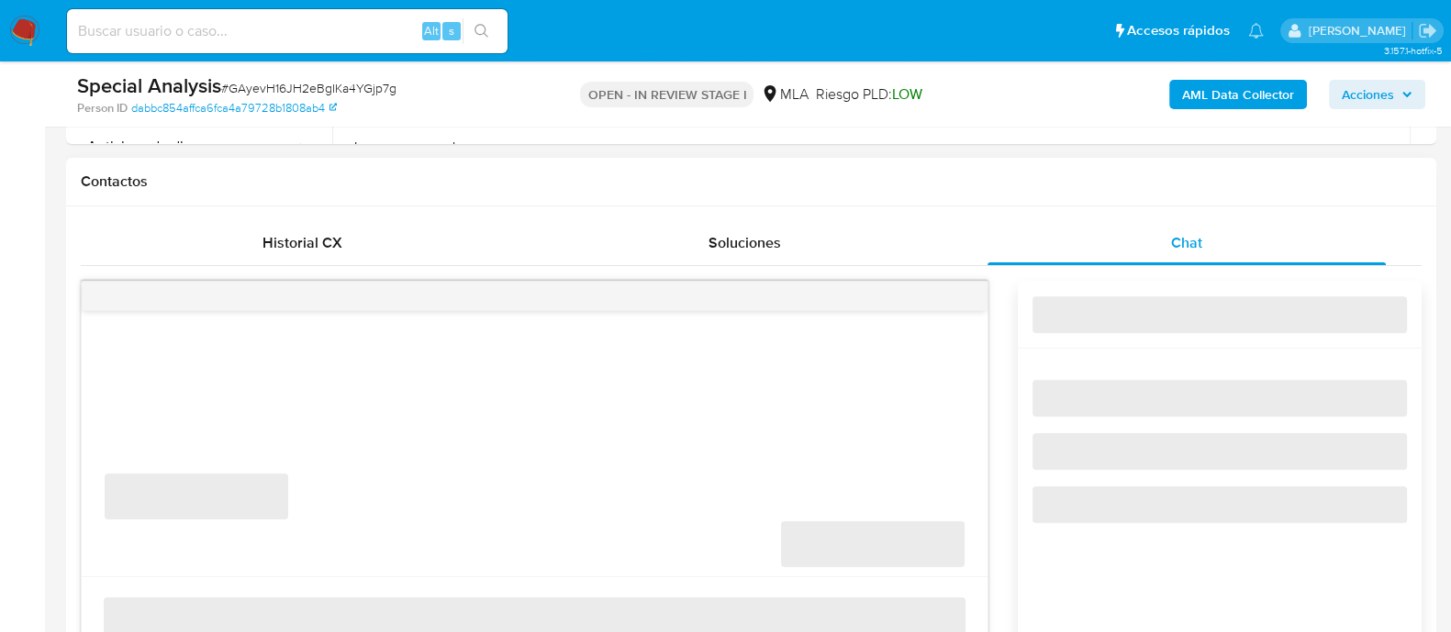
select select "10"
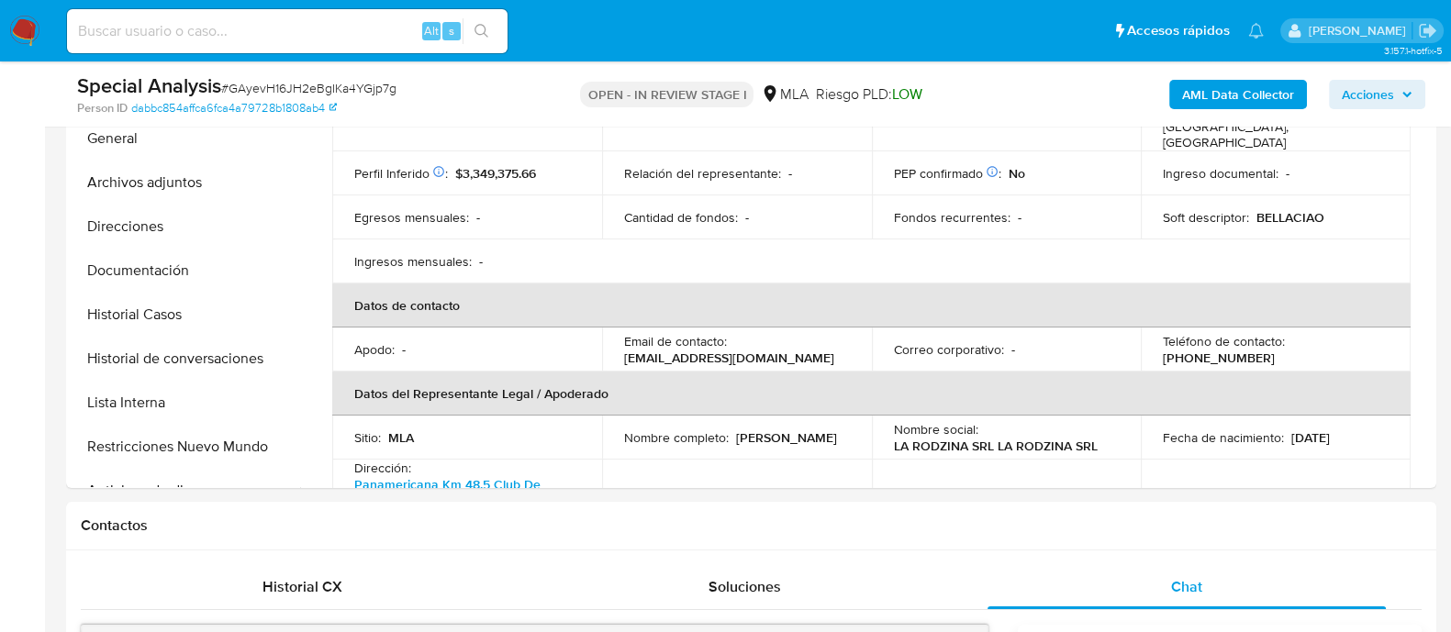
scroll to position [344, 0]
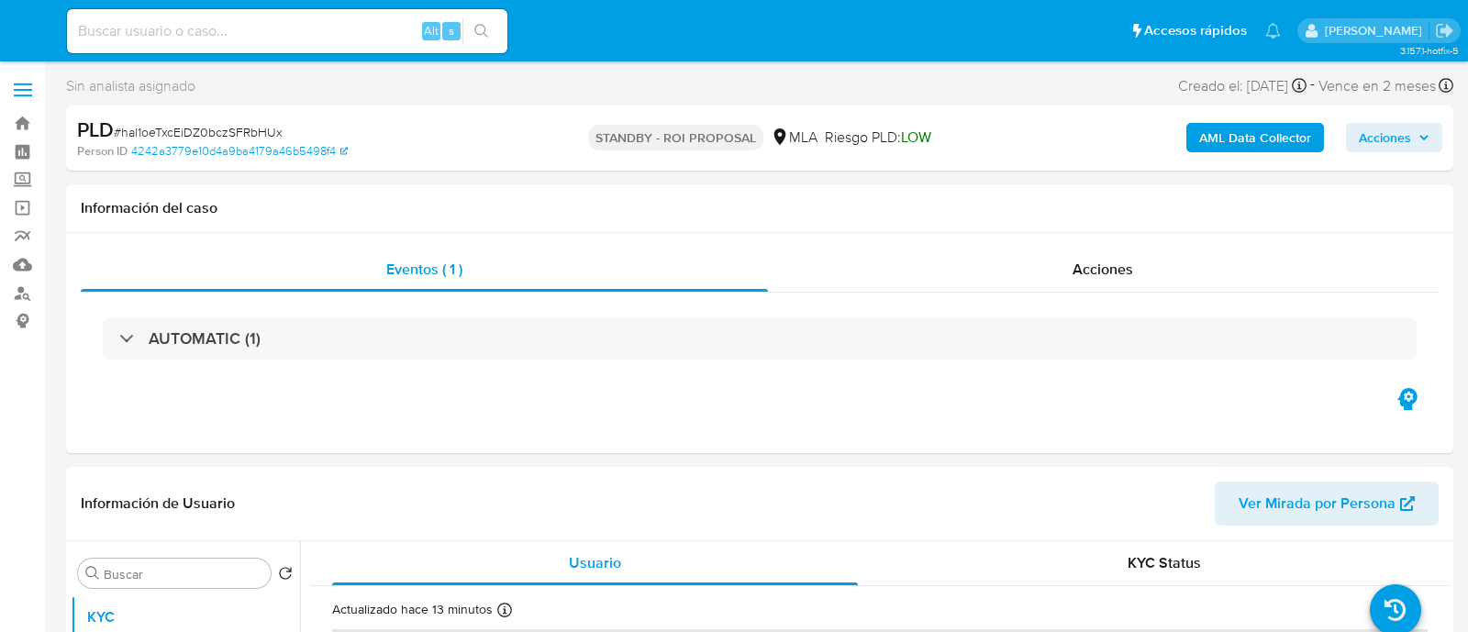
select select "10"
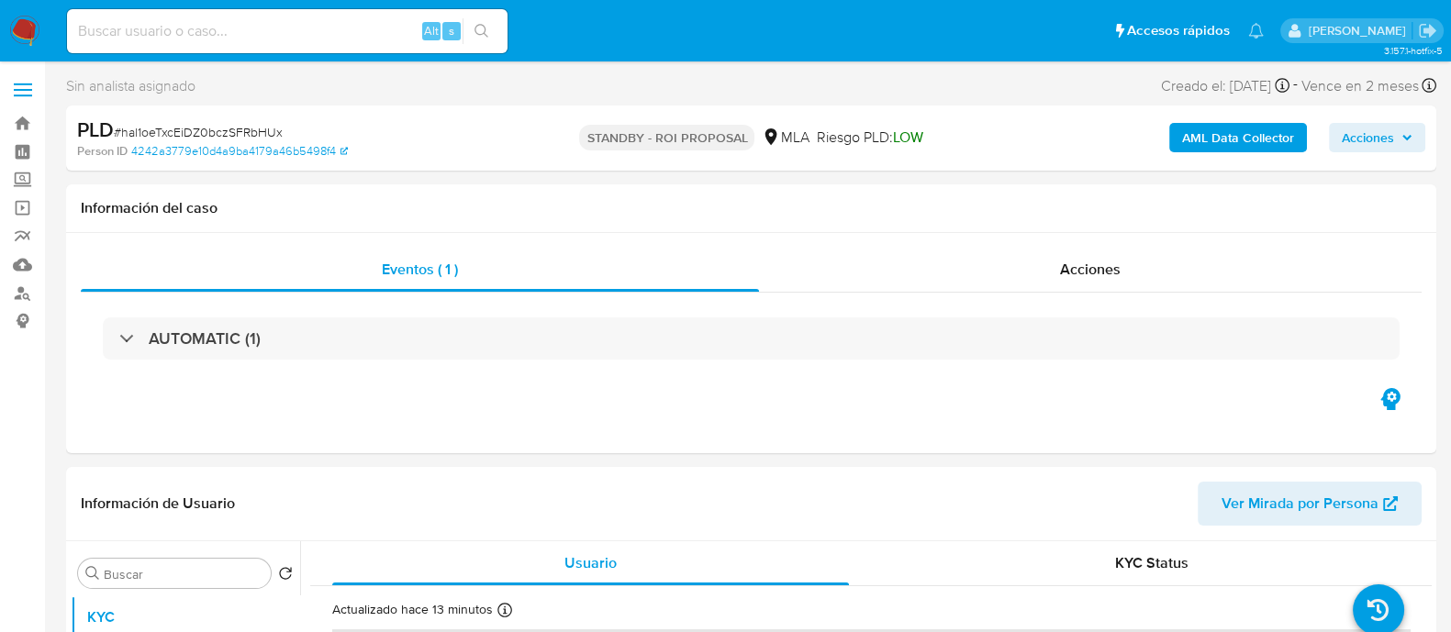
click at [340, 35] on input at bounding box center [287, 31] width 441 height 24
paste input "668810647"
type input "668810647"
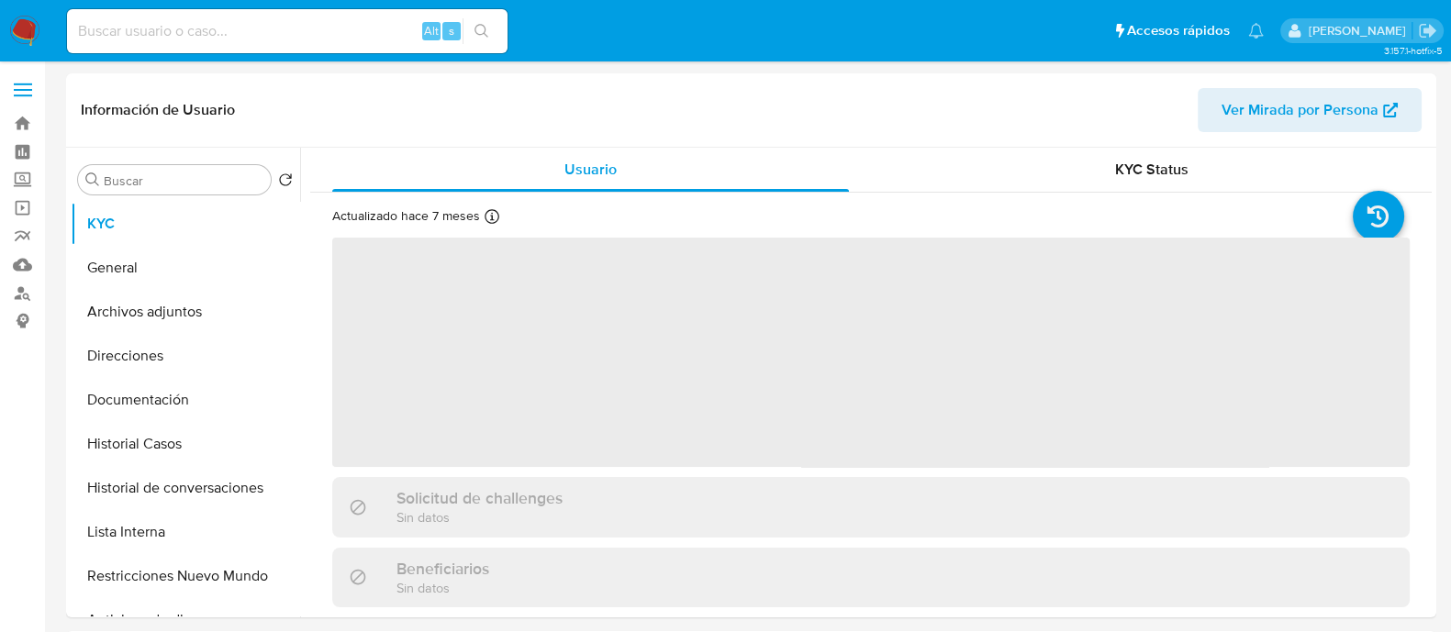
select select "10"
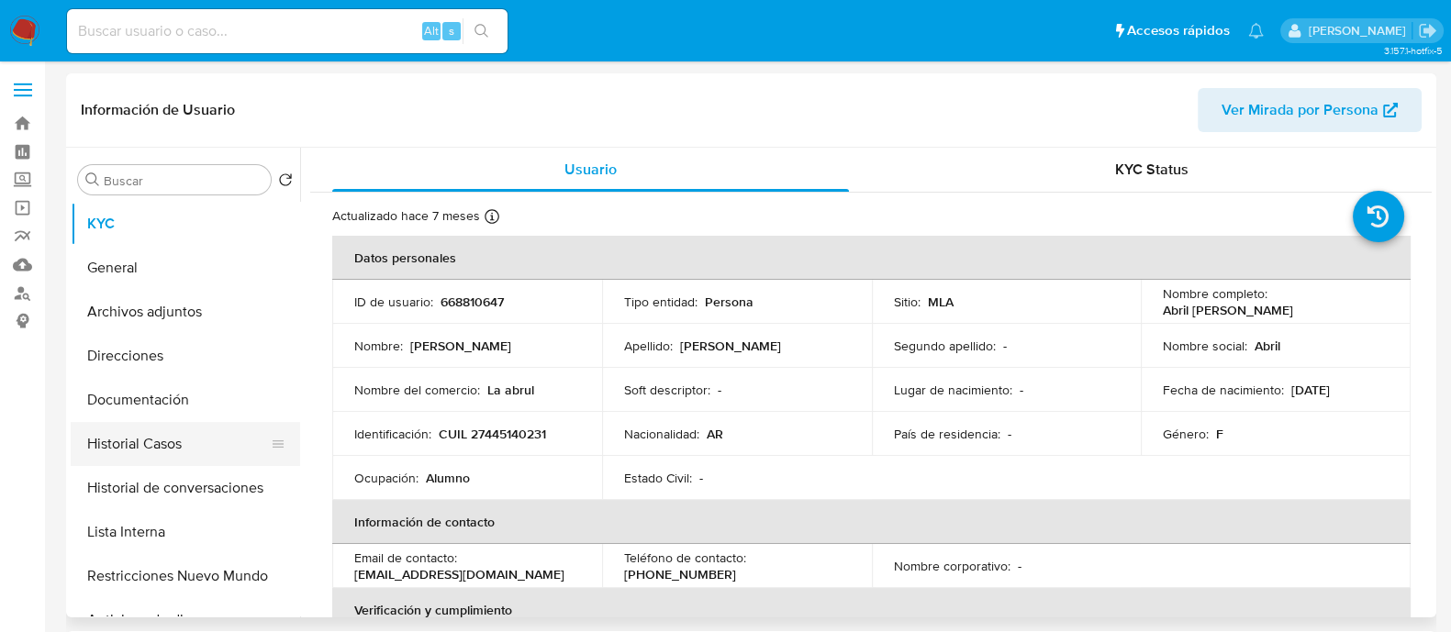
click at [194, 442] on button "Historial Casos" at bounding box center [178, 444] width 215 height 44
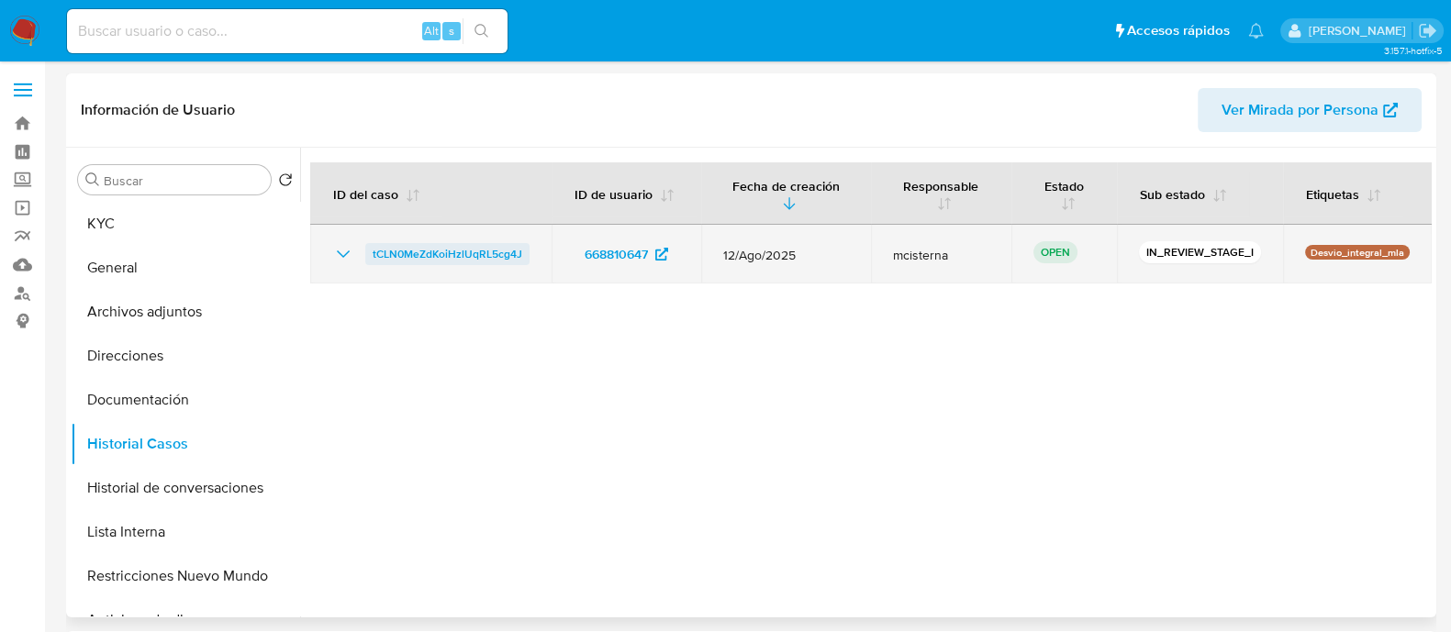
click at [463, 250] on span "tCLN0MeZdKoiHzlUqRL5cg4J" at bounding box center [448, 254] width 150 height 22
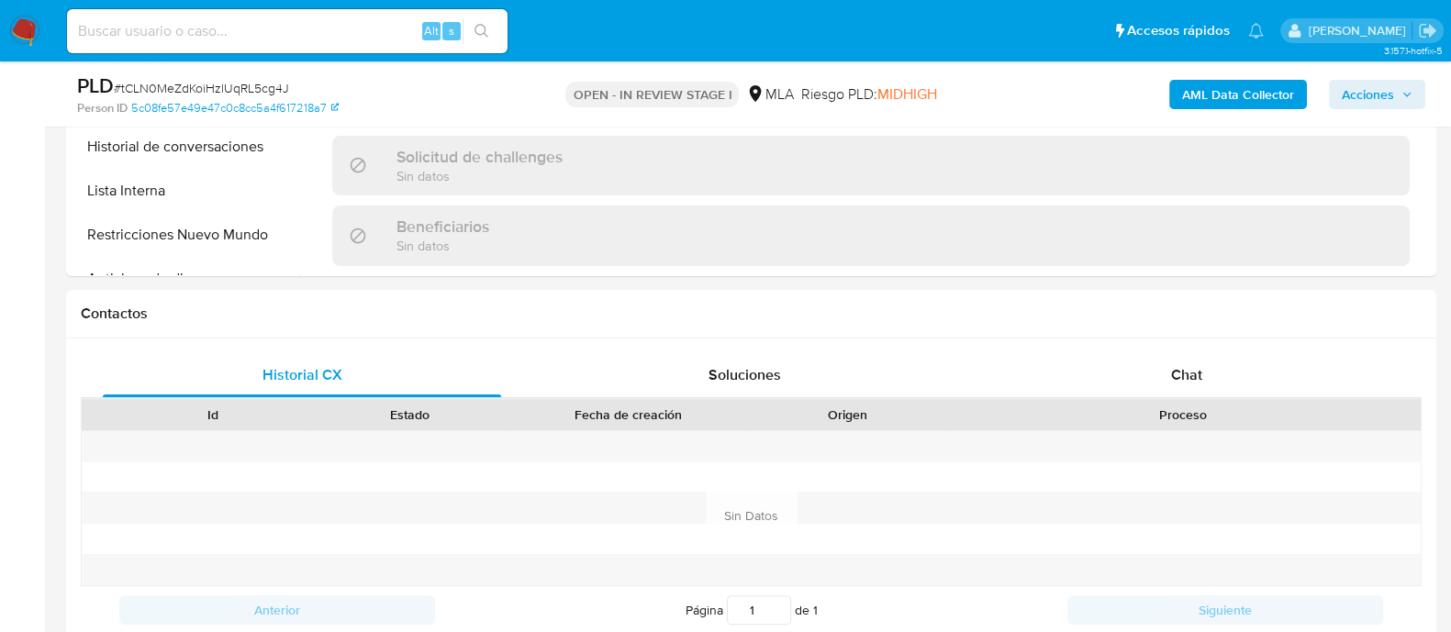
scroll to position [802, 0]
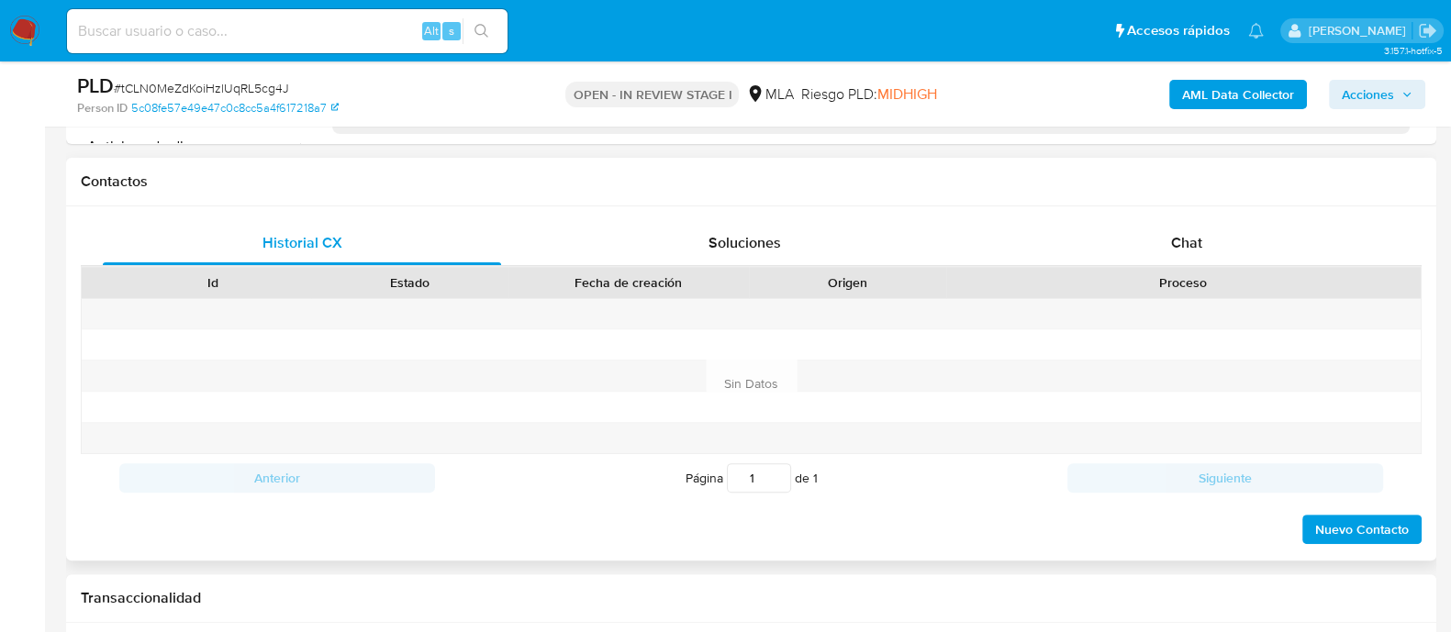
click at [1185, 217] on div "Historial CX Soluciones Chat Id Estado Fecha de creación Origen Proceso Anterio…" at bounding box center [751, 383] width 1370 height 354
select select "10"
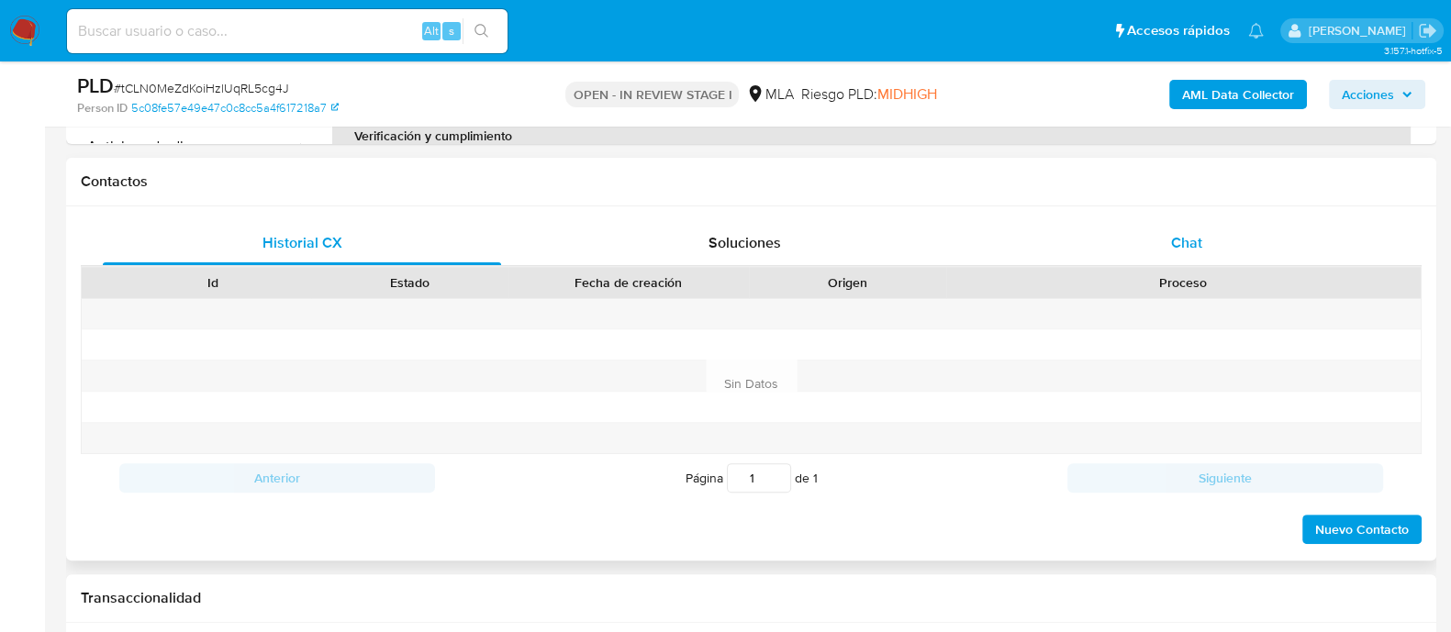
click at [1100, 234] on div "Chat" at bounding box center [1186, 243] width 398 height 44
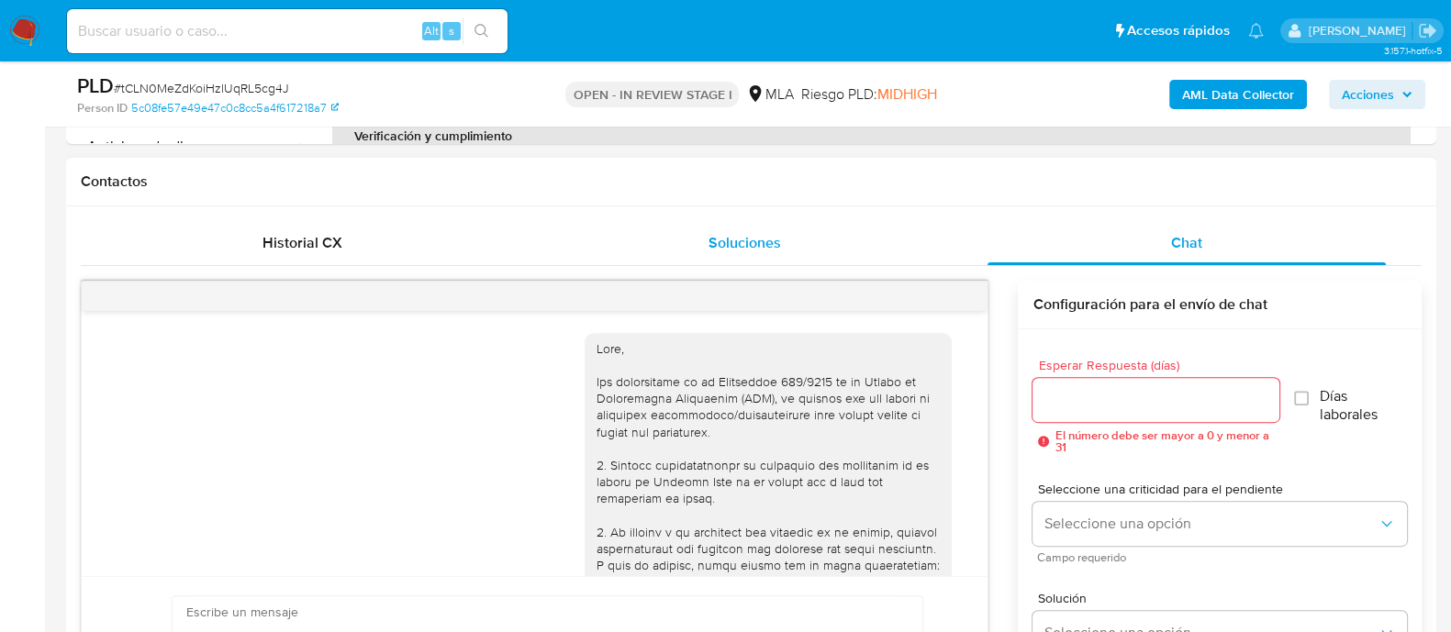
scroll to position [1631, 0]
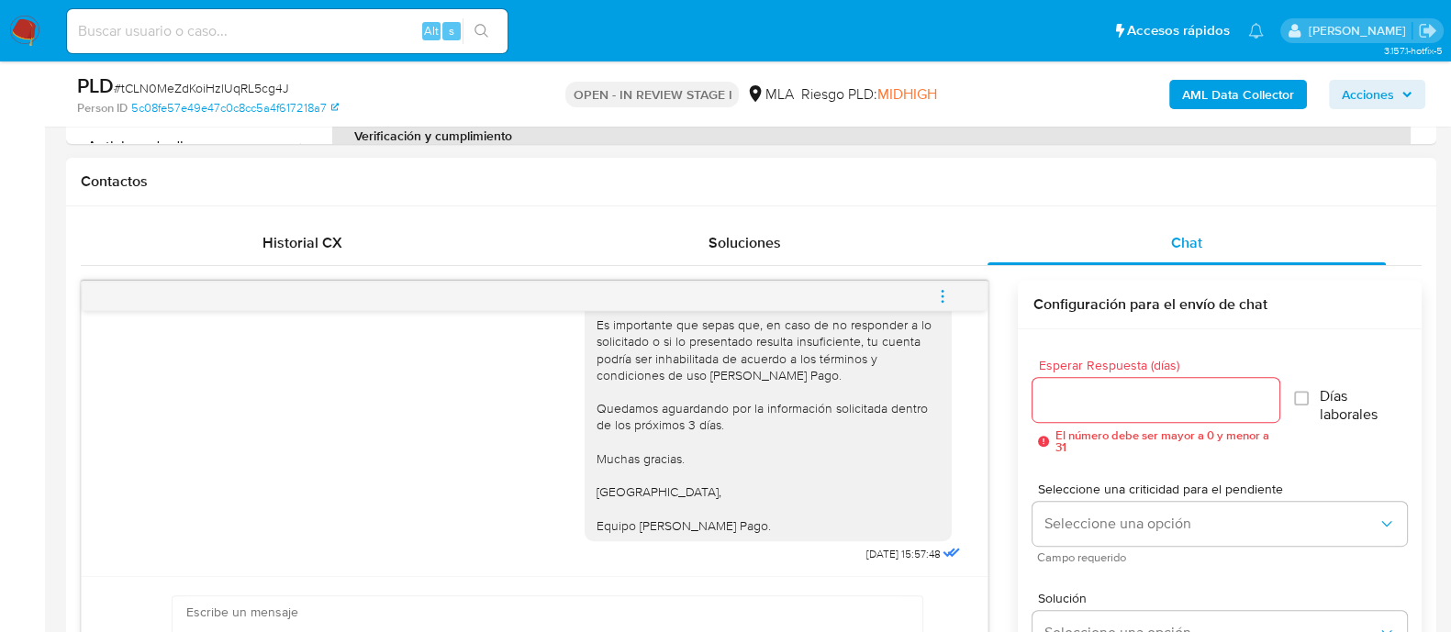
click at [941, 294] on icon "menu-action" at bounding box center [942, 296] width 17 height 17
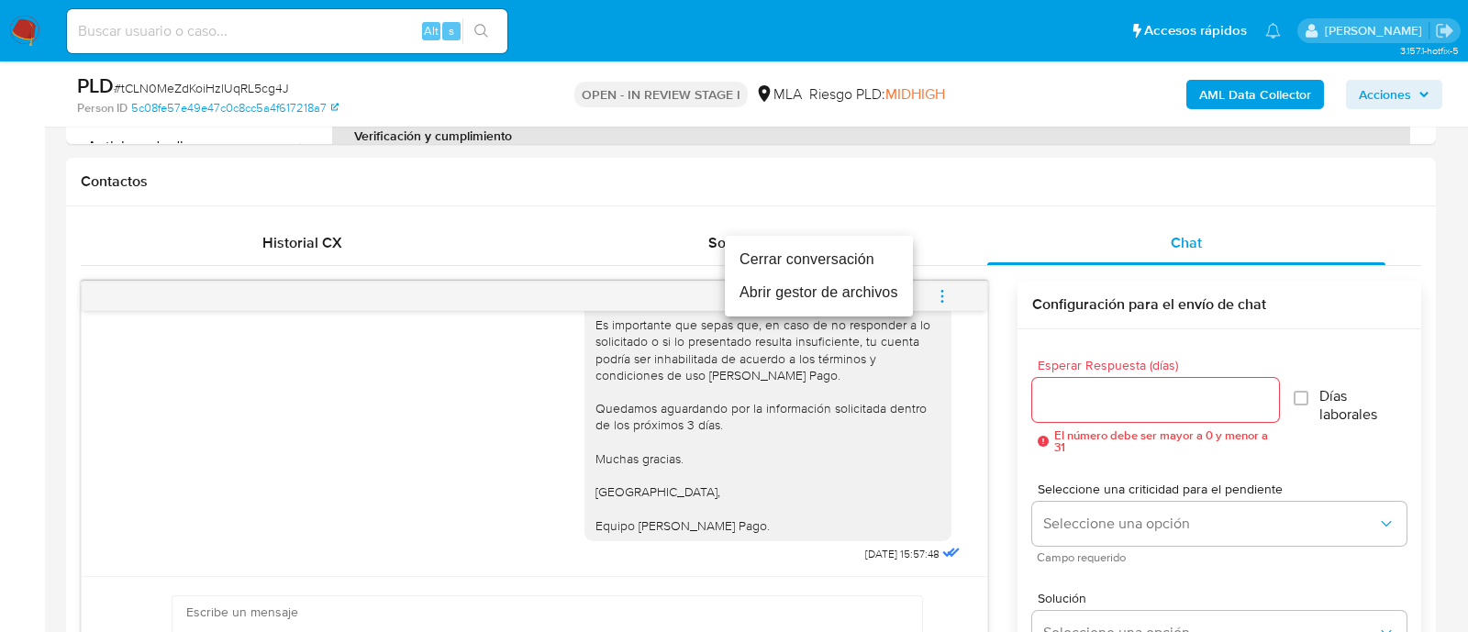
click at [853, 268] on li "Cerrar conversación" at bounding box center [819, 259] width 188 height 33
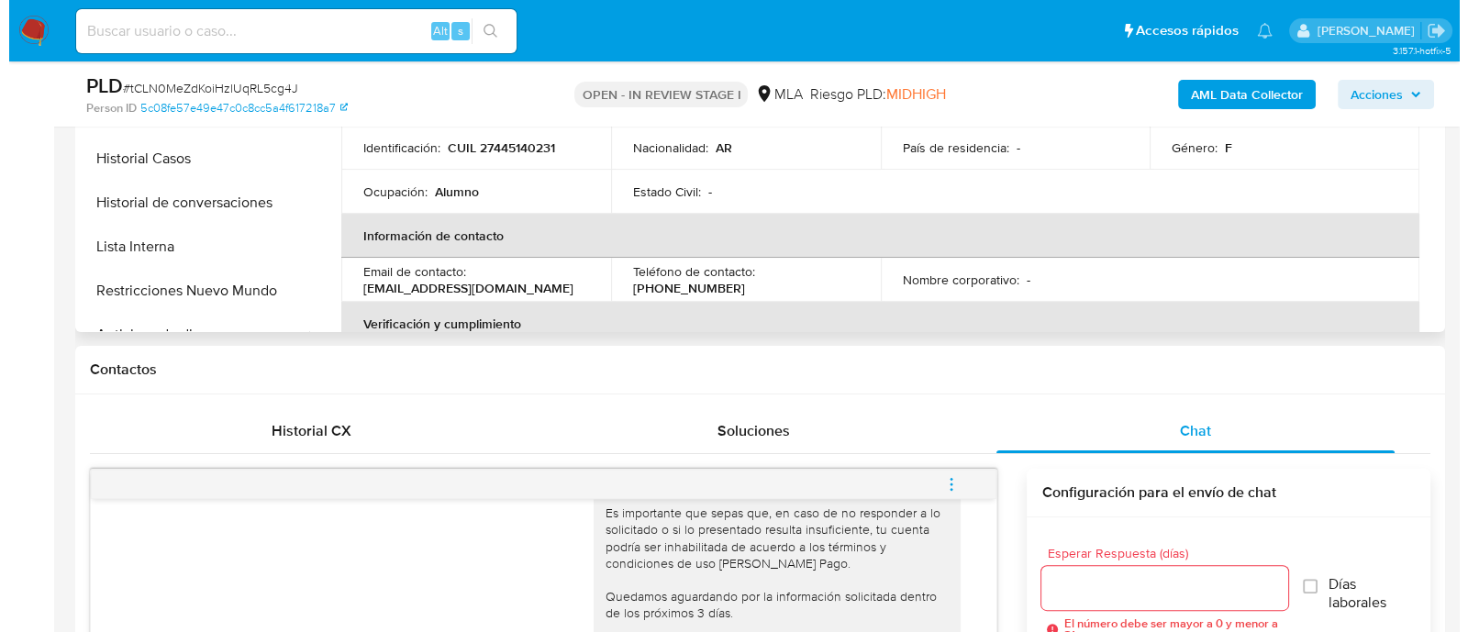
scroll to position [458, 0]
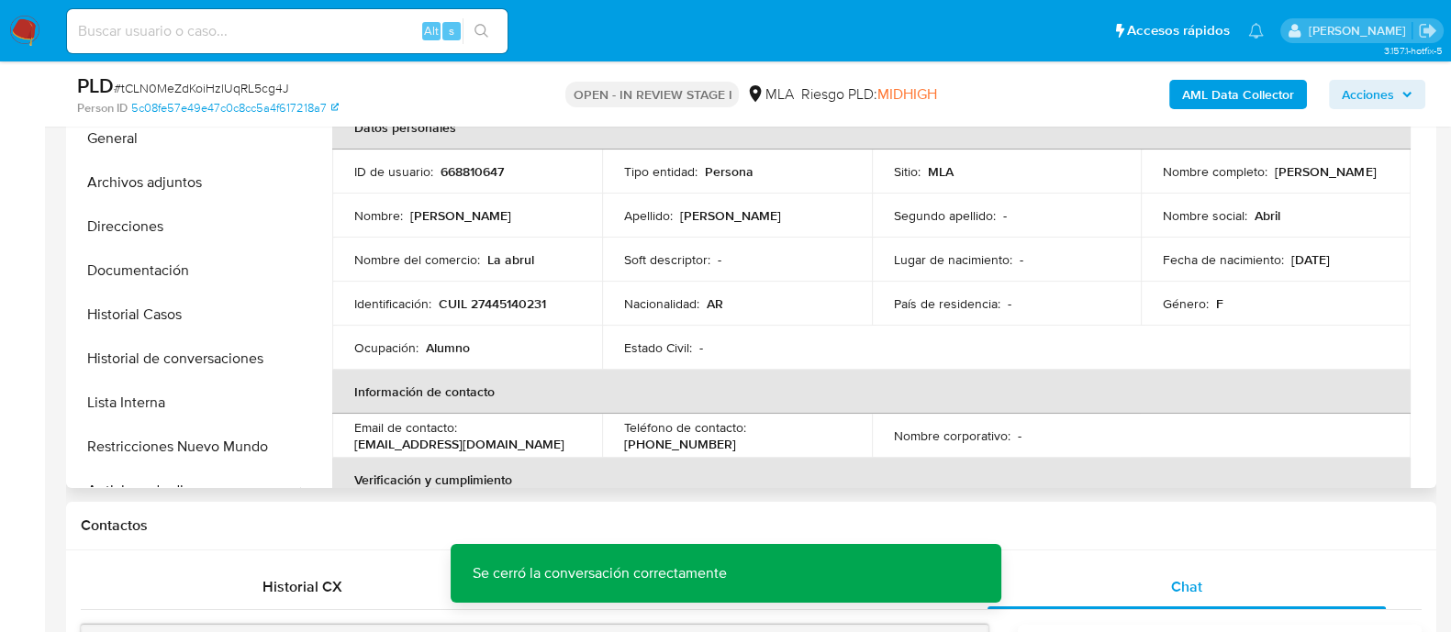
click at [486, 442] on p "[EMAIL_ADDRESS][DOMAIN_NAME]" at bounding box center [459, 444] width 210 height 17
click at [413, 447] on p "[EMAIL_ADDRESS][DOMAIN_NAME]" at bounding box center [459, 444] width 210 height 17
drag, startPoint x: 345, startPoint y: 447, endPoint x: 560, endPoint y: 445, distance: 214.8
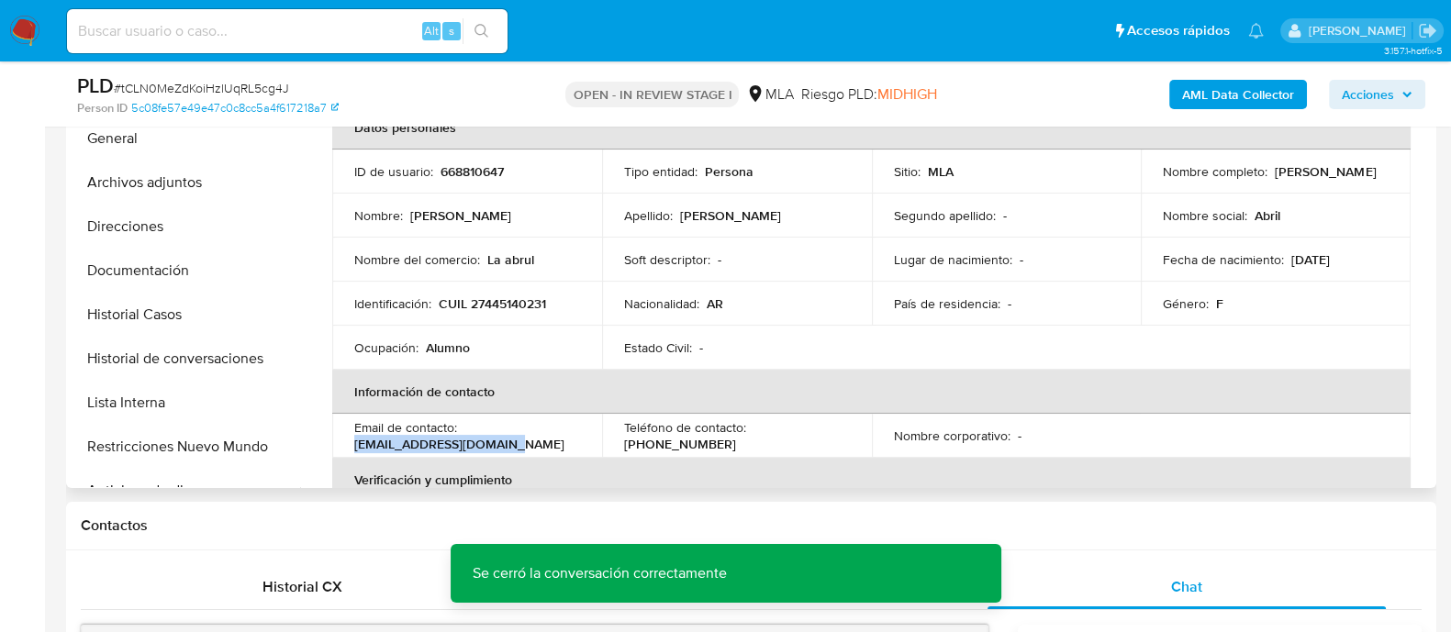
click at [560, 445] on td "Email de contacto : [EMAIL_ADDRESS][DOMAIN_NAME]" at bounding box center [467, 436] width 270 height 44
copy p "[EMAIL_ADDRESS][DOMAIN_NAME]"
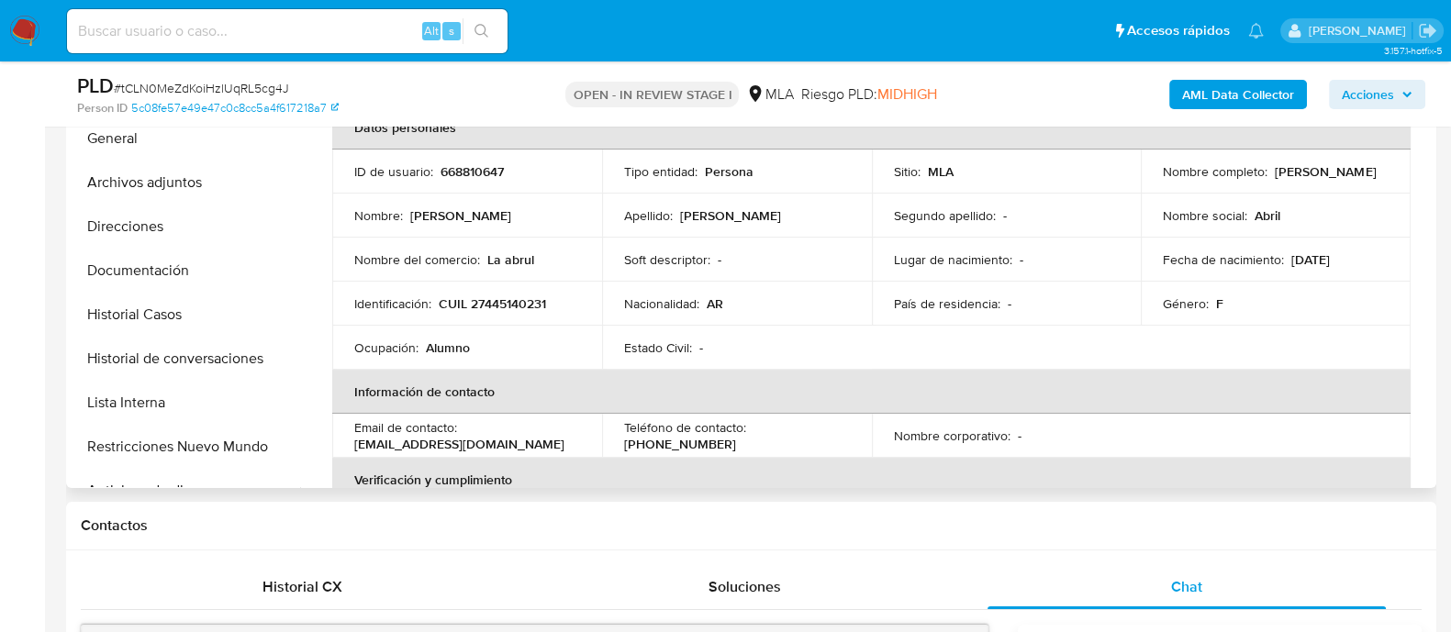
click at [464, 171] on p "668810647" at bounding box center [472, 171] width 63 height 17
copy p "668810647"
click at [1238, 94] on b "AML Data Collector" at bounding box center [1238, 94] width 112 height 29
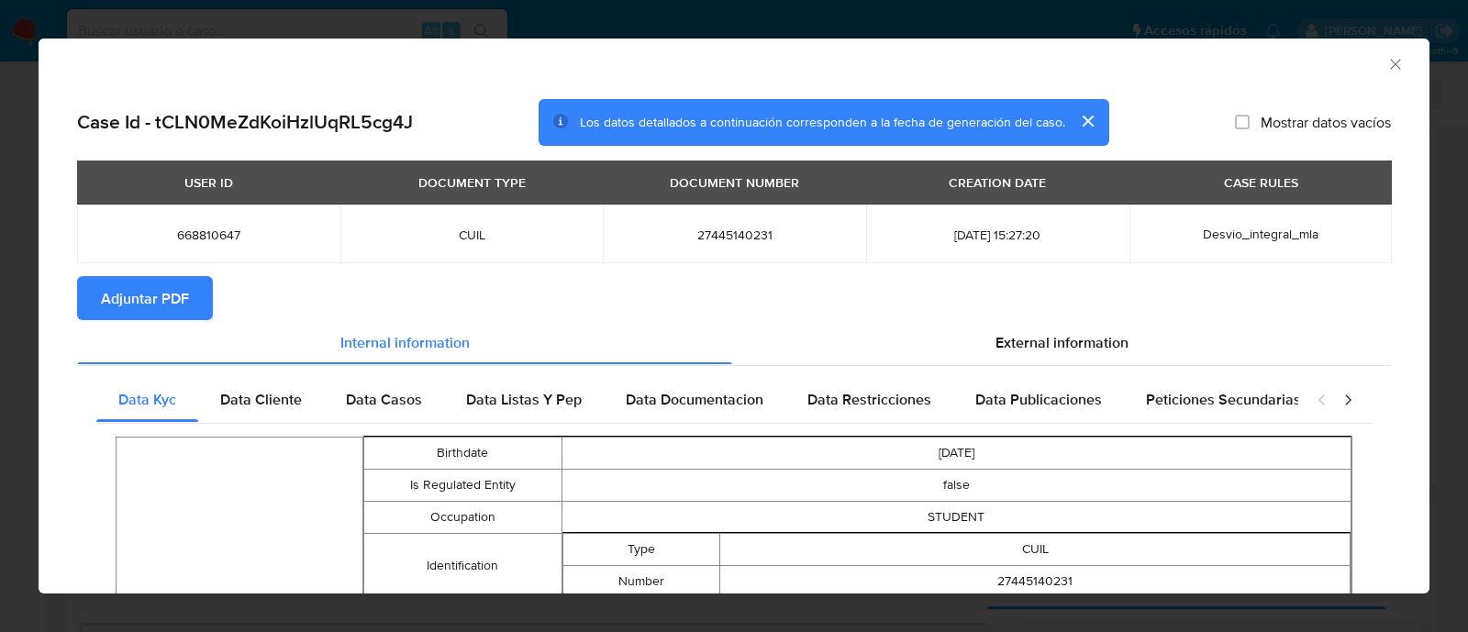
click at [190, 297] on button "Adjuntar PDF" at bounding box center [145, 298] width 136 height 44
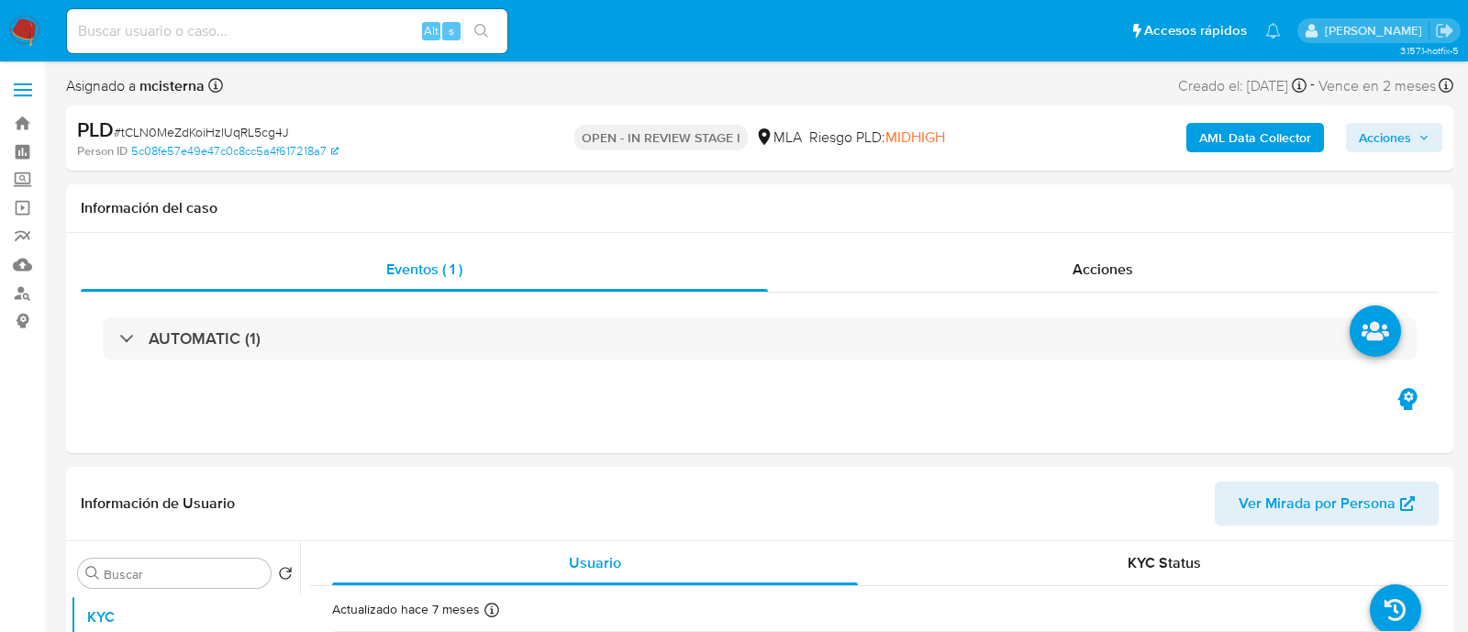
select select "10"
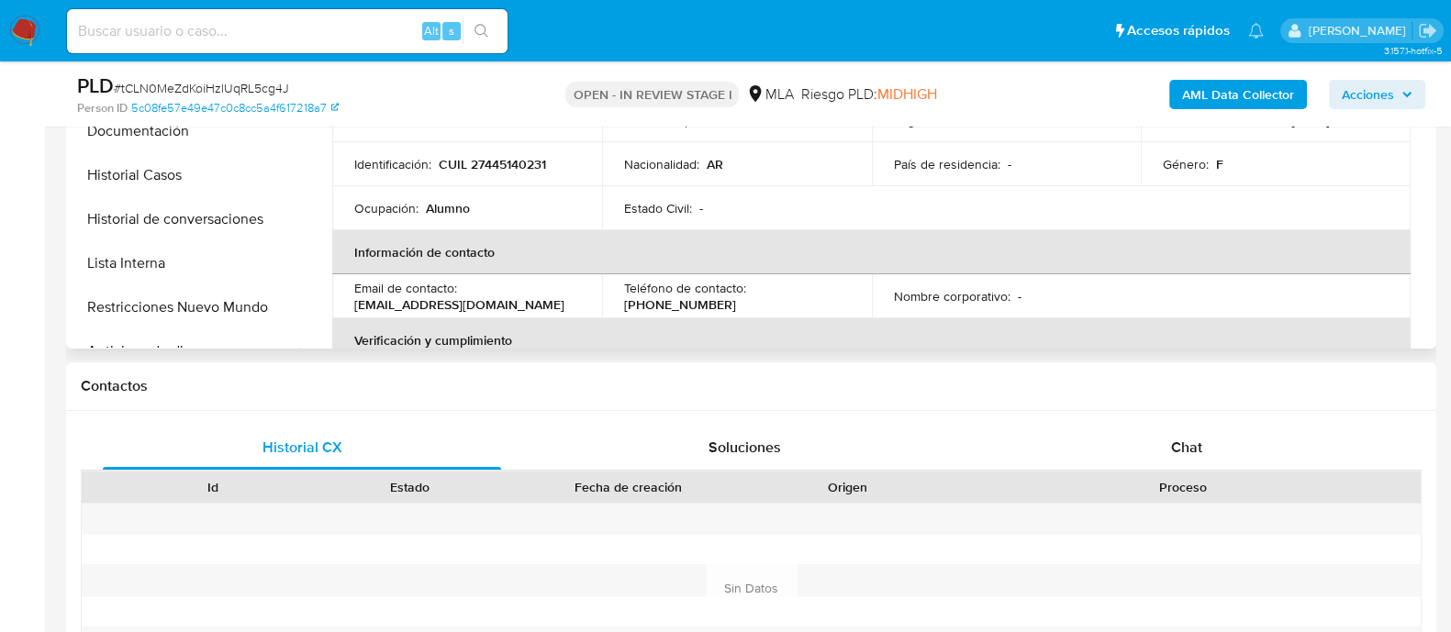
scroll to position [458, 0]
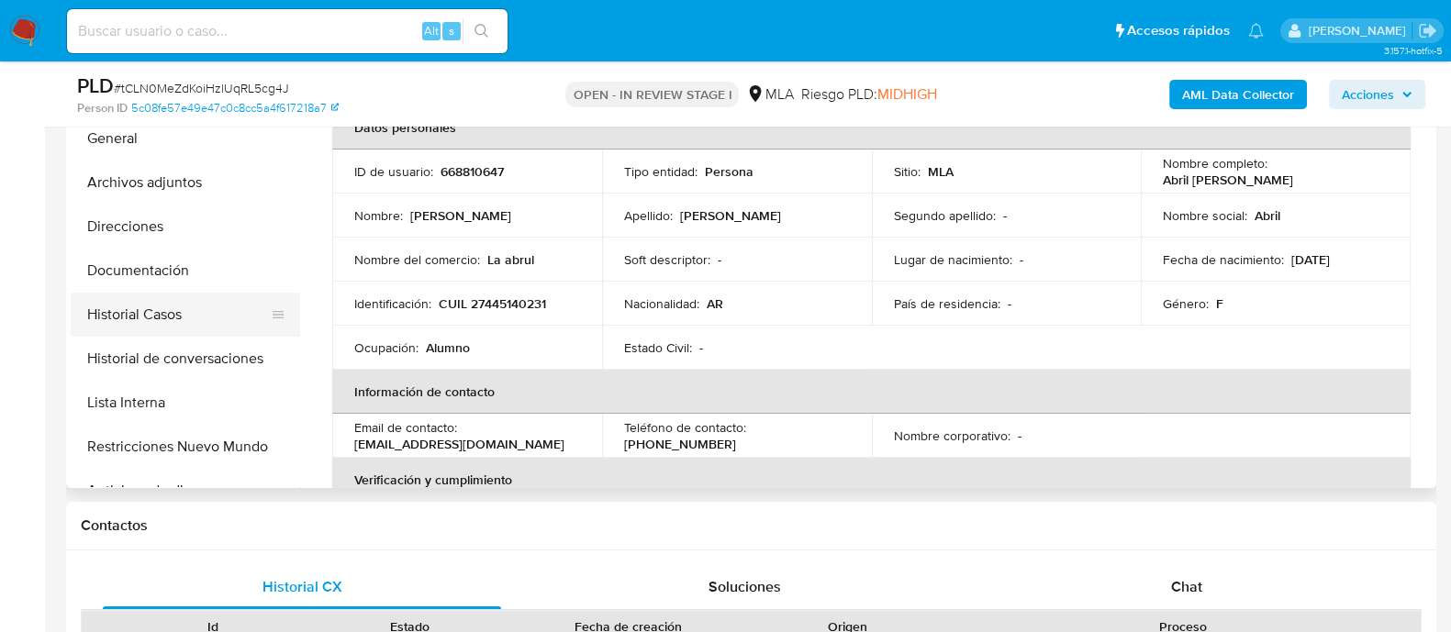
click at [237, 304] on button "Historial Casos" at bounding box center [178, 315] width 215 height 44
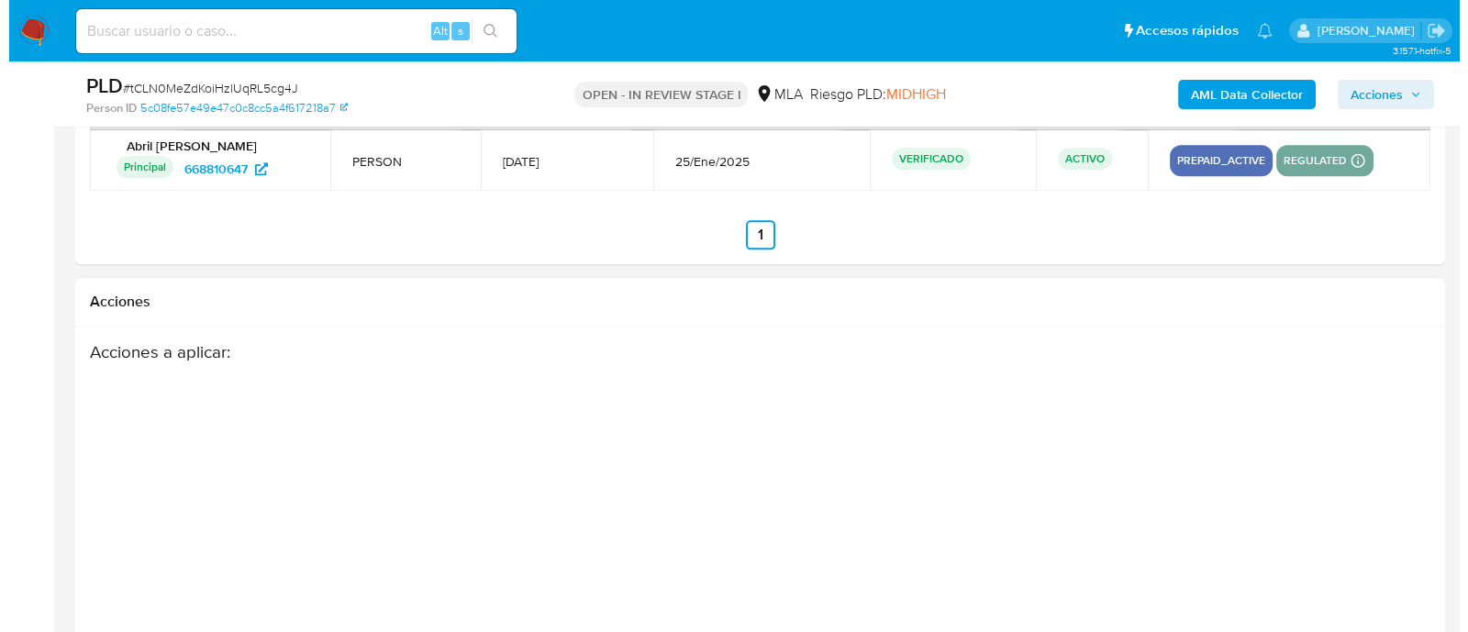
scroll to position [3011, 0]
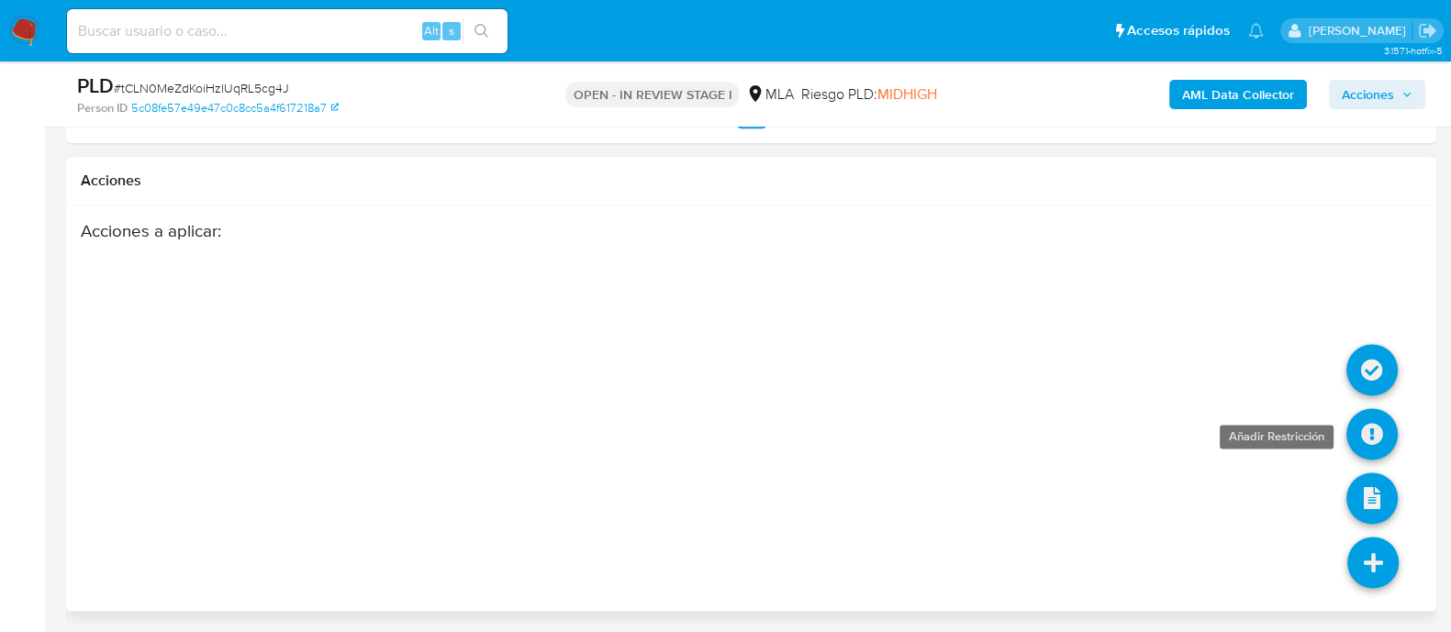
click at [1381, 452] on icon at bounding box center [1371, 433] width 51 height 51
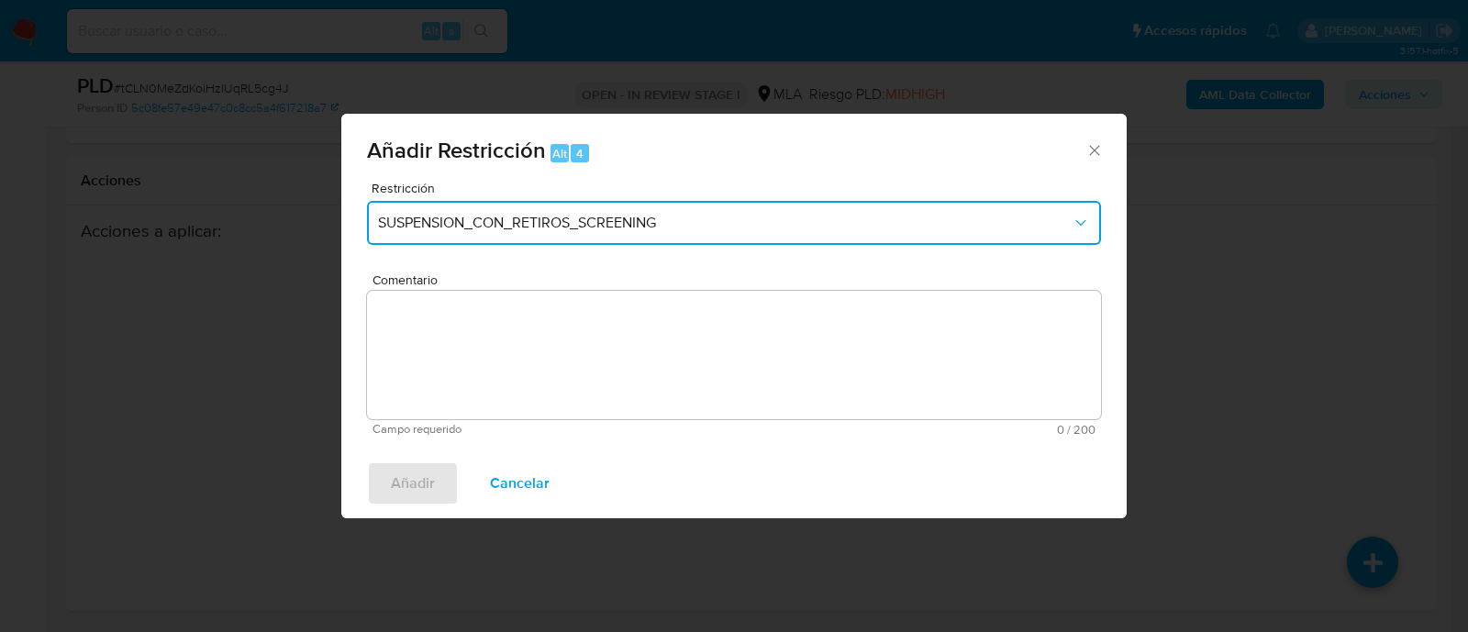
click at [470, 218] on span "SUSPENSION_CON_RETIROS_SCREENING" at bounding box center [725, 223] width 694 height 18
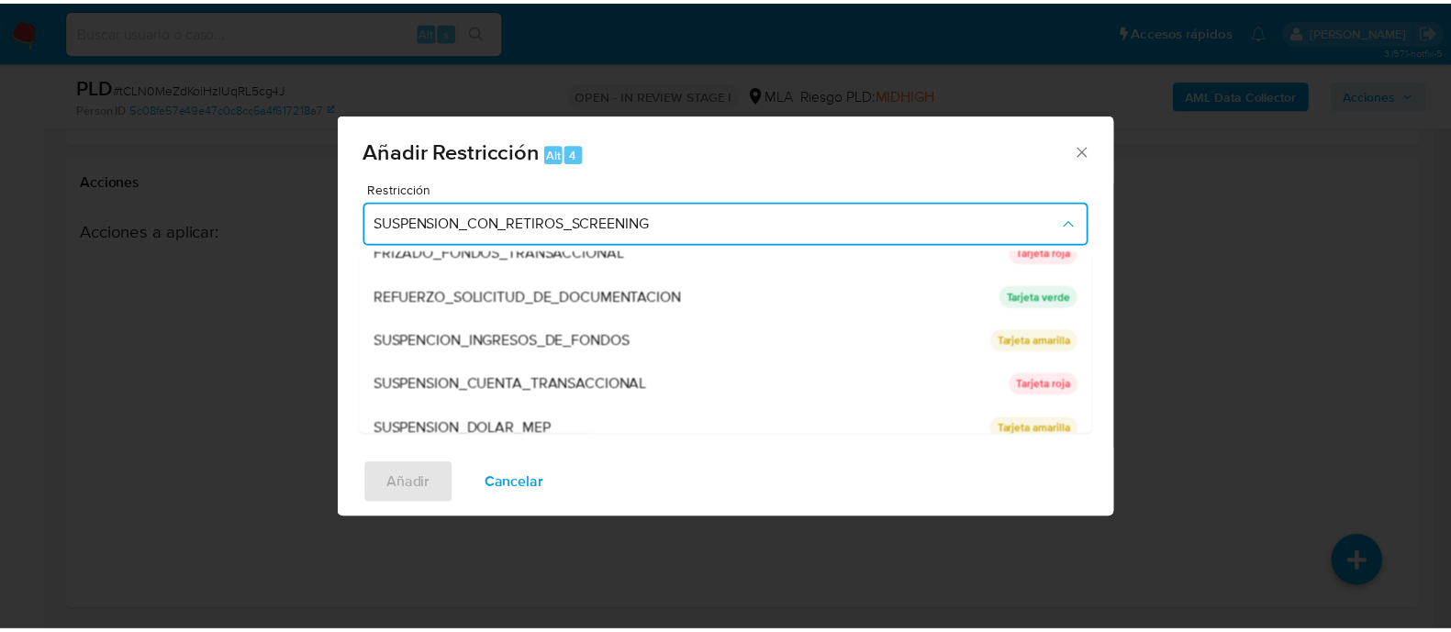
scroll to position [389, 0]
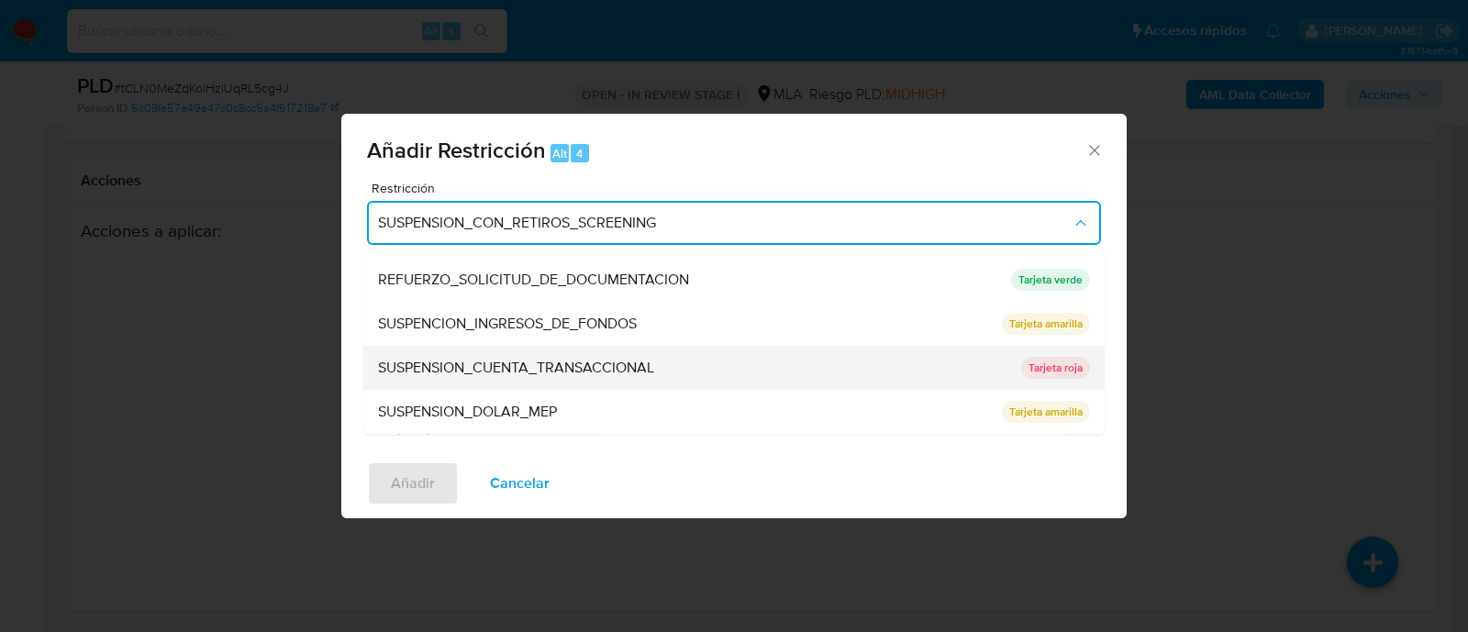
click at [648, 377] on span "SUSPENSION_CUENTA_TRANSACCIONAL" at bounding box center [516, 369] width 276 height 18
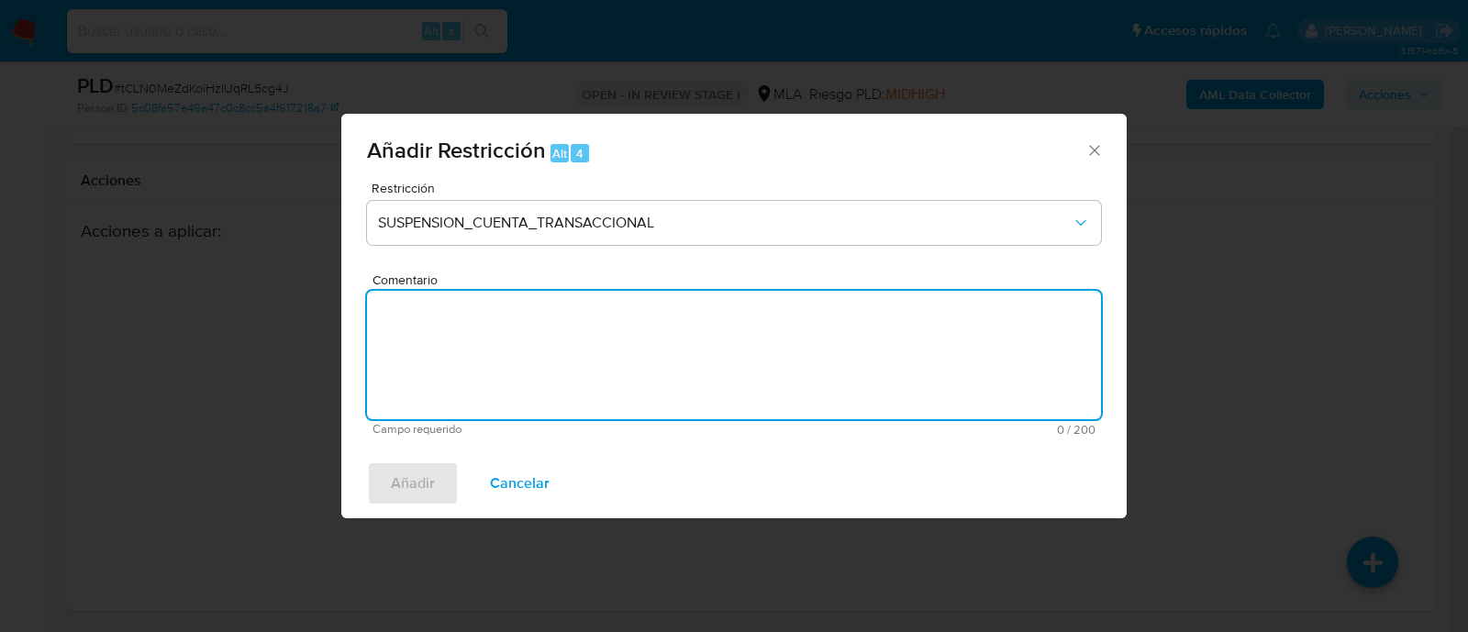
click at [750, 375] on textarea "Comentario" at bounding box center [734, 355] width 734 height 128
type textarea "AML"
click at [418, 494] on span "Añadir" at bounding box center [413, 483] width 44 height 40
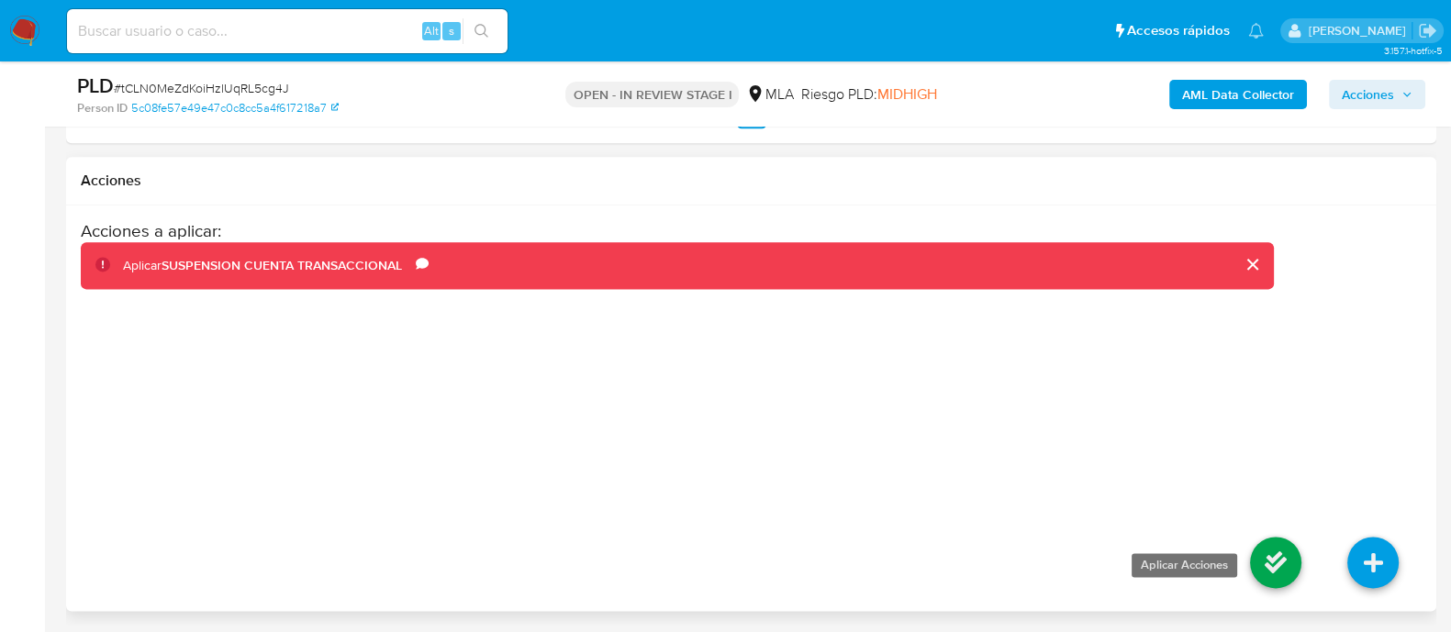
click at [1271, 544] on icon at bounding box center [1275, 562] width 51 height 51
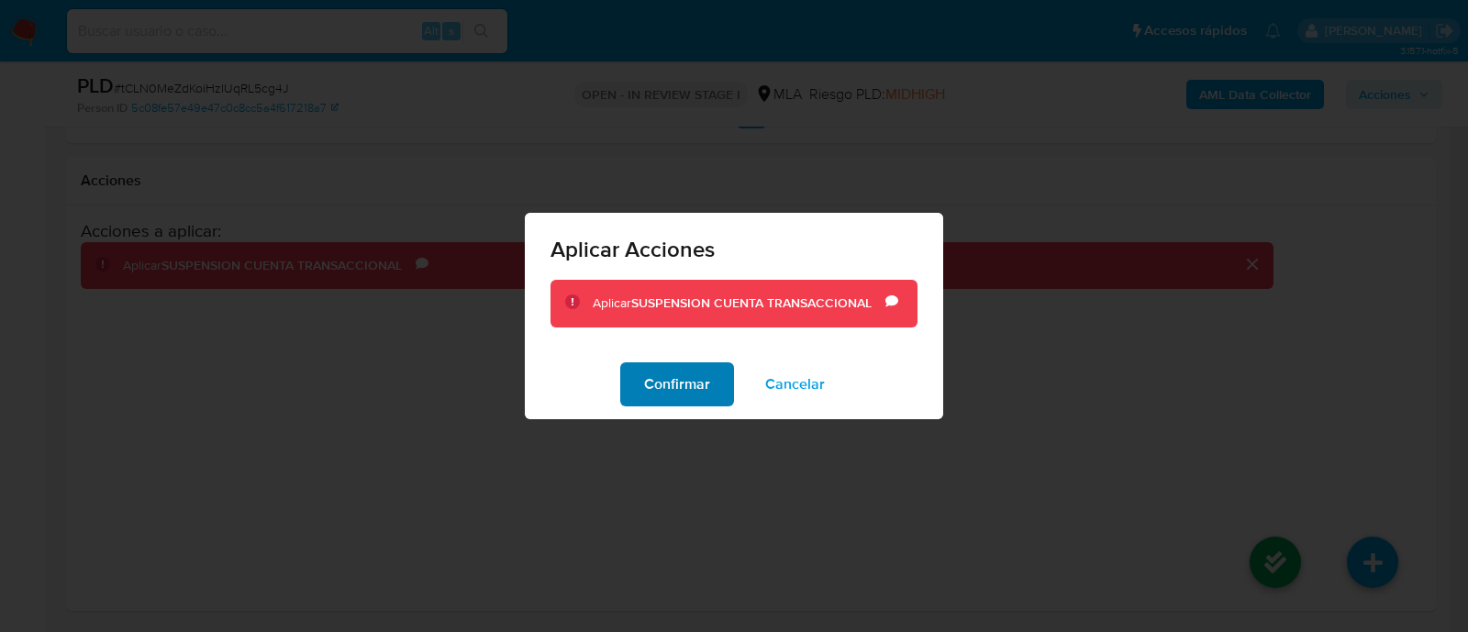
click at [678, 381] on span "Confirmar" at bounding box center [677, 384] width 66 height 40
